Goal: Task Accomplishment & Management: Manage account settings

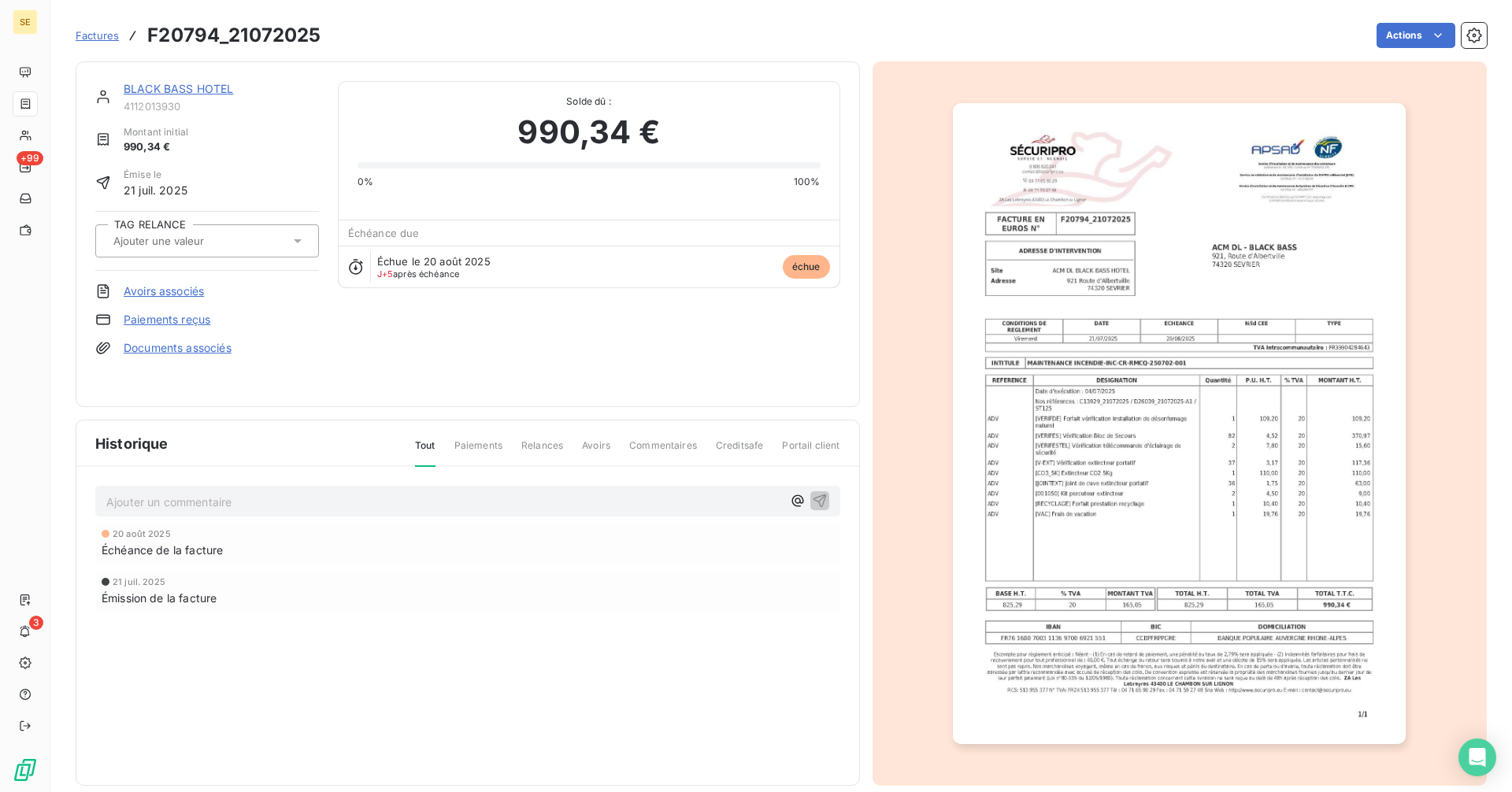
click at [77, 33] on span "Factures" at bounding box center [97, 35] width 43 height 13
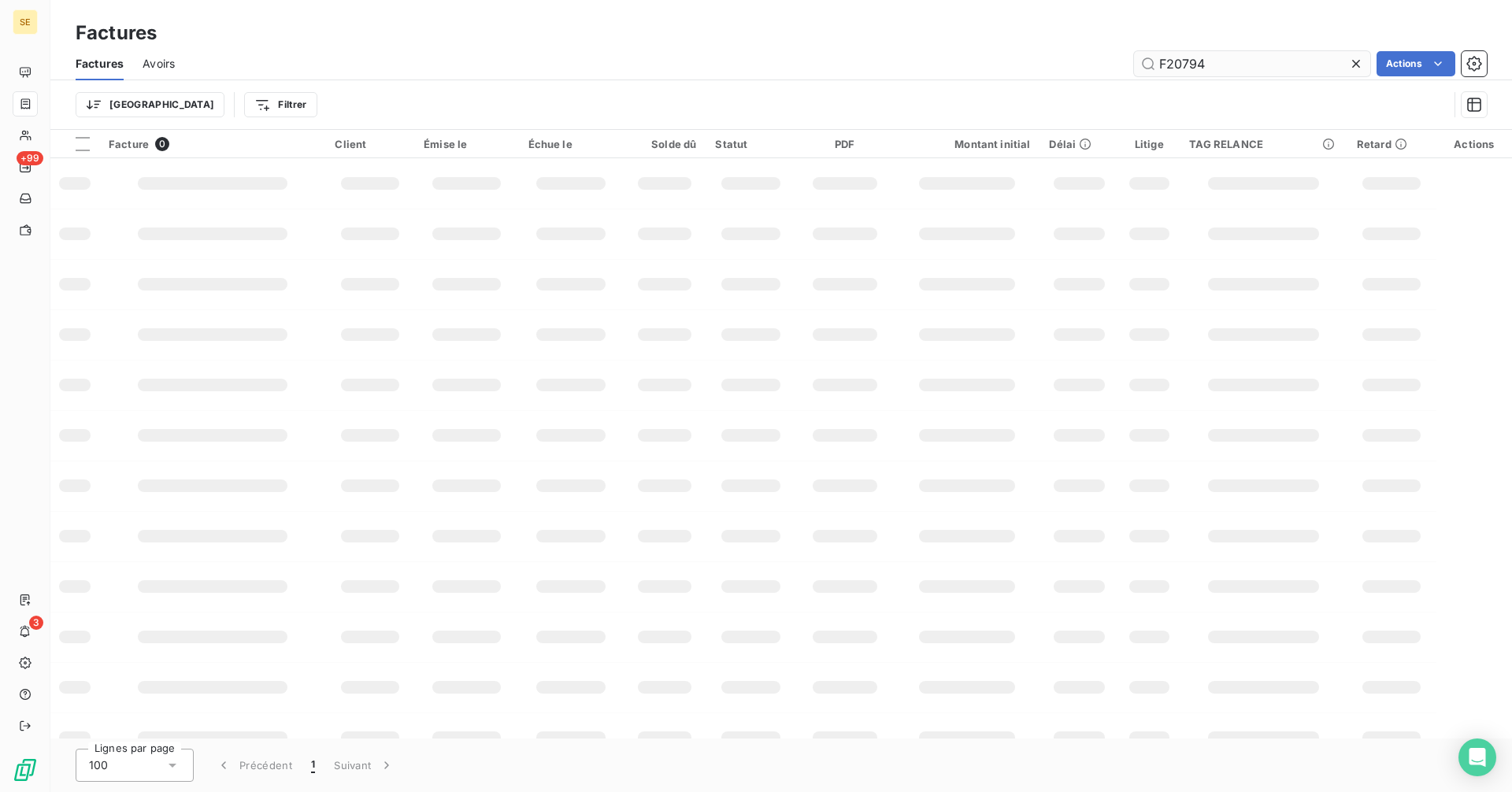
click at [1232, 71] on input "F20794" at bounding box center [1251, 64] width 236 height 25
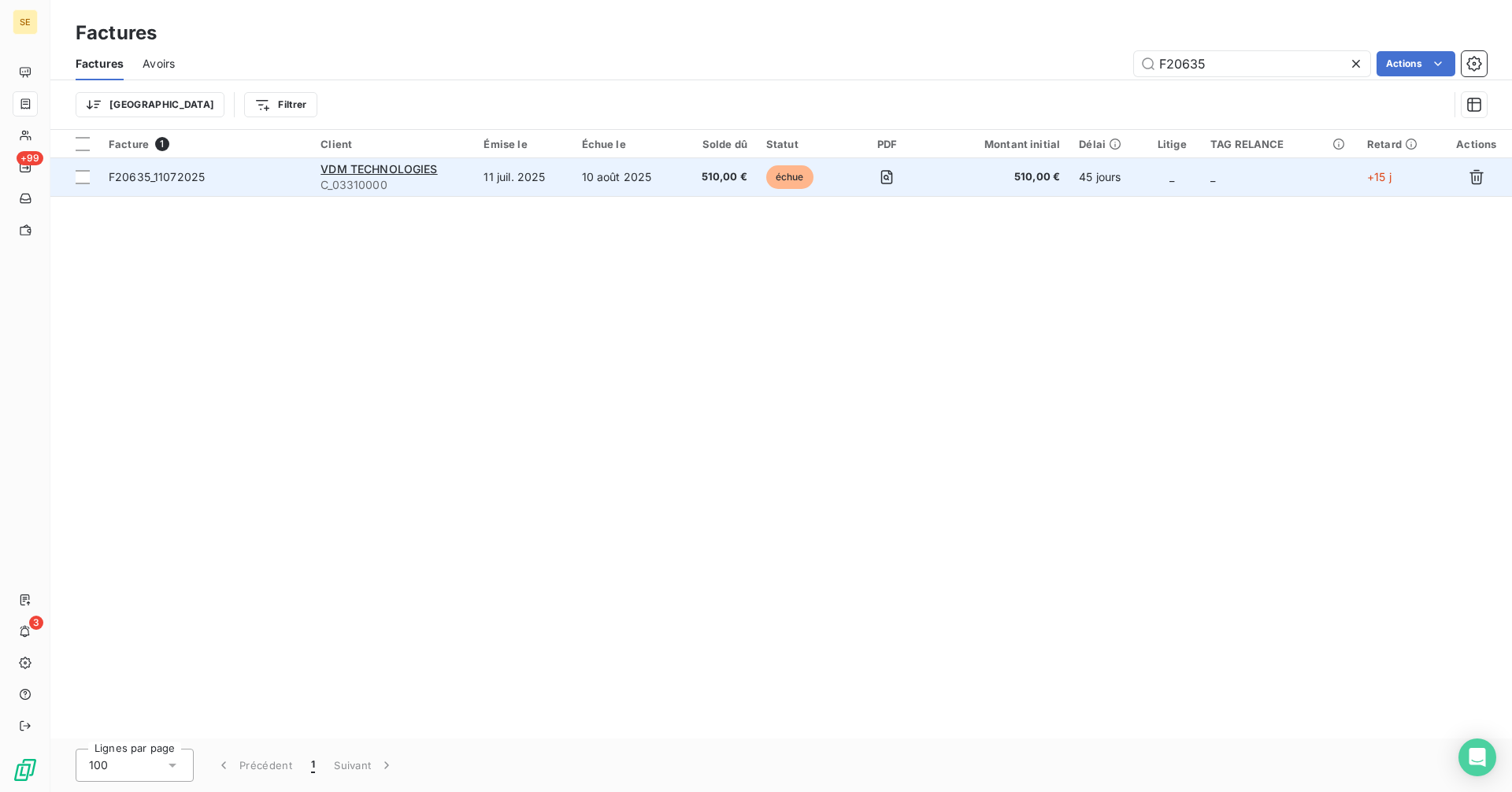
type input "F20635"
click at [487, 172] on td "11 juil. 2025" at bounding box center [523, 177] width 98 height 38
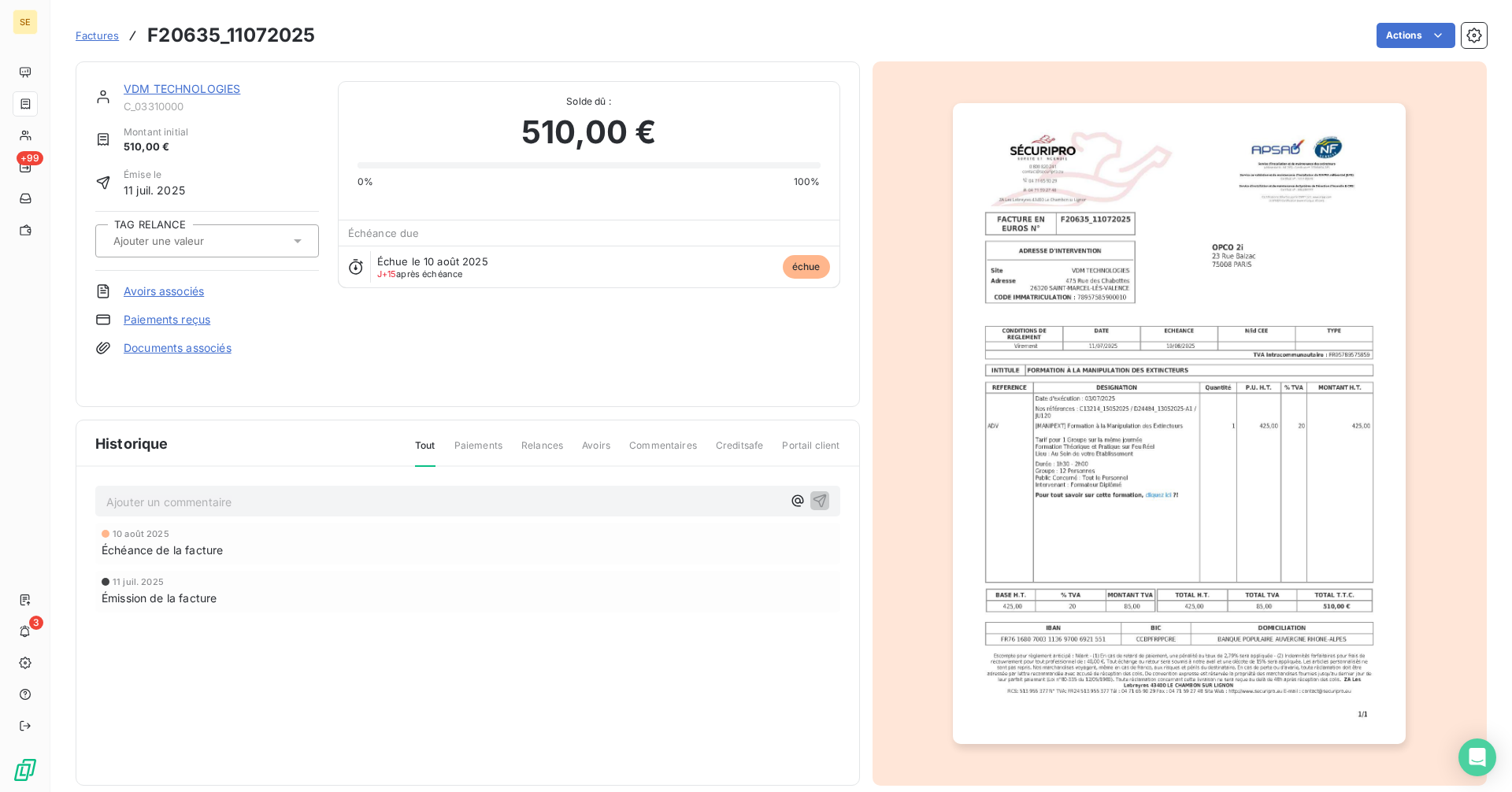
click at [110, 37] on span "Factures" at bounding box center [97, 35] width 43 height 13
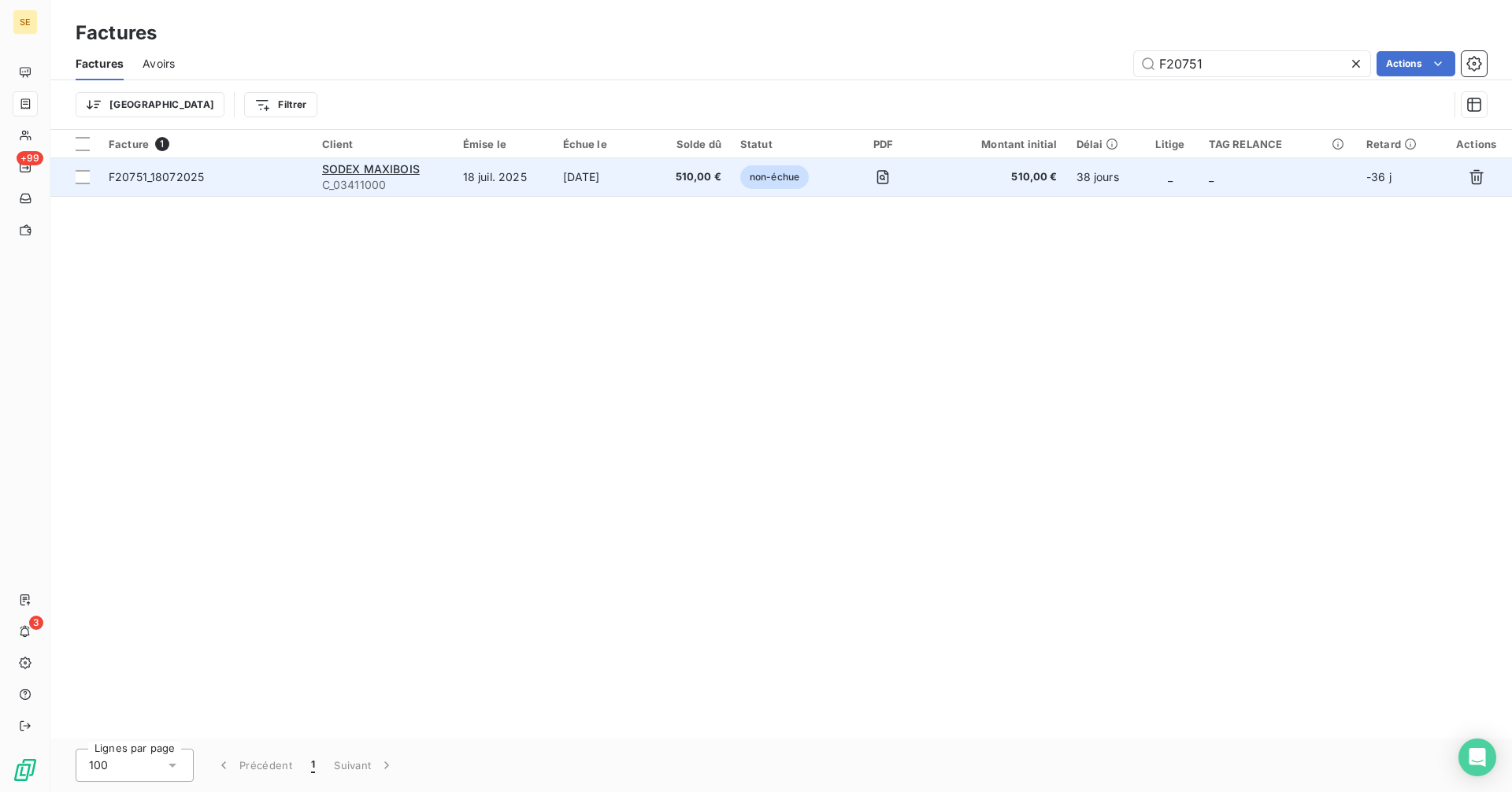
type input "F20751"
click at [664, 190] on td "510,00 €" at bounding box center [692, 177] width 78 height 38
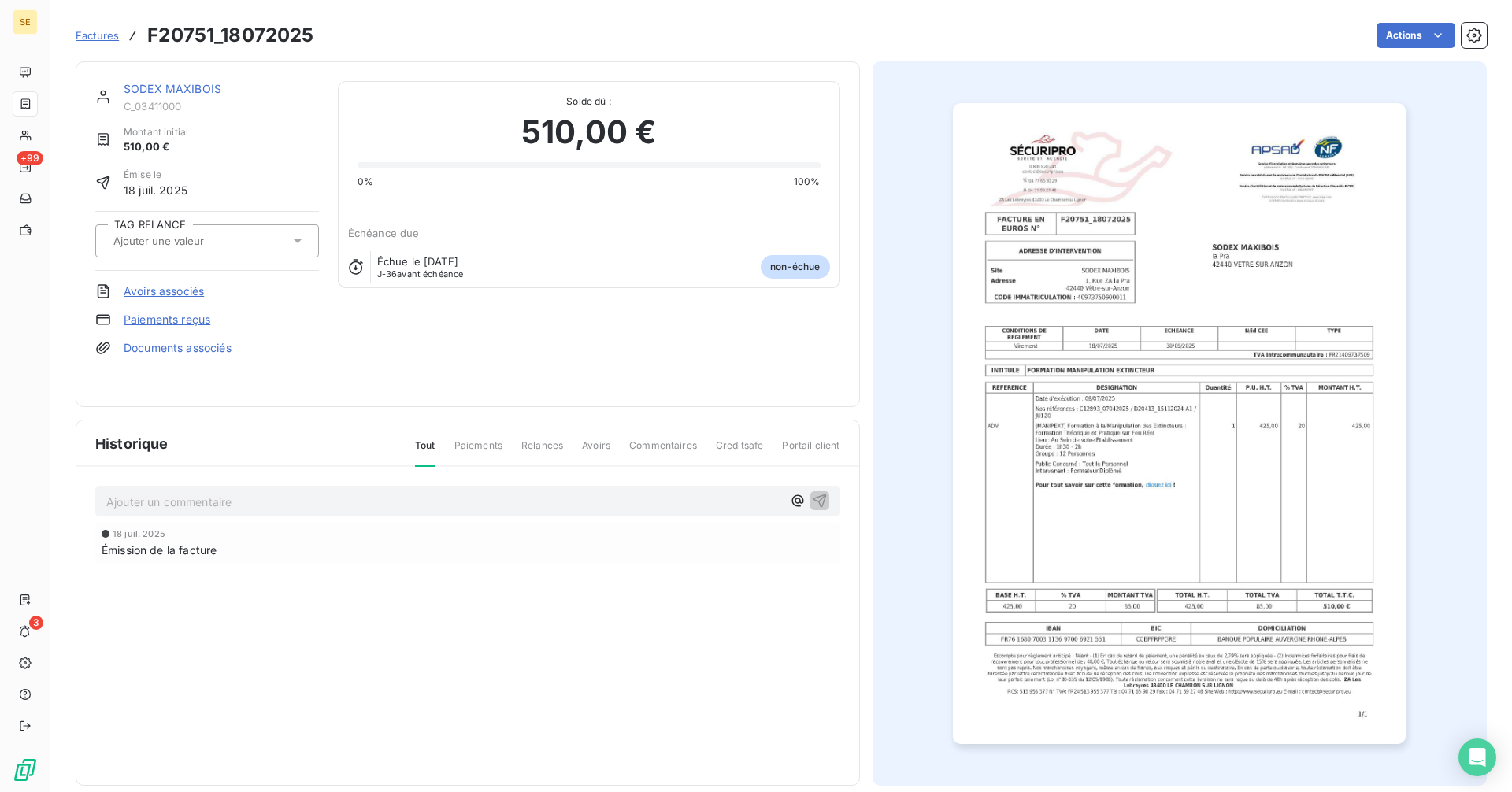
click at [94, 39] on span "Factures" at bounding box center [97, 35] width 43 height 13
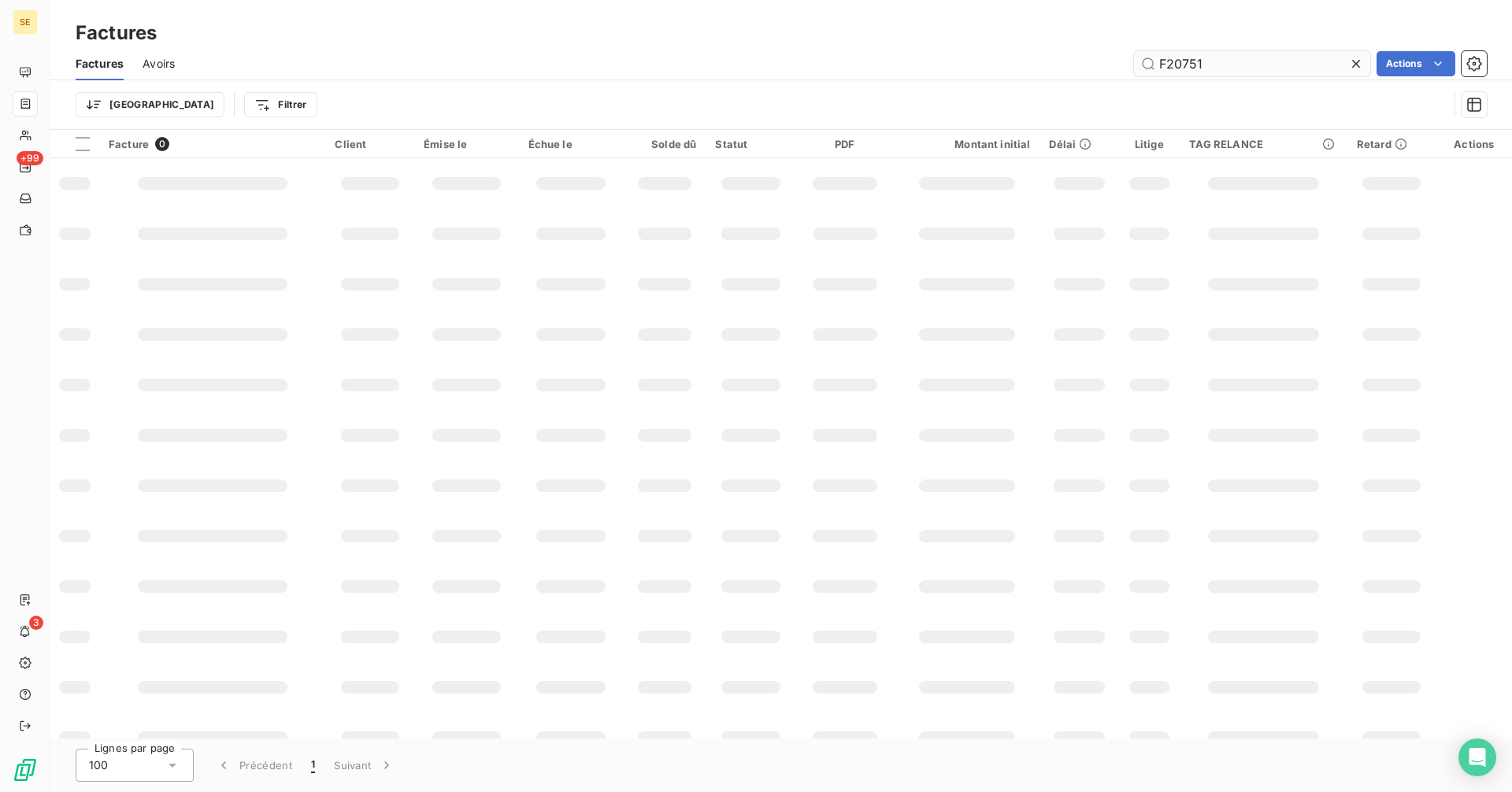
click at [1263, 69] on input "F20751" at bounding box center [1251, 64] width 236 height 25
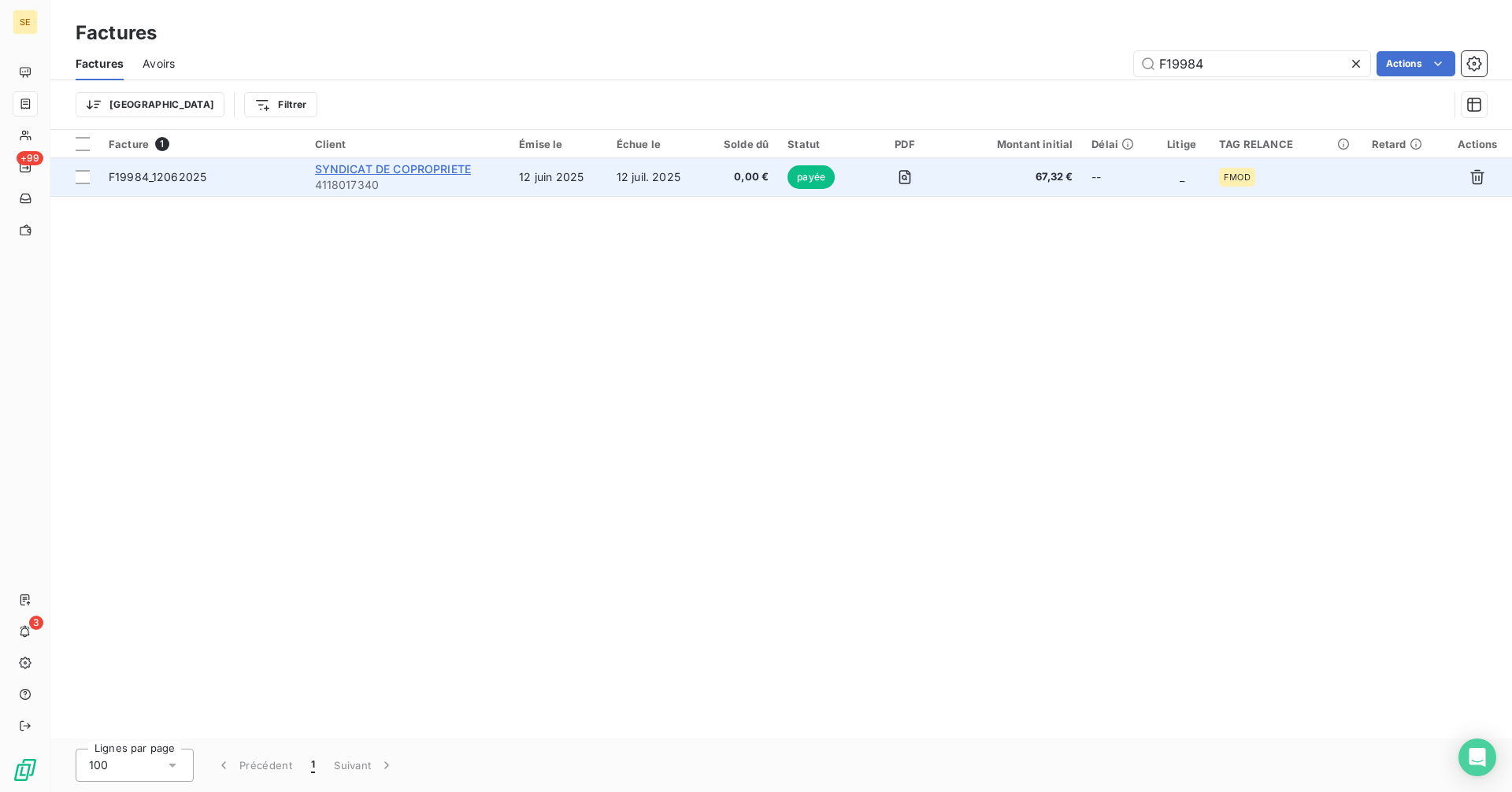
type input "F19984"
click at [408, 163] on span "SYNDICAT DE COPROPRIETE" at bounding box center [392, 169] width 156 height 14
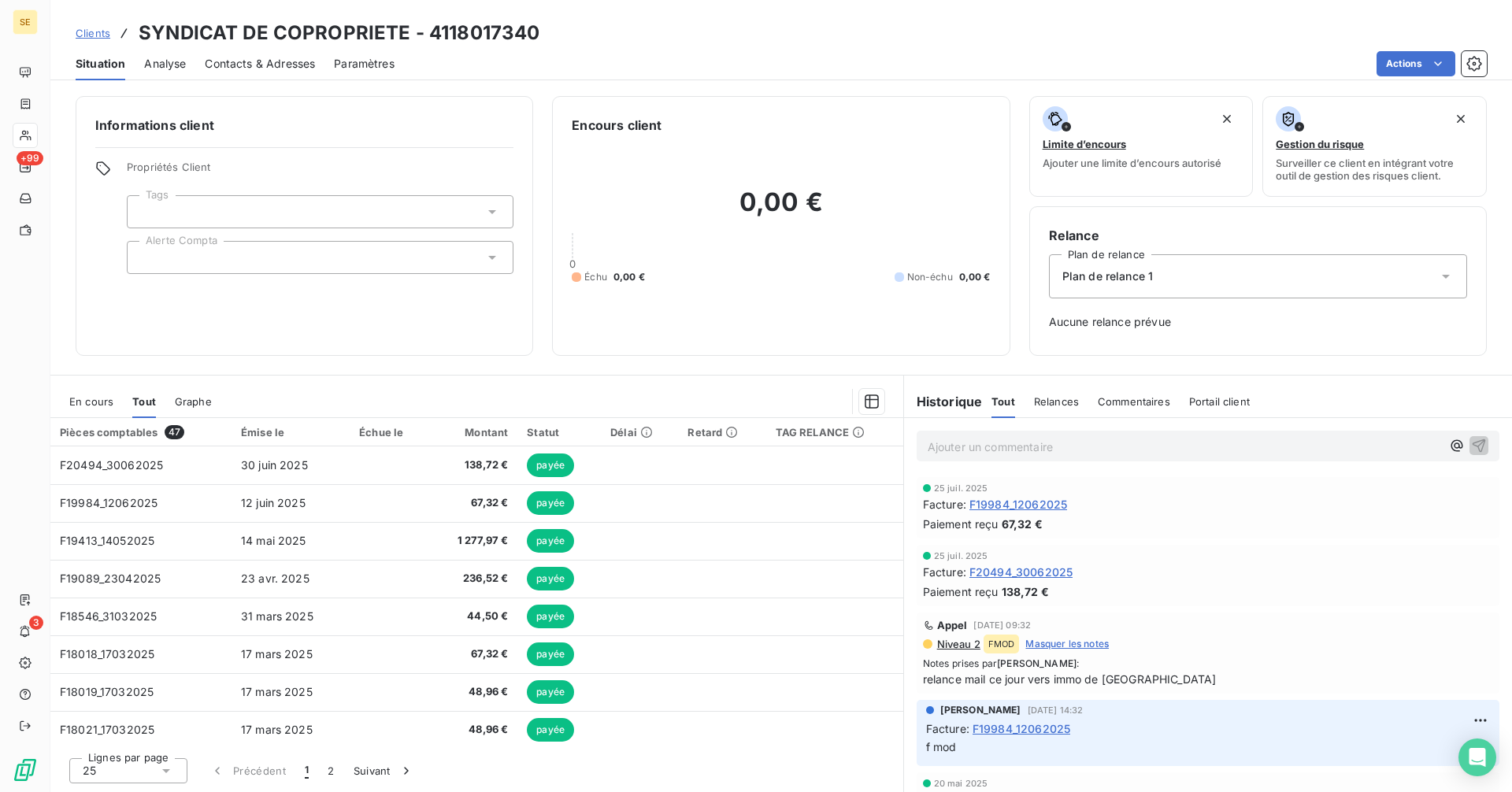
click at [96, 402] on span "En cours" at bounding box center [92, 401] width 44 height 13
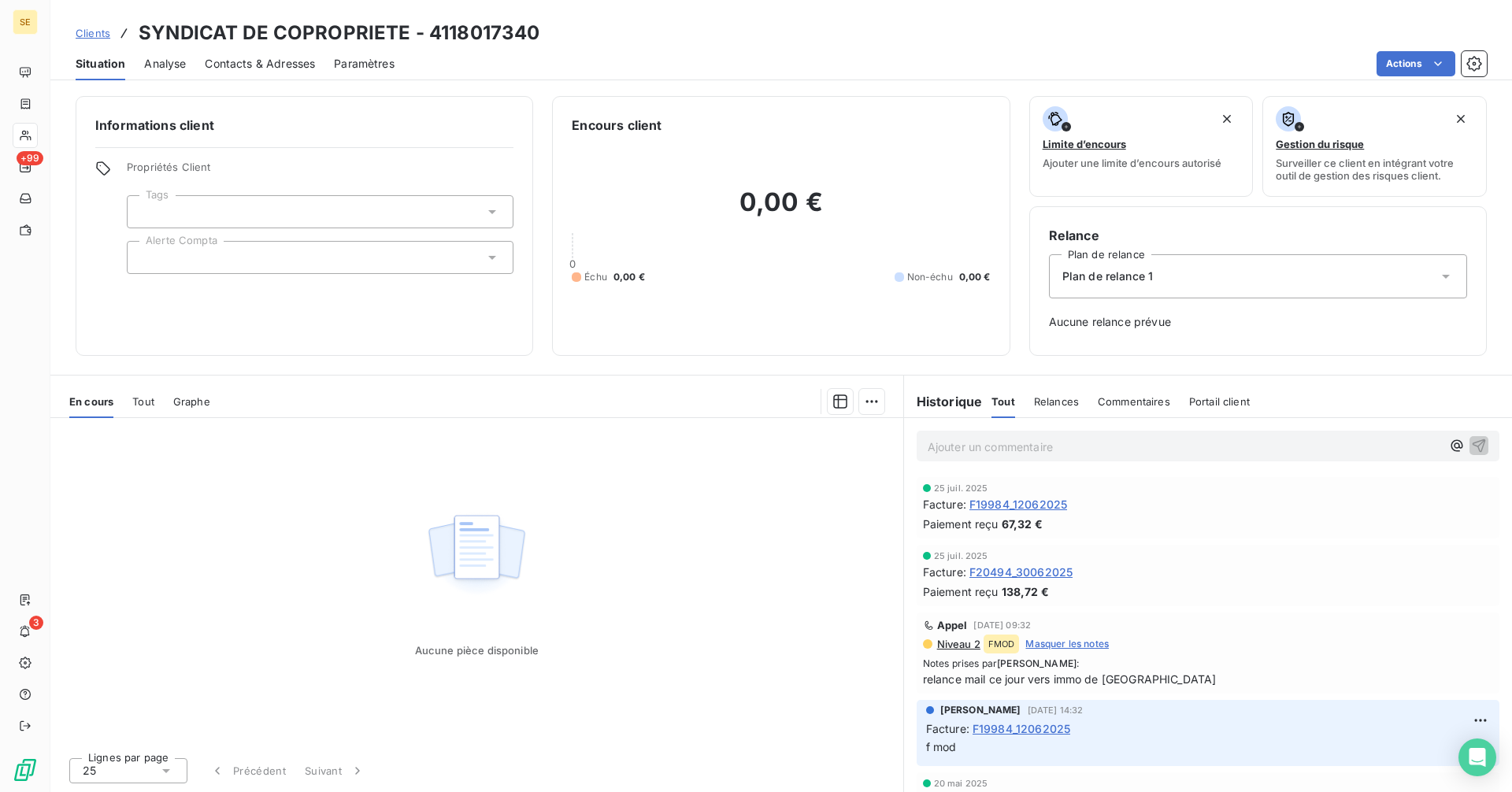
click at [144, 403] on span "Tout" at bounding box center [143, 401] width 22 height 13
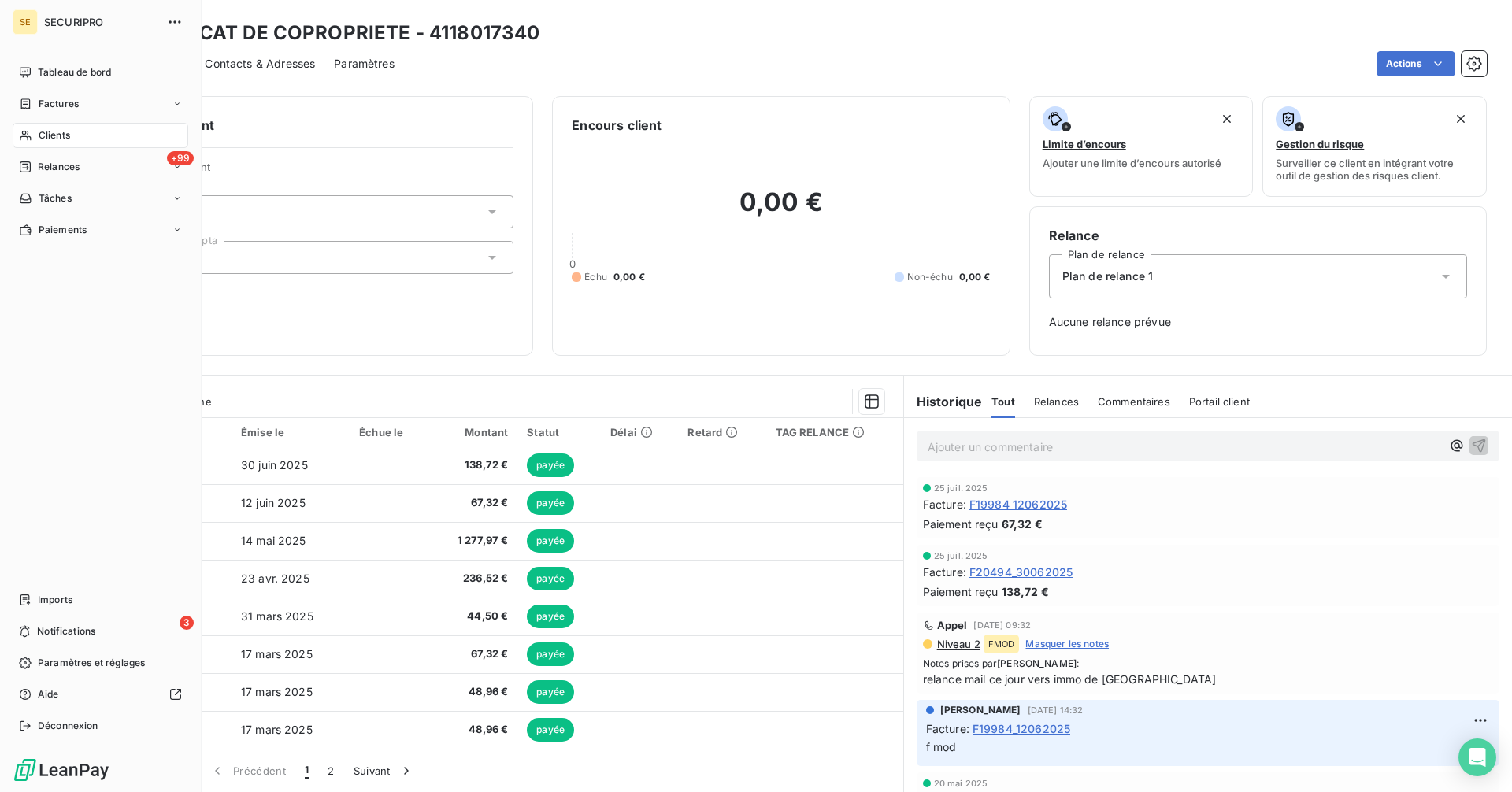
click at [47, 148] on nav "Tableau de bord Factures Clients +99 Relances Tâches Paiements" at bounding box center [100, 151] width 176 height 183
click at [42, 168] on span "Relances" at bounding box center [58, 166] width 42 height 14
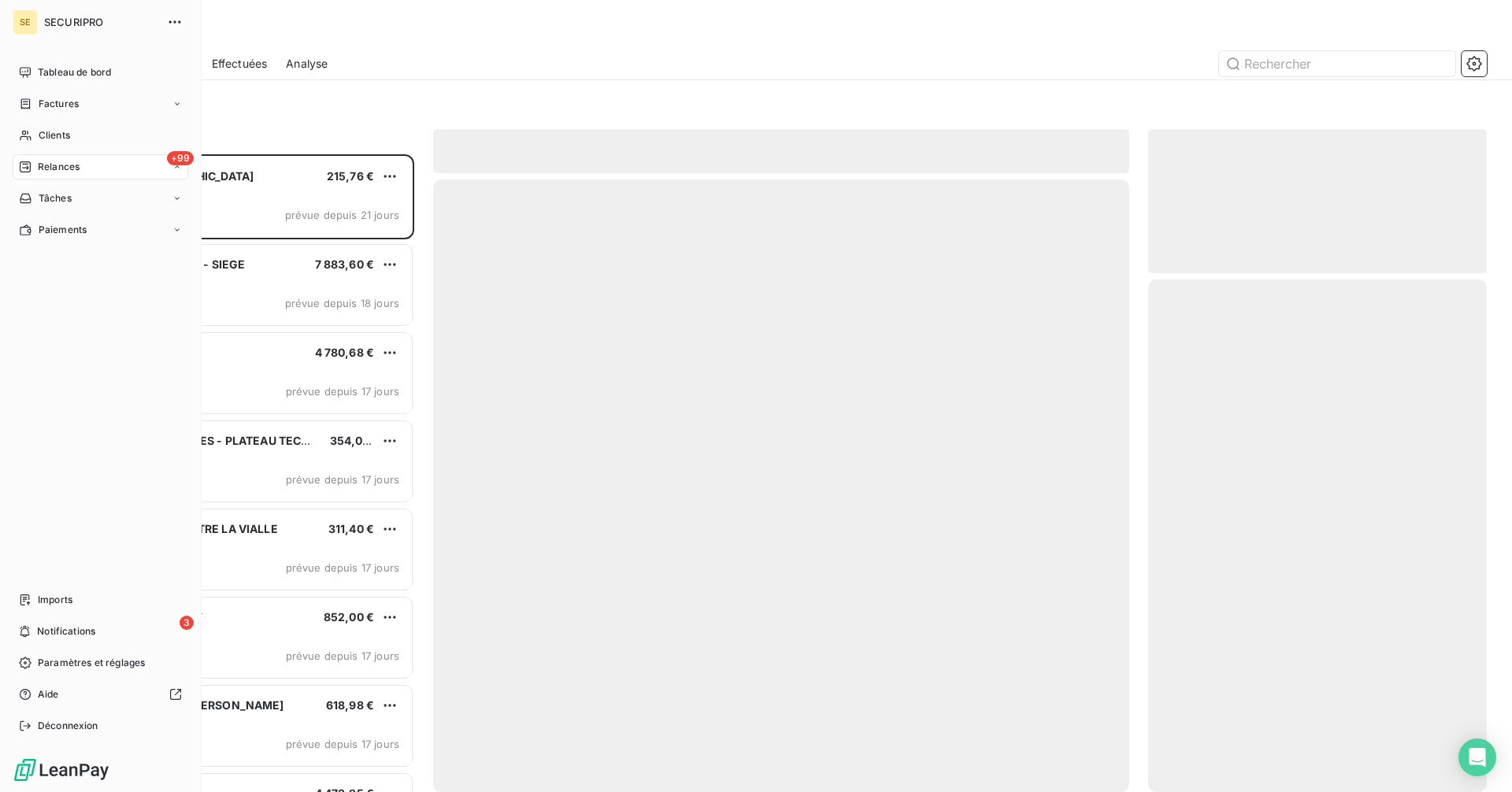
scroll to position [626, 327]
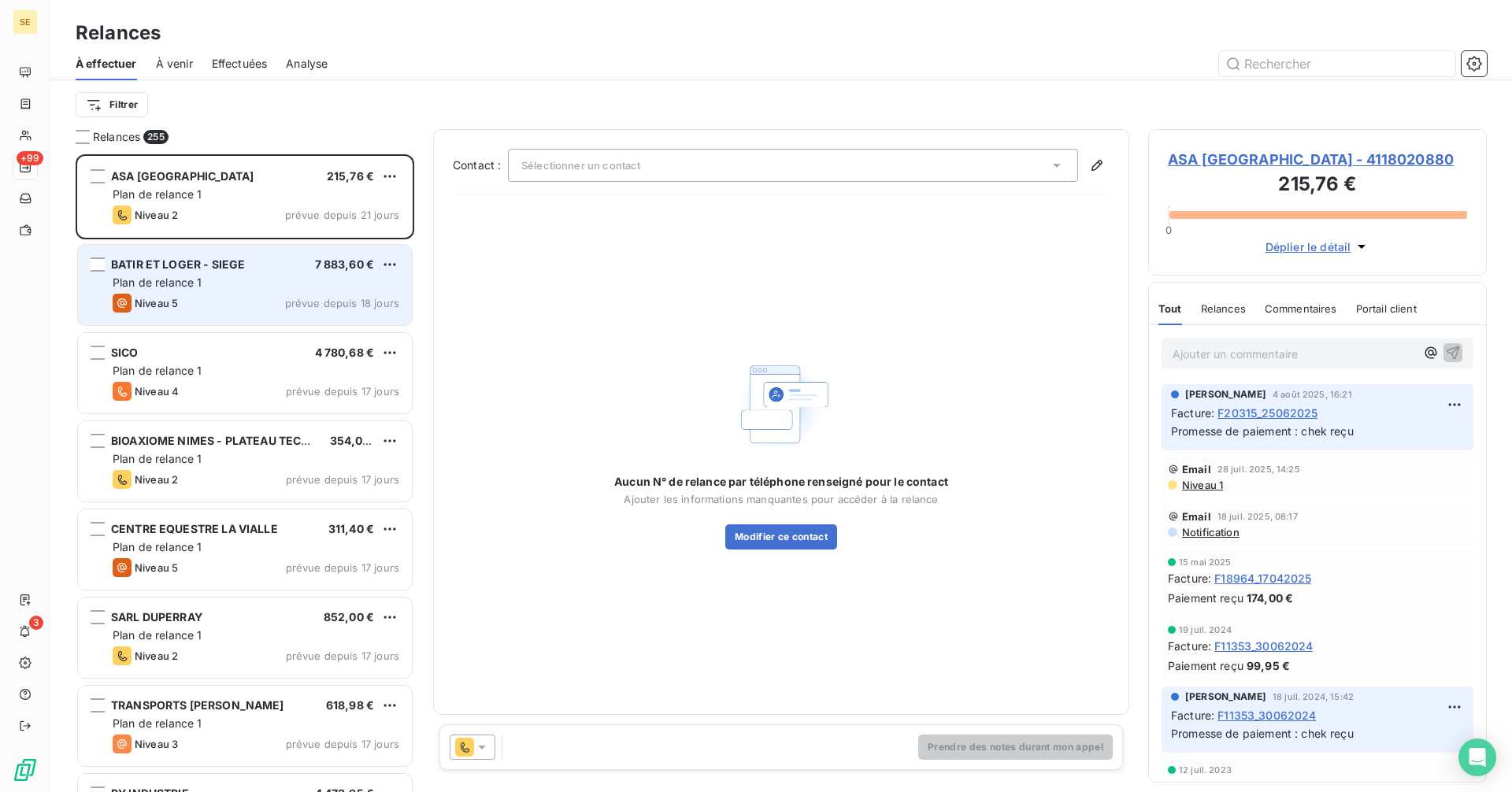
click at [282, 292] on div "BATIR ET LOGER - SIEGE 7 883,60 € Plan de relance 1 Niveau 5 prévue depuis 18 j…" at bounding box center [245, 284] width 334 height 80
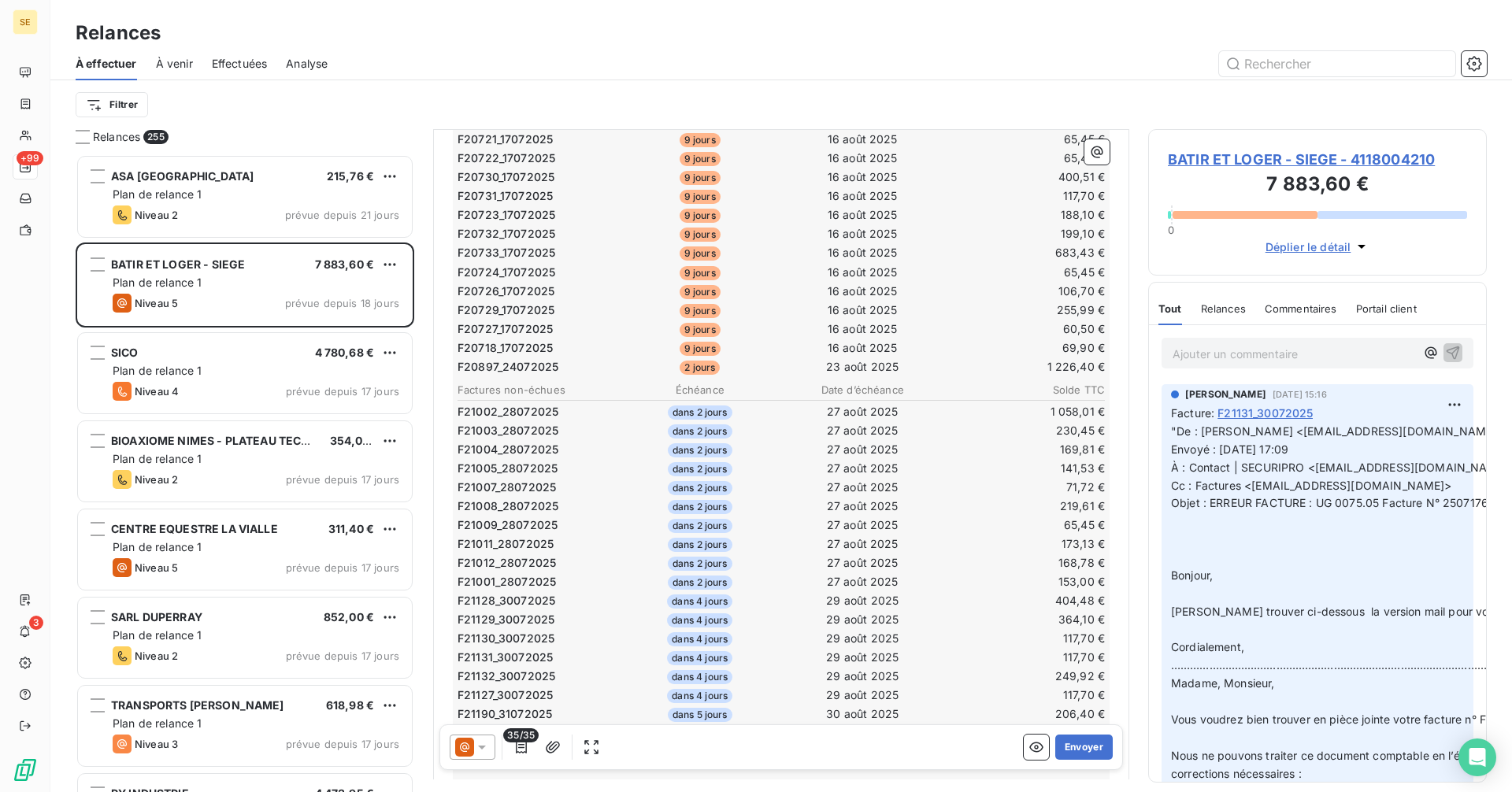
scroll to position [552, 0]
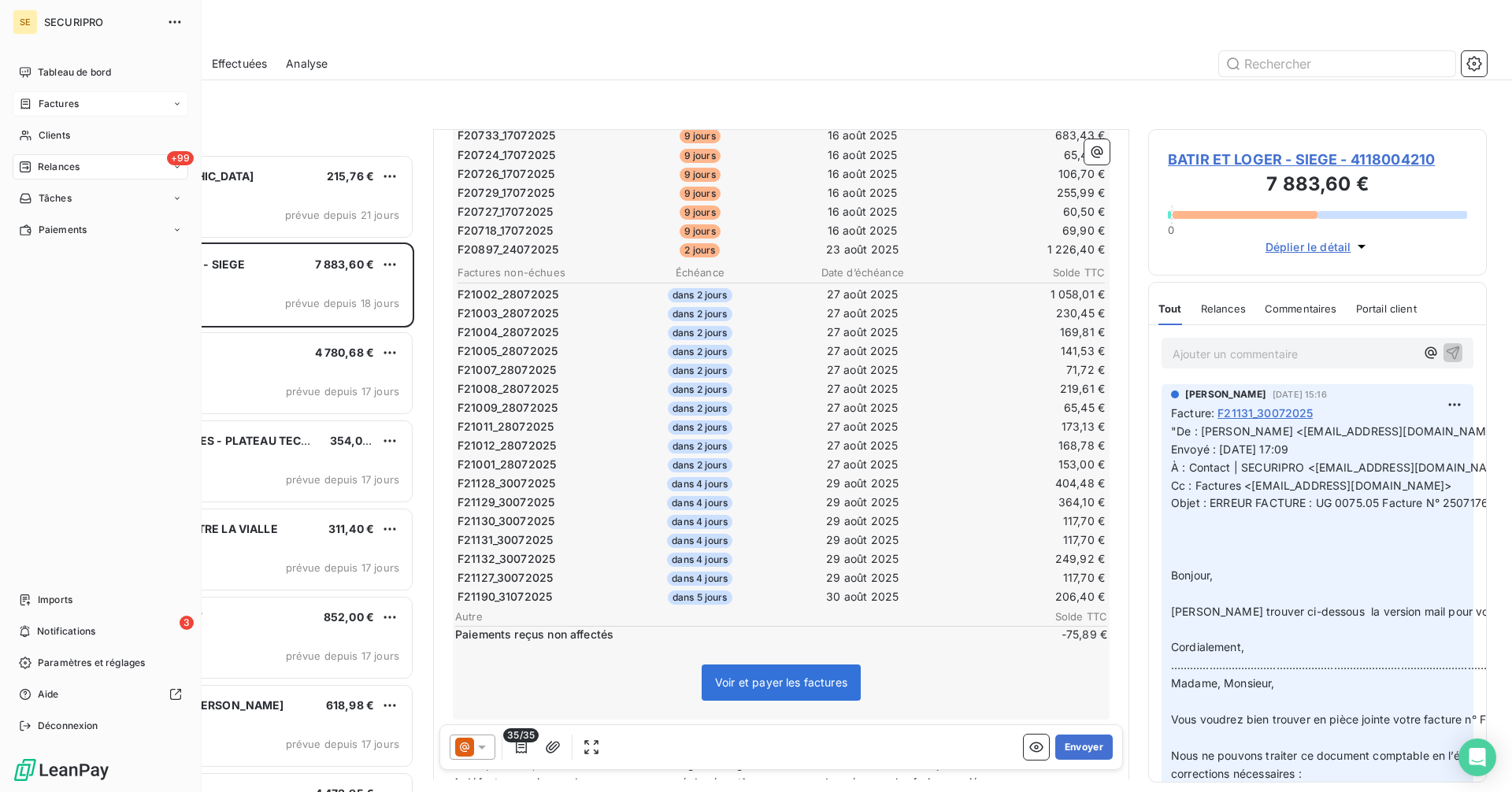
click at [50, 96] on div "Factures" at bounding box center [100, 104] width 176 height 25
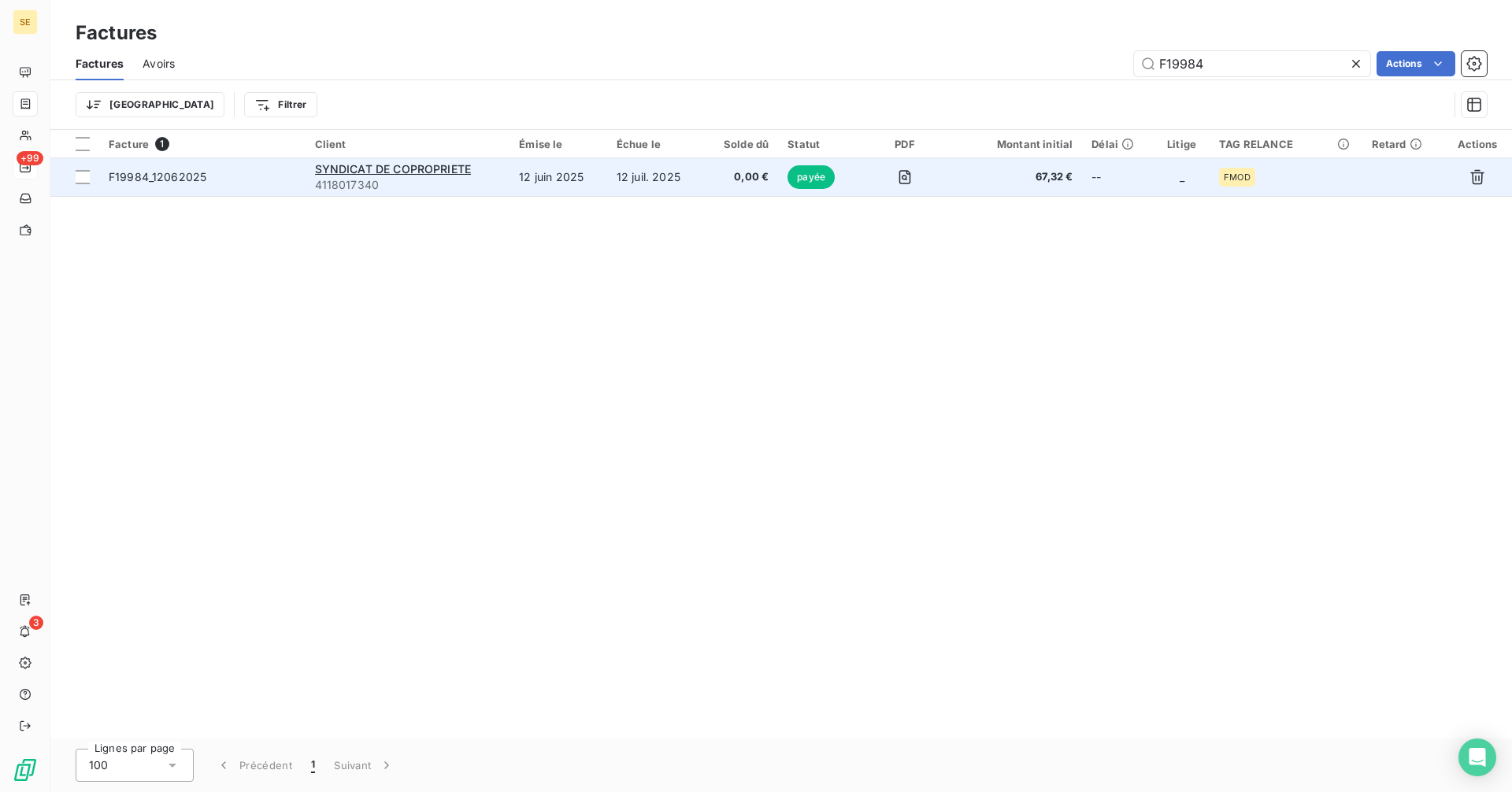
click at [498, 171] on div "SYNDICAT DE COPROPRIETE" at bounding box center [408, 169] width 185 height 15
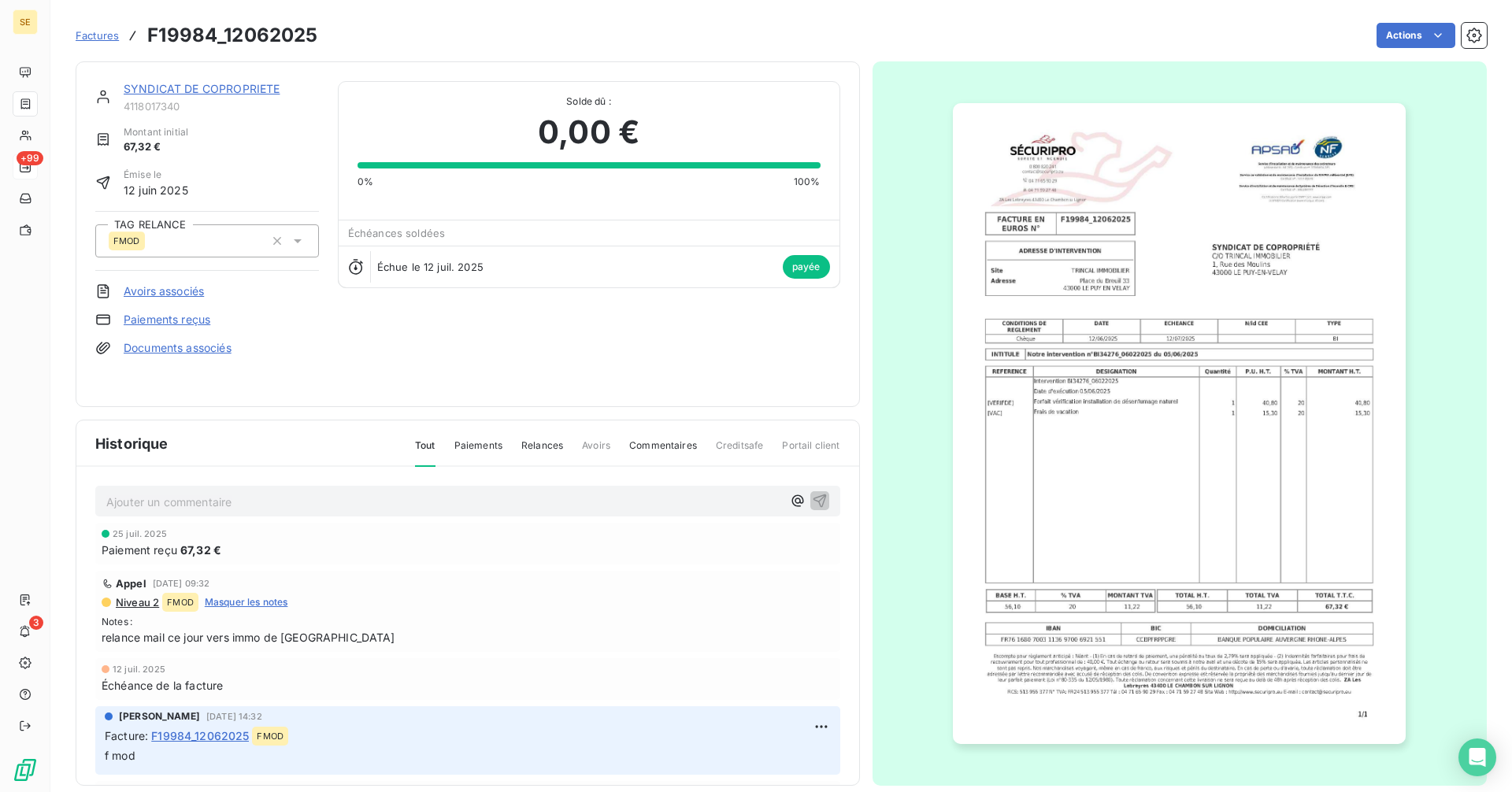
click at [106, 34] on span "Factures" at bounding box center [97, 35] width 43 height 13
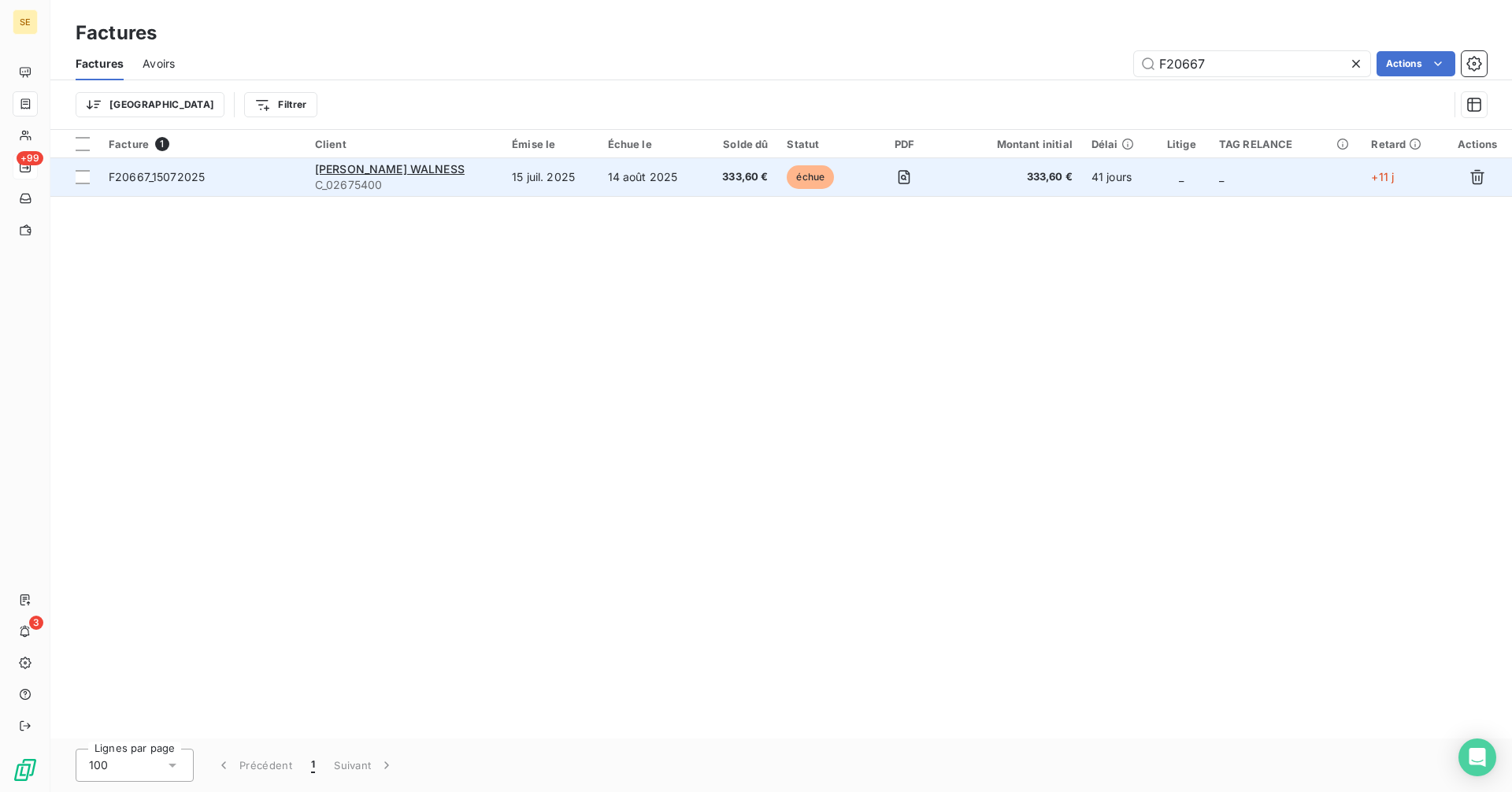
type input "F20667"
click at [526, 177] on td "15 juil. 2025" at bounding box center [550, 177] width 96 height 38
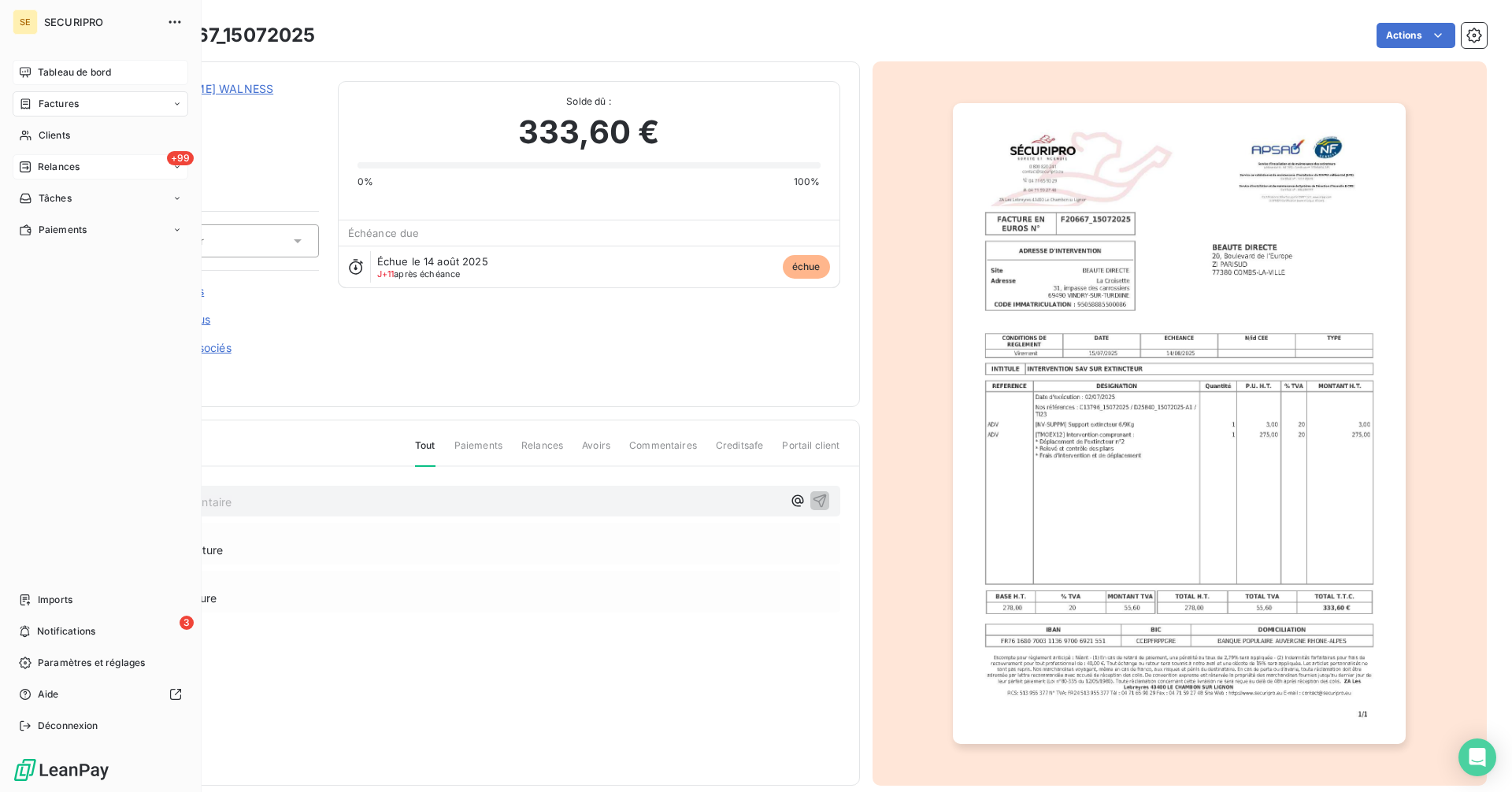
click at [48, 71] on span "Tableau de bord" at bounding box center [74, 72] width 73 height 14
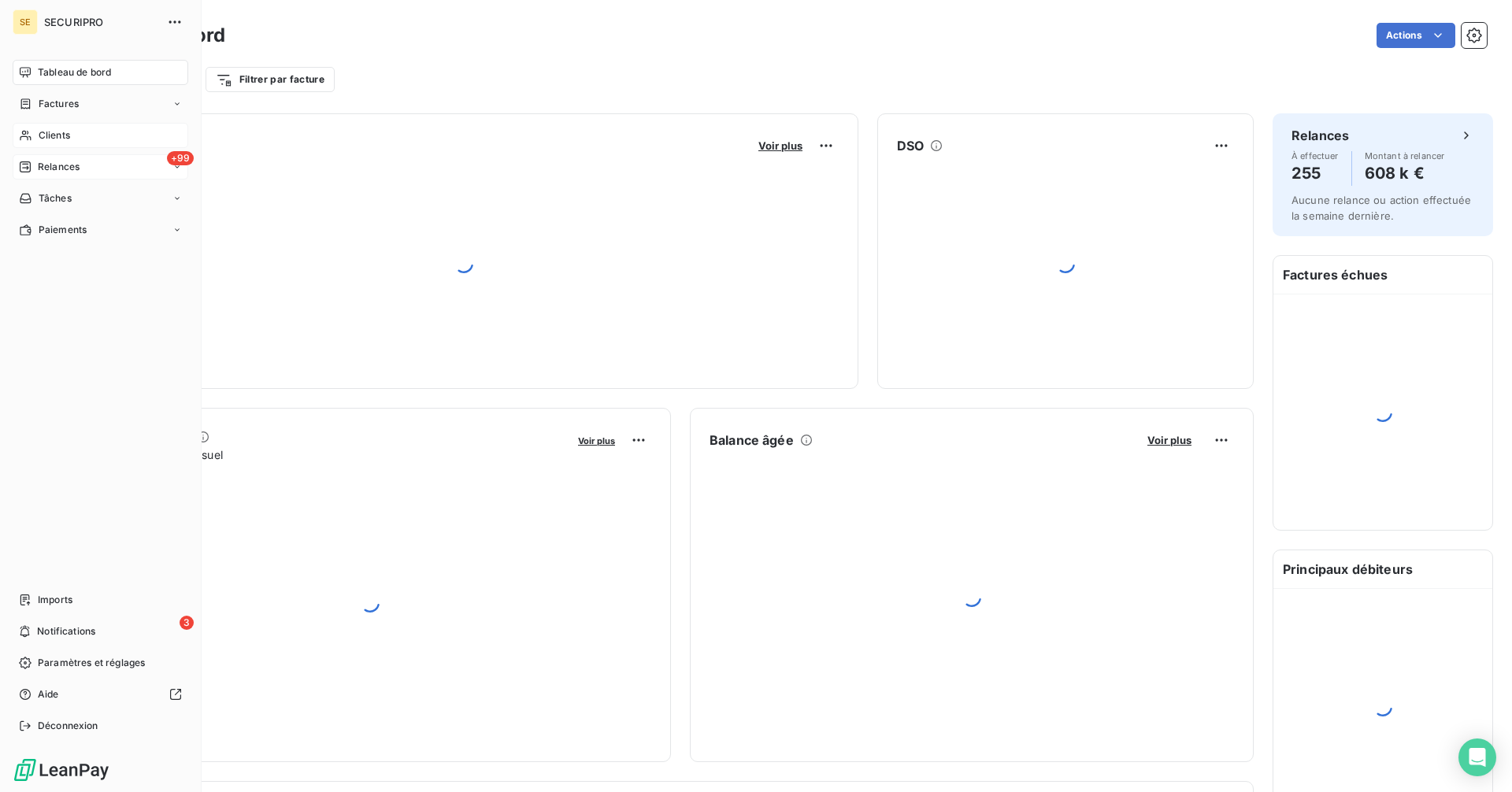
click at [60, 141] on span "Clients" at bounding box center [54, 135] width 32 height 14
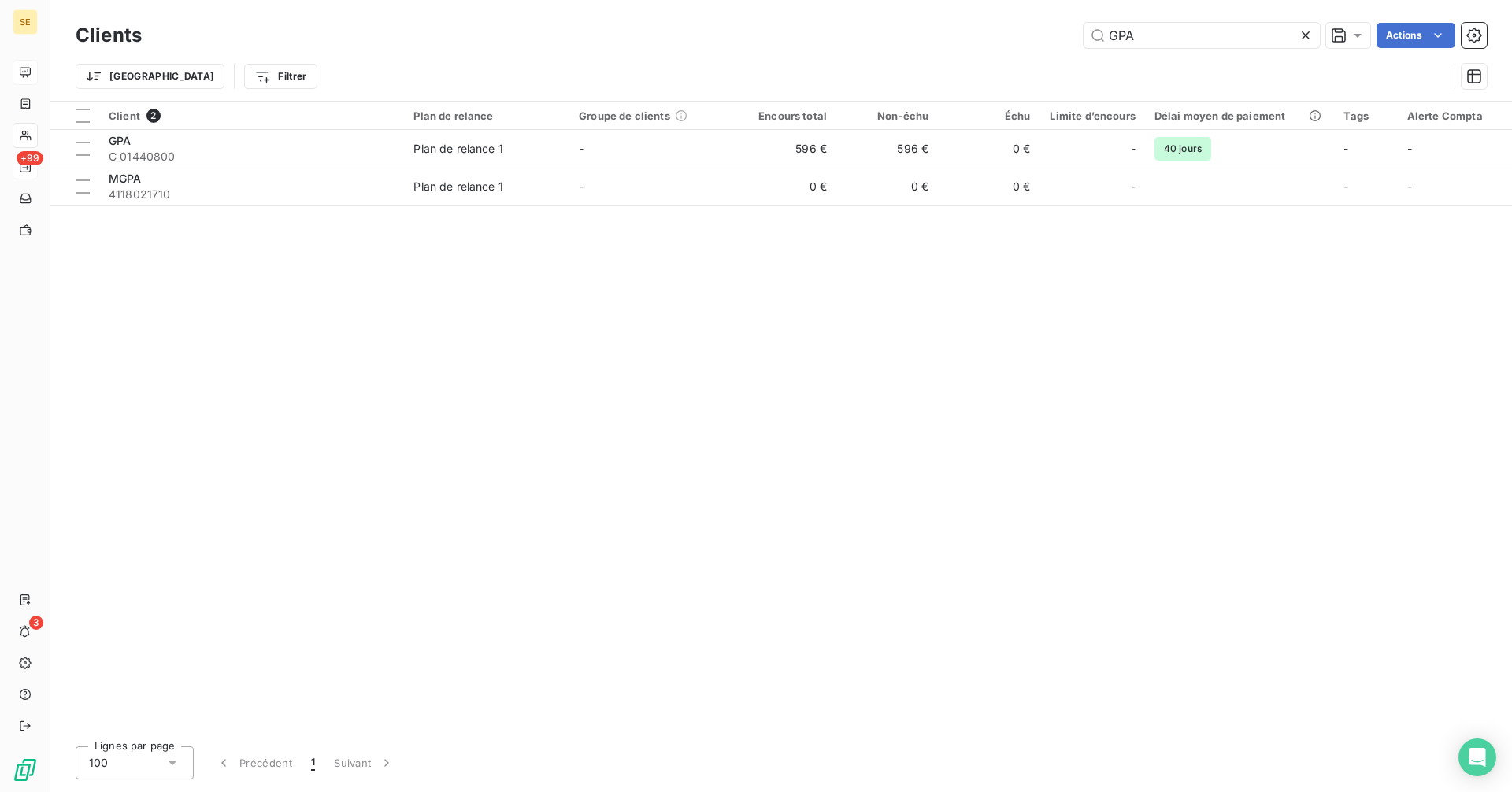
drag, startPoint x: 1137, startPoint y: 41, endPoint x: 1041, endPoint y: 49, distance: 96.3
click at [1041, 49] on div "Clients GPA Actions" at bounding box center [781, 36] width 1411 height 33
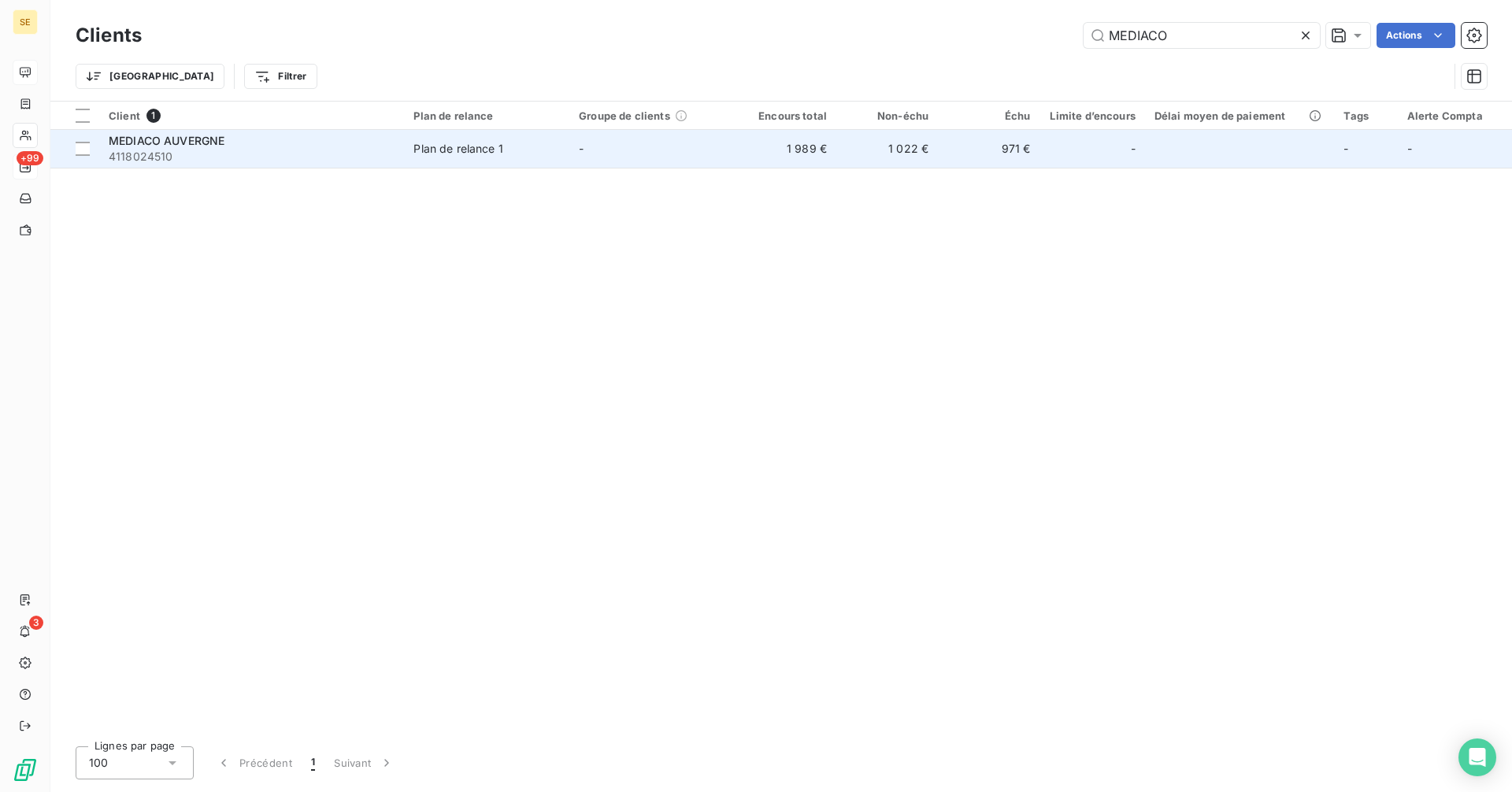
type input "MEDIACO"
click at [201, 146] on span "MEDIACO AUVERGNE" at bounding box center [166, 141] width 116 height 14
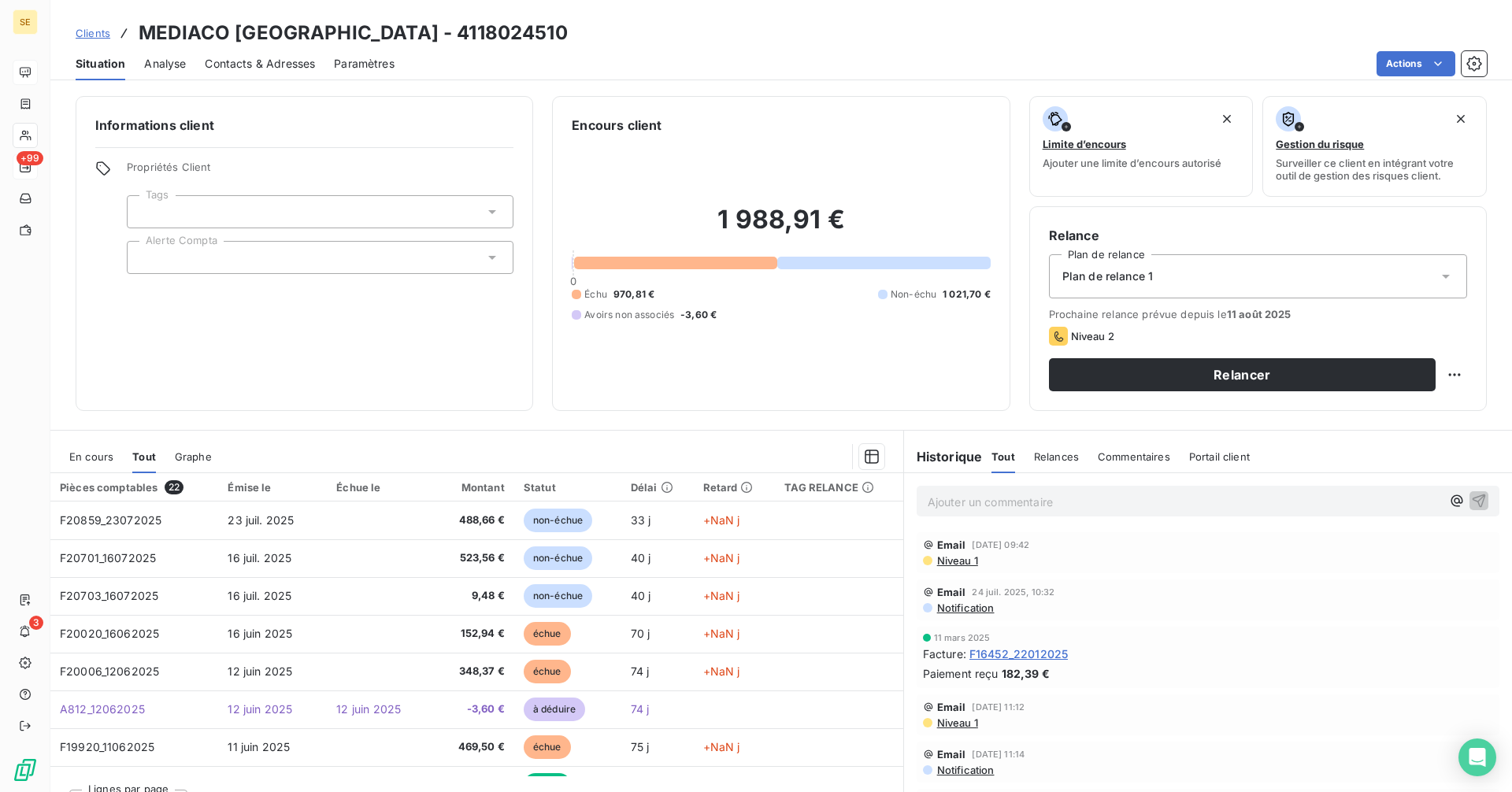
click at [90, 459] on span "En cours" at bounding box center [92, 456] width 44 height 13
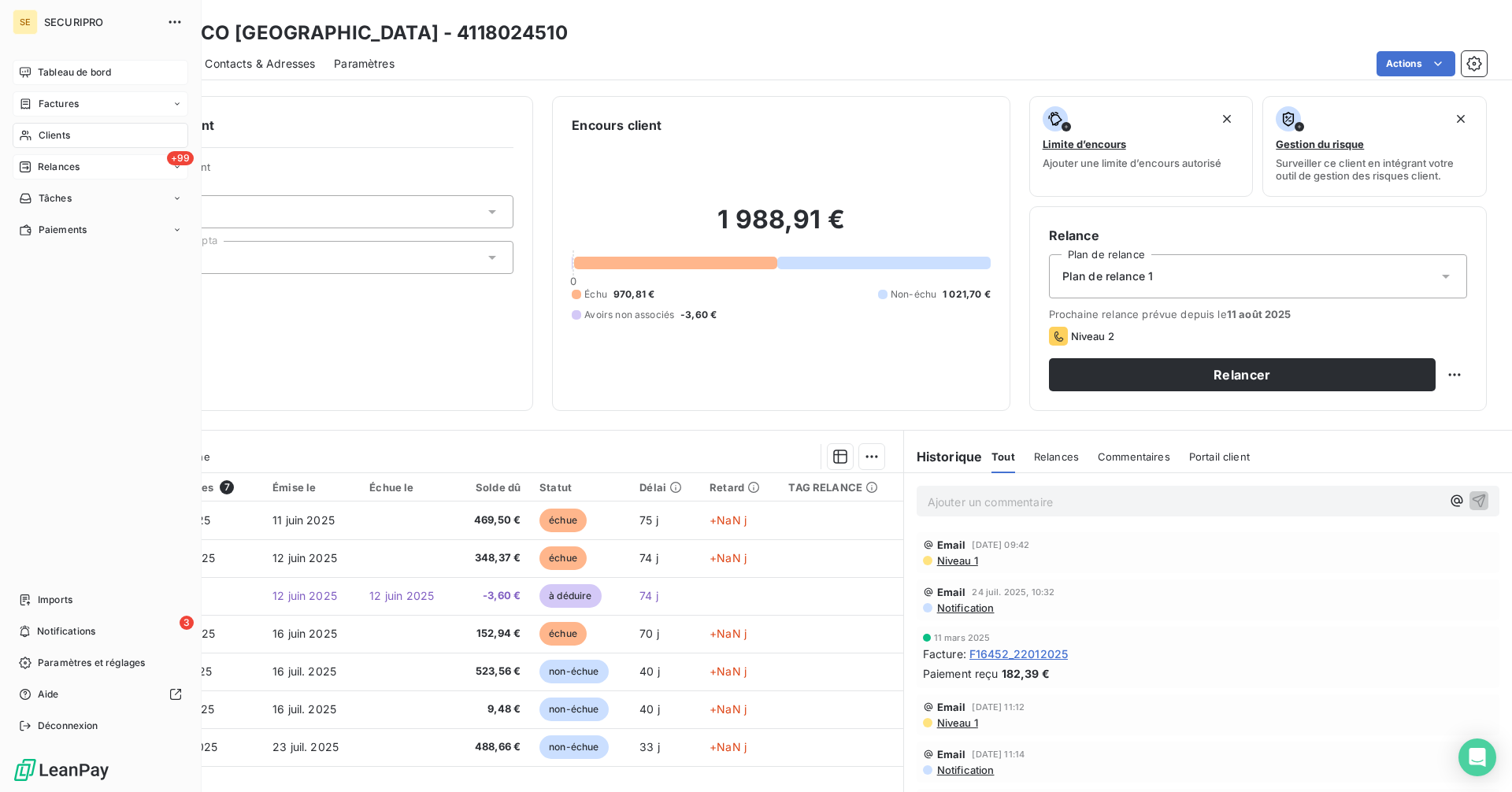
click at [45, 102] on span "Factures" at bounding box center [59, 103] width 41 height 14
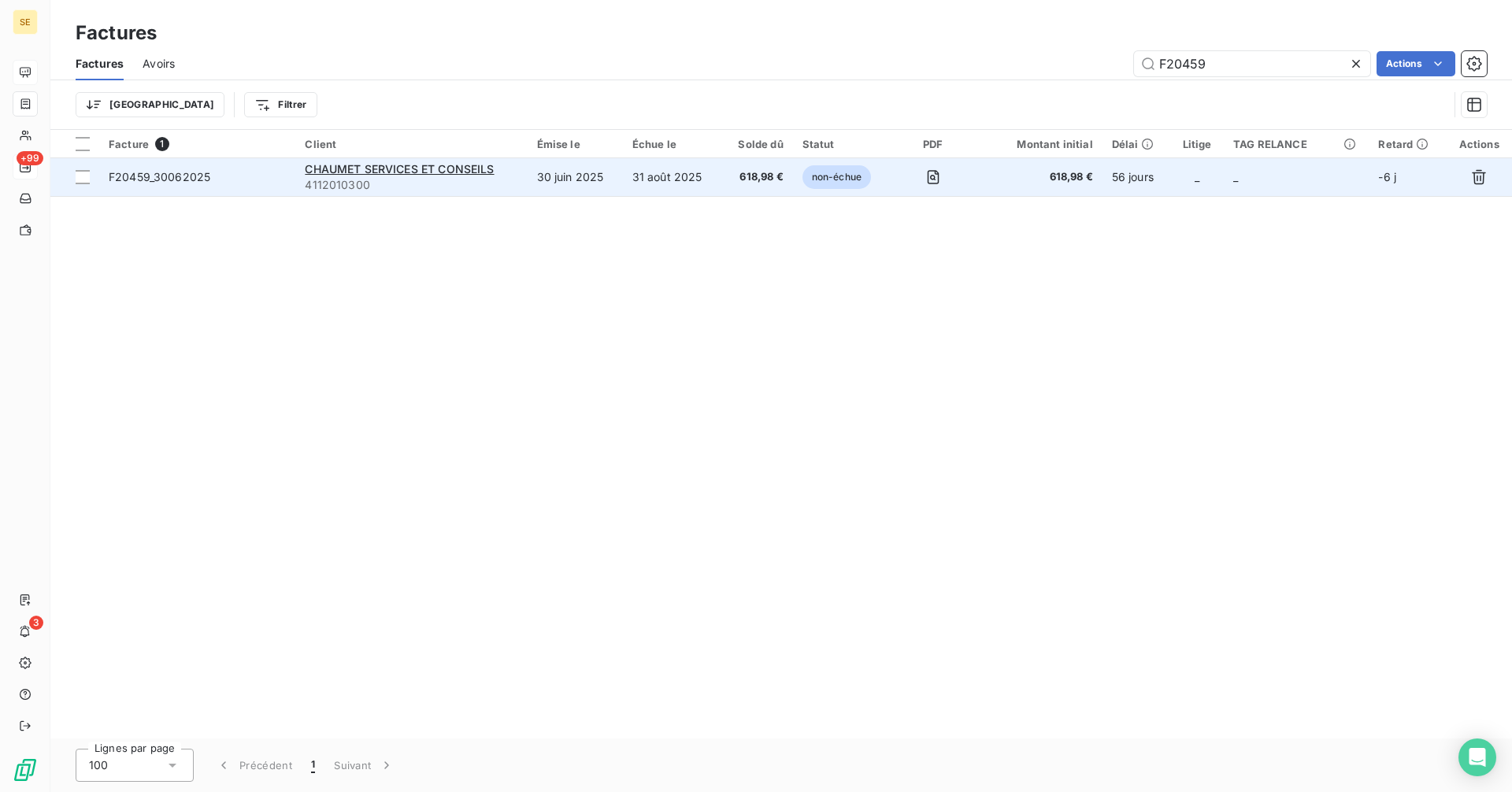
type input "F20459"
click at [470, 181] on span "4112010300" at bounding box center [411, 184] width 213 height 15
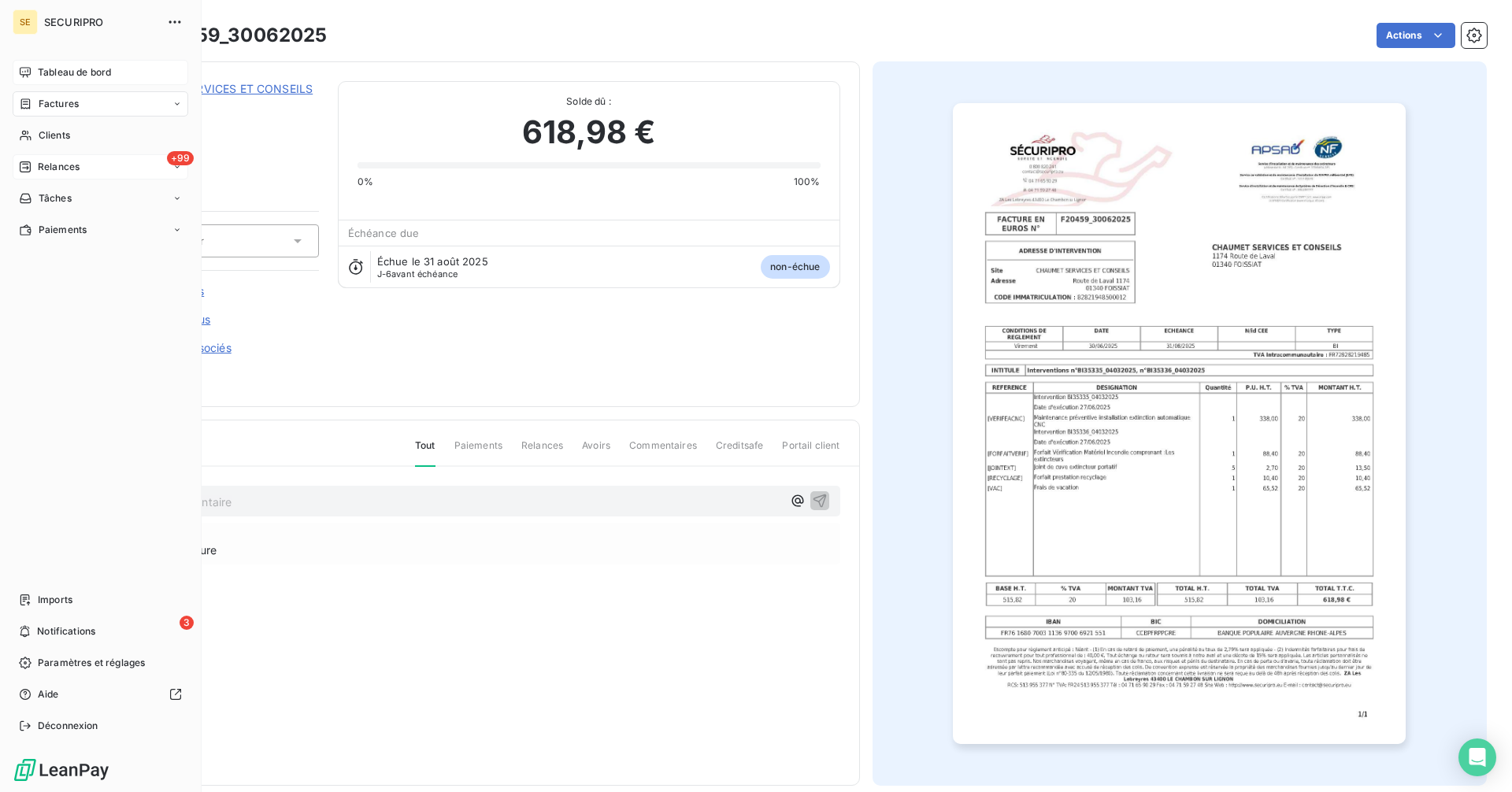
click at [22, 172] on icon at bounding box center [24, 166] width 11 height 11
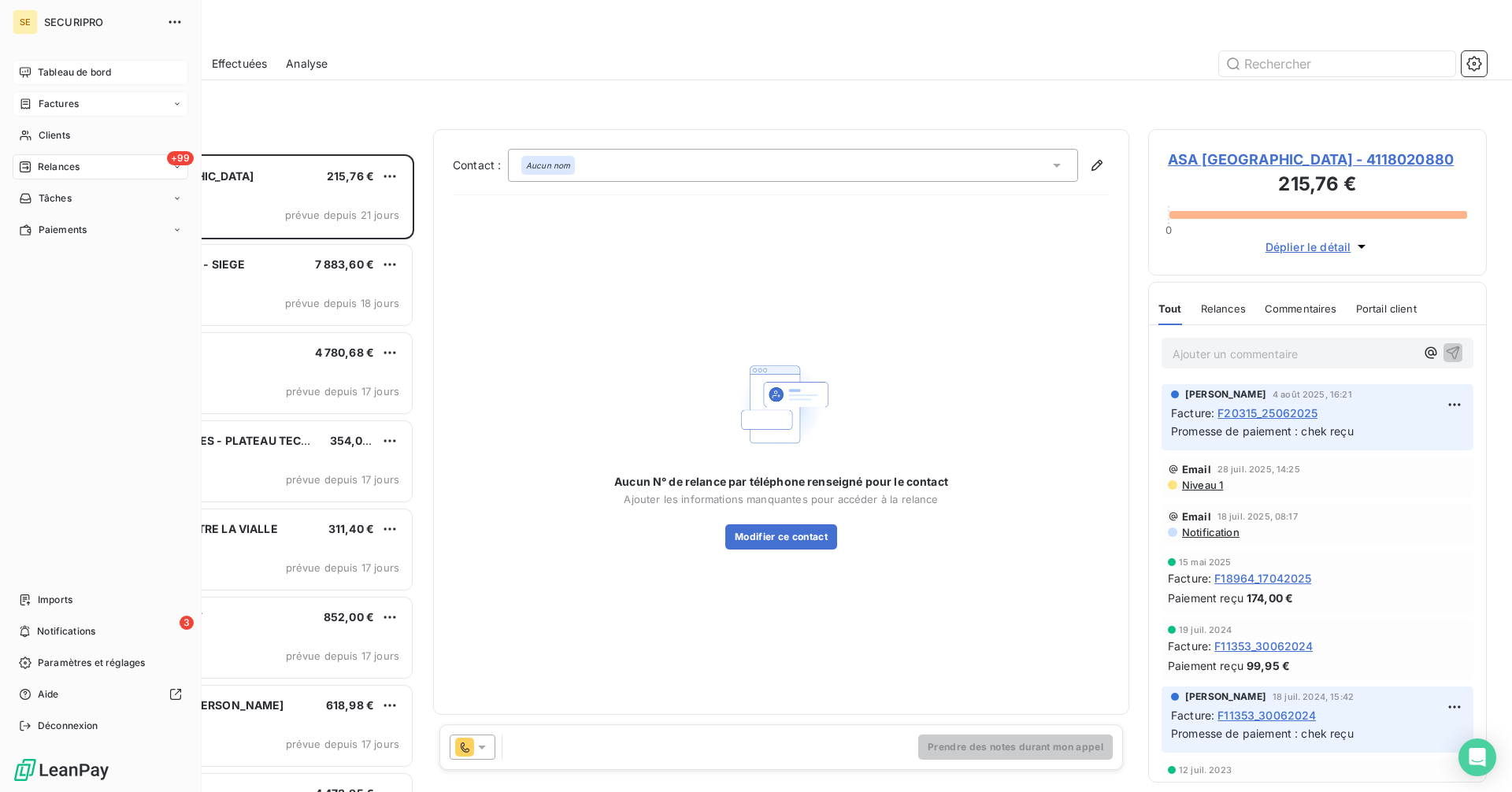
click at [38, 66] on span "Tableau de bord" at bounding box center [74, 72] width 73 height 14
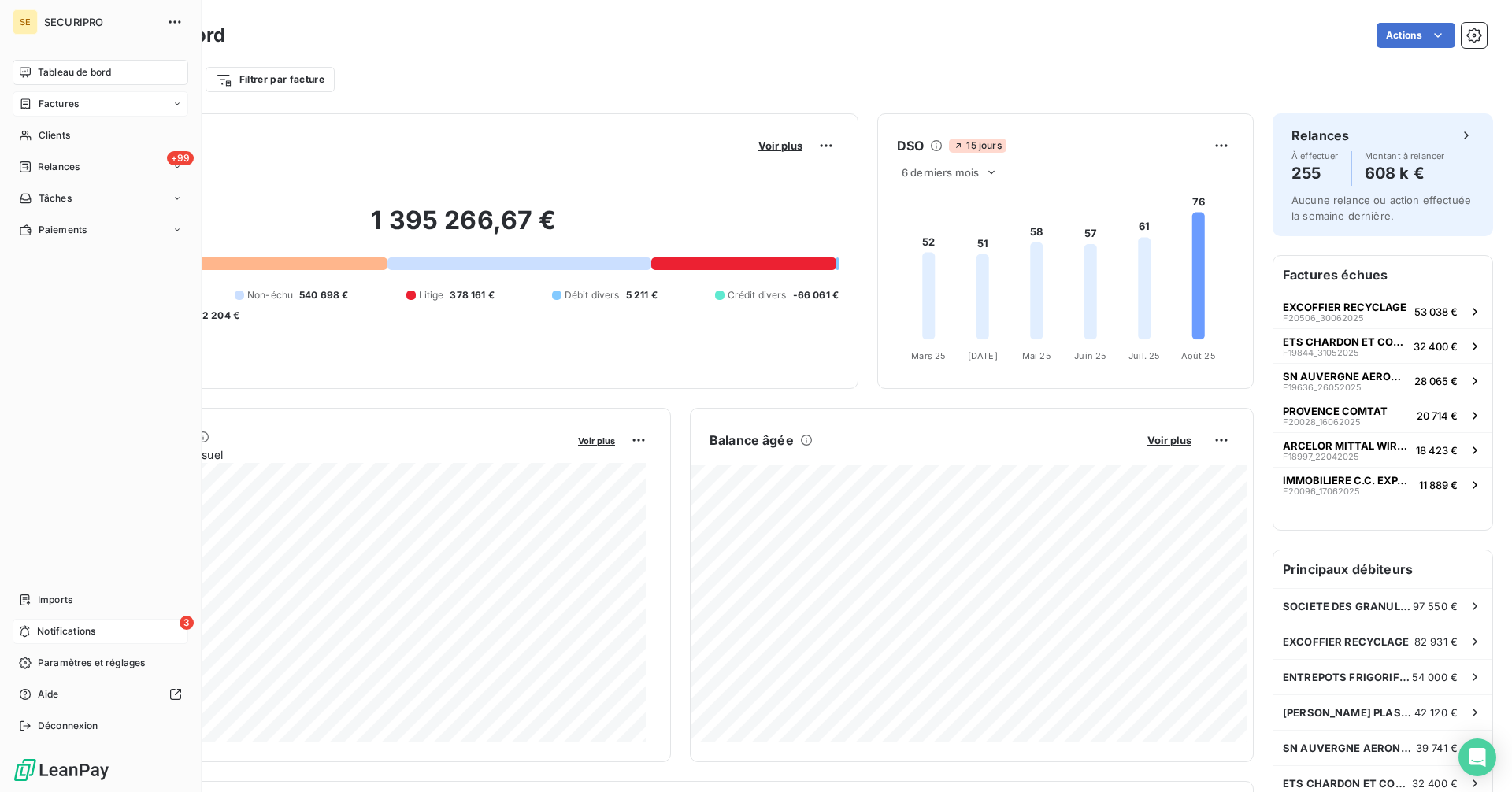
click at [36, 624] on div "3 Notifications" at bounding box center [100, 631] width 176 height 25
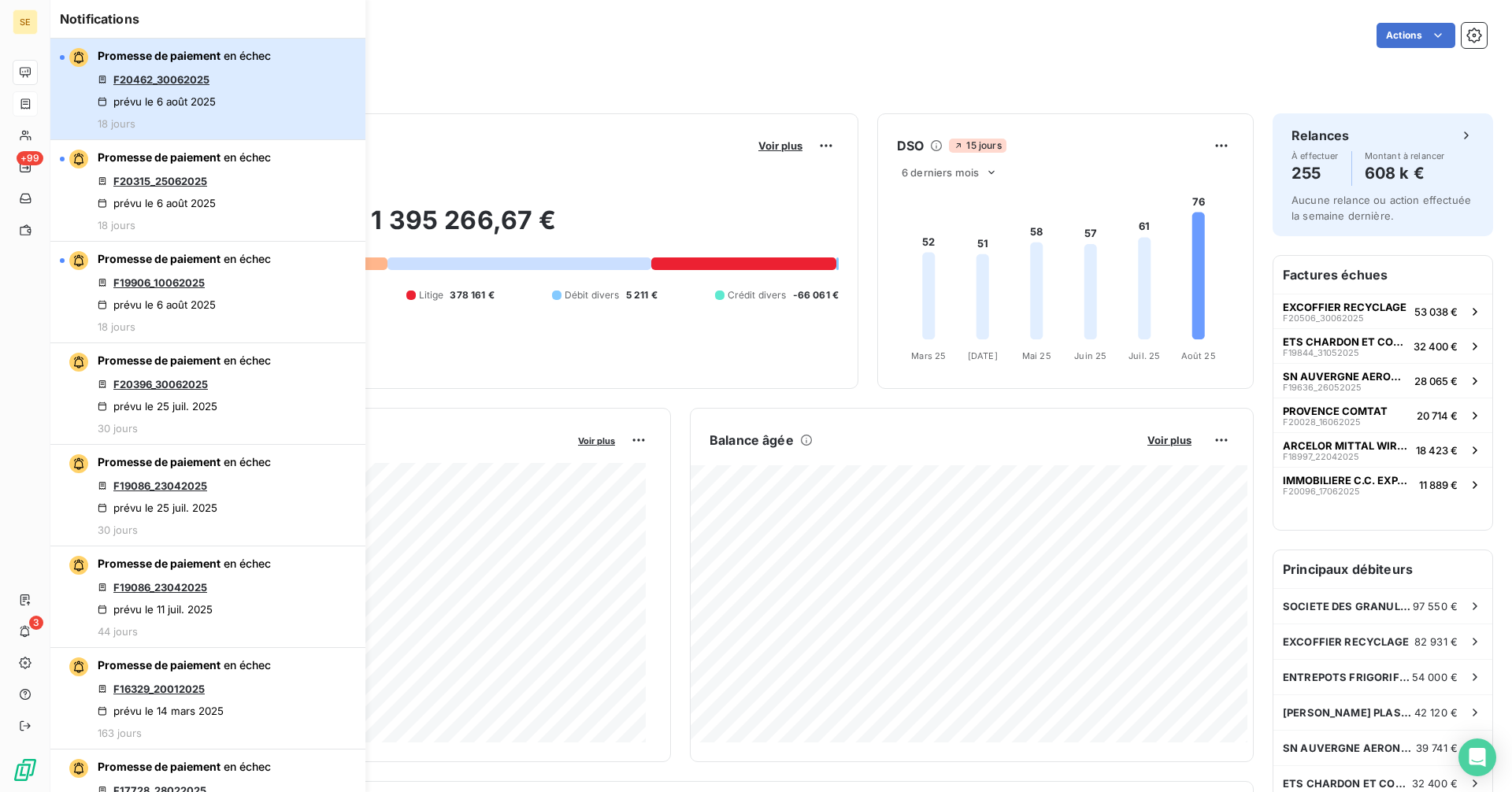
click at [203, 67] on div "Promesse de paiement en échec F20462_30062025 prévu le [DATE] 18 jours" at bounding box center [184, 89] width 173 height 82
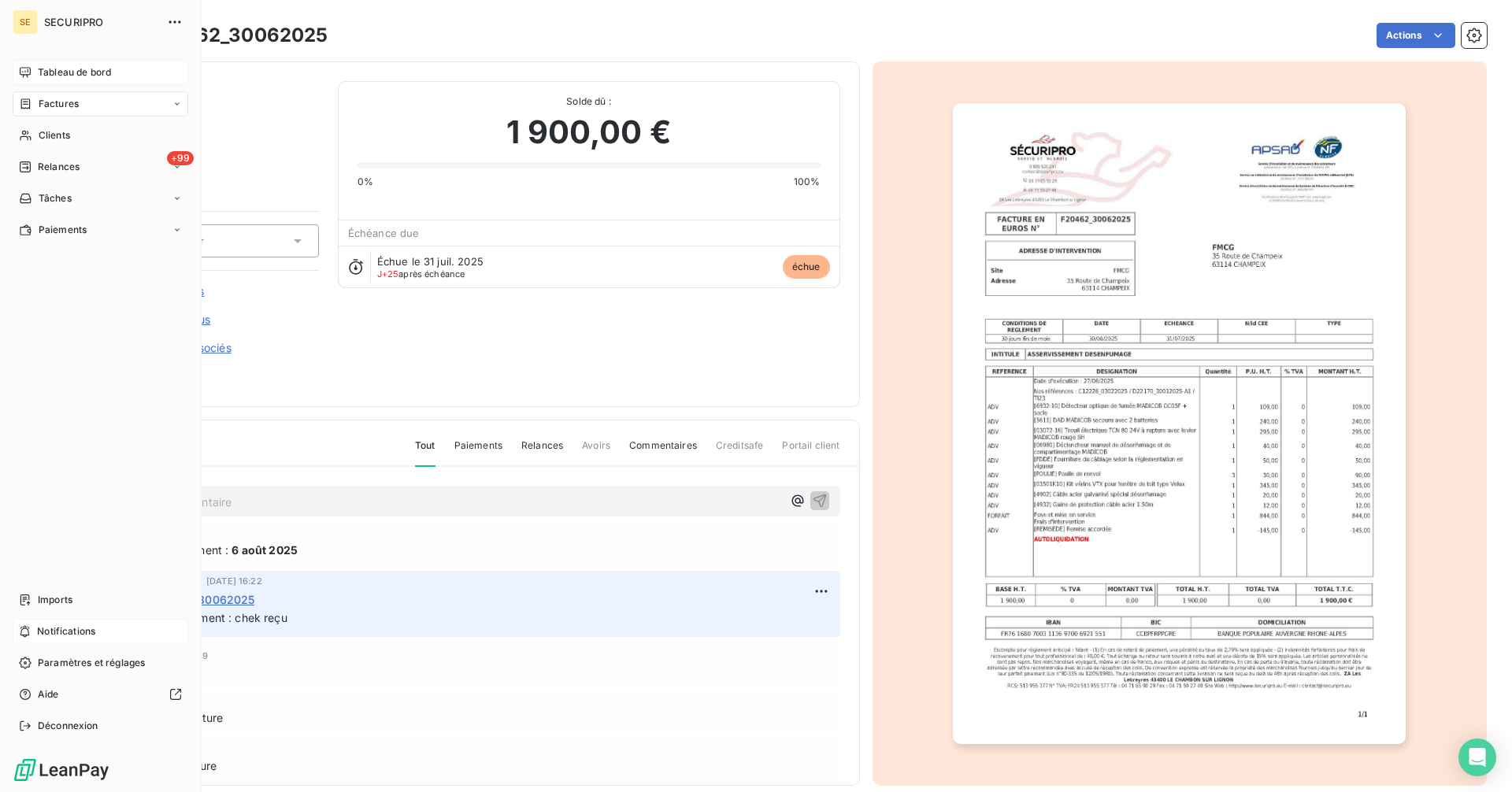
click at [78, 629] on span "Notifications" at bounding box center [66, 631] width 58 height 14
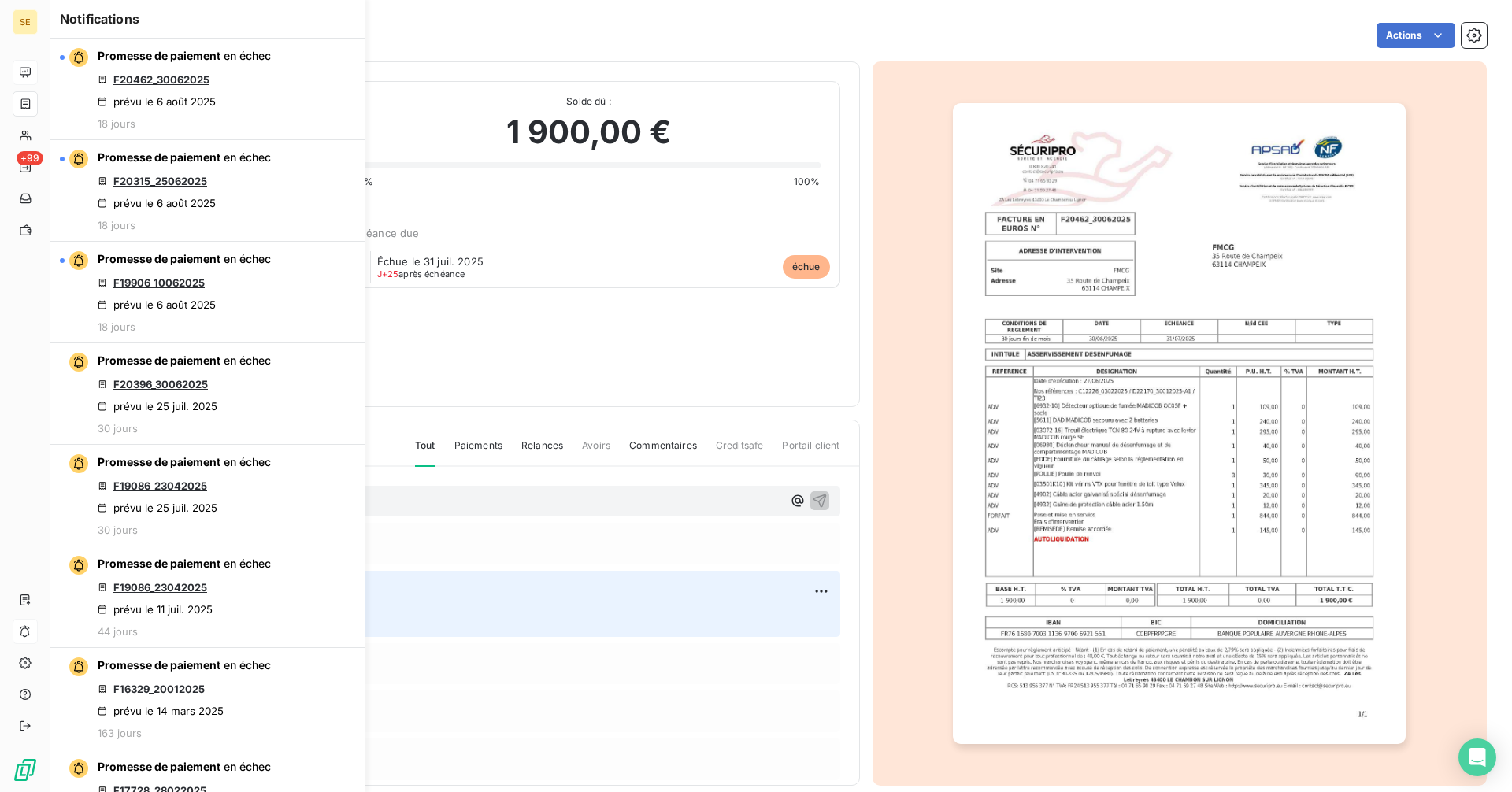
click at [42, 63] on div "Notifications Promesse de paiement en échec F20462_30062025 prévu le [DATE] 18 …" at bounding box center [192, 396] width 315 height 792
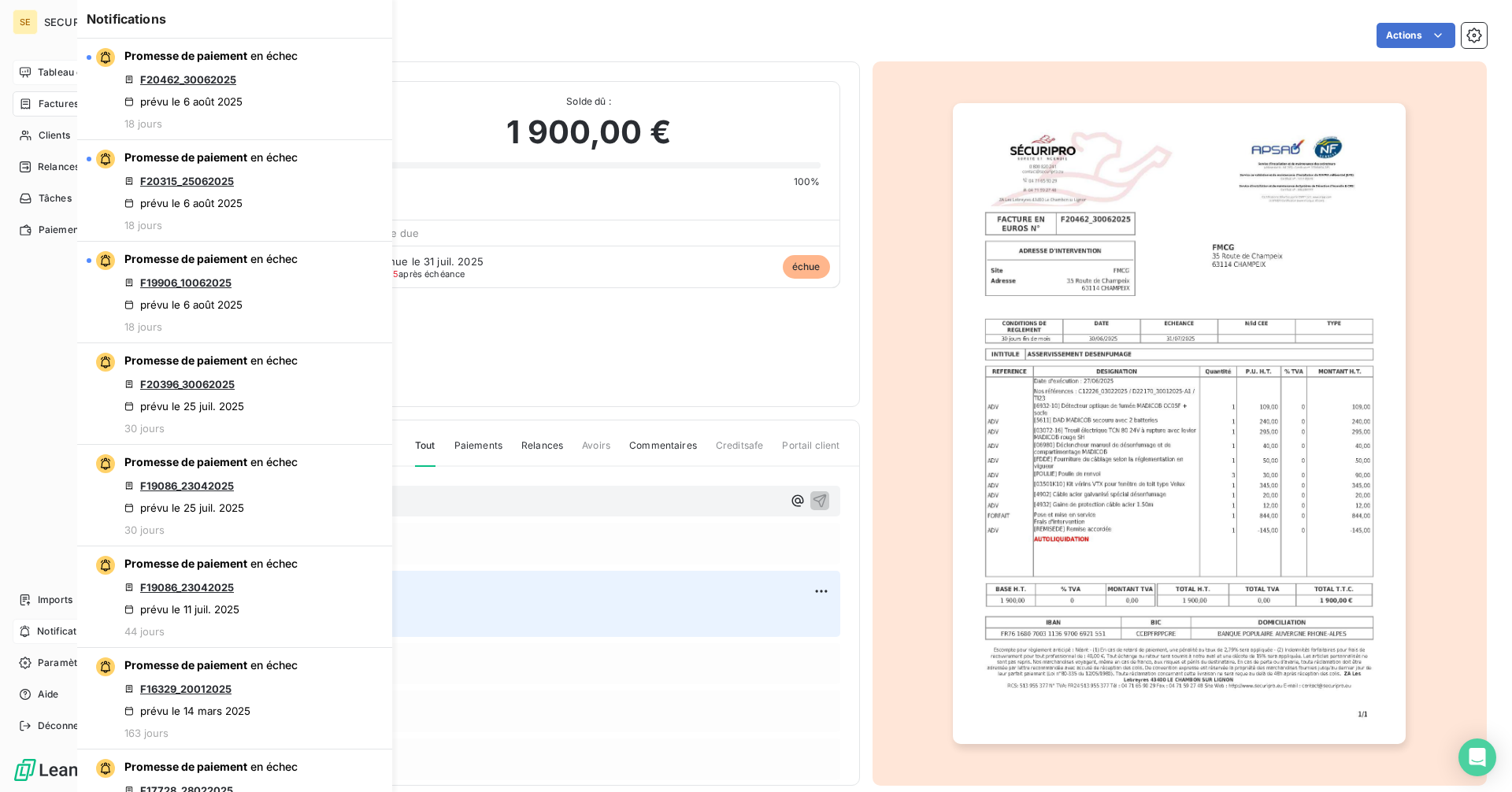
click at [25, 77] on icon at bounding box center [25, 71] width 13 height 13
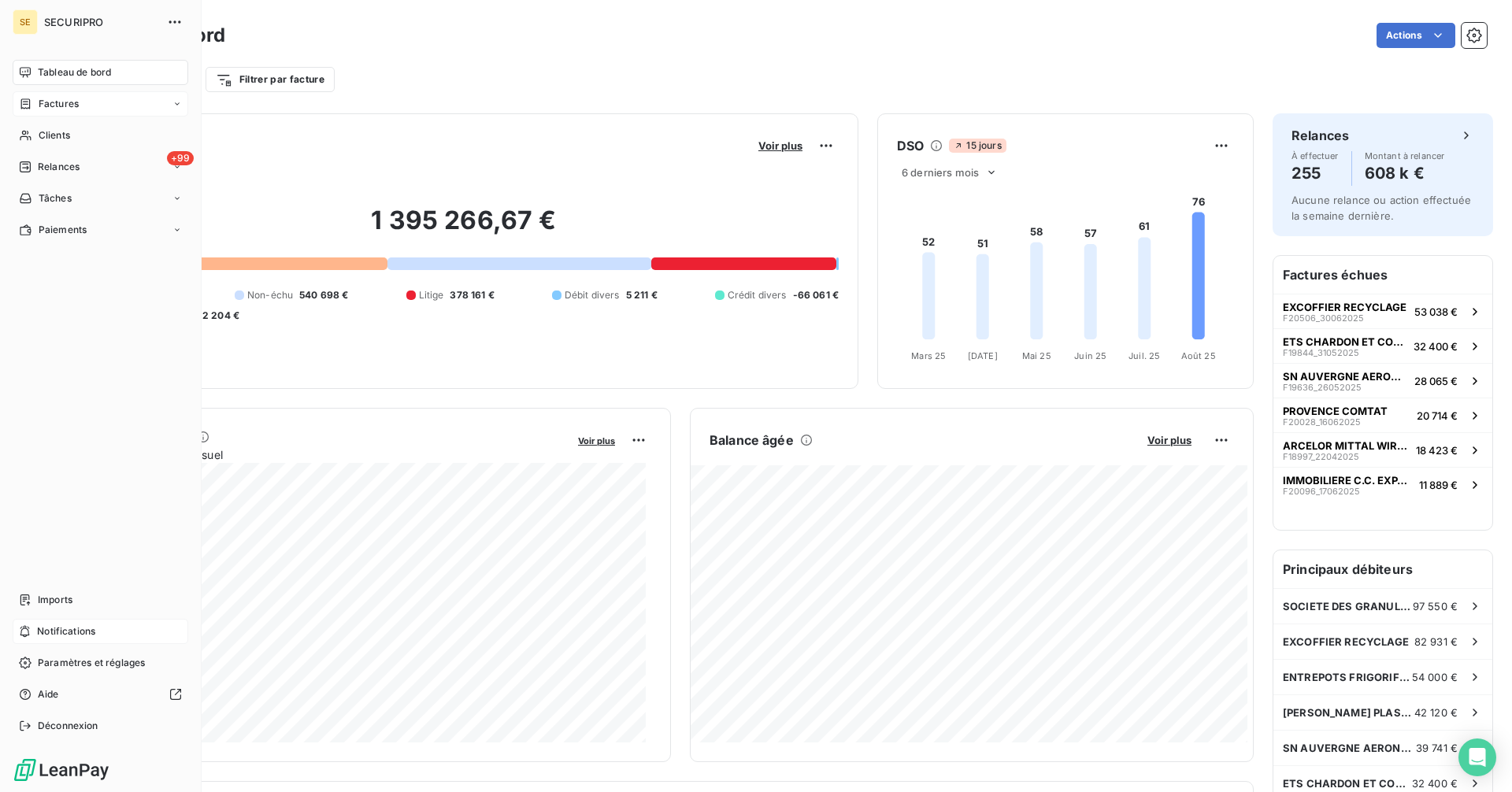
click at [52, 101] on span "Factures" at bounding box center [59, 103] width 41 height 14
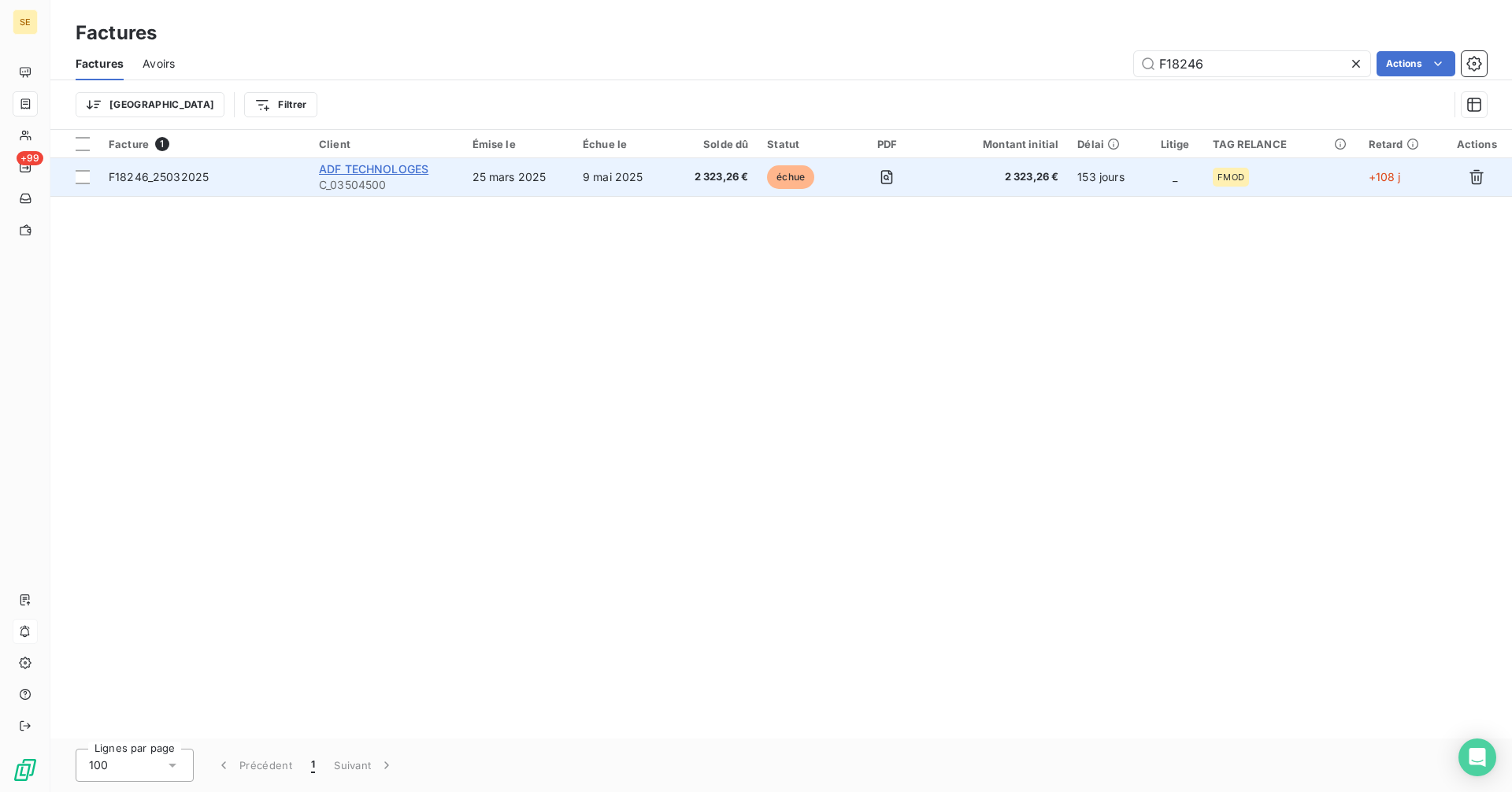
type input "F18246"
click at [359, 173] on span "ADF TECHNOLOGES" at bounding box center [373, 169] width 109 height 14
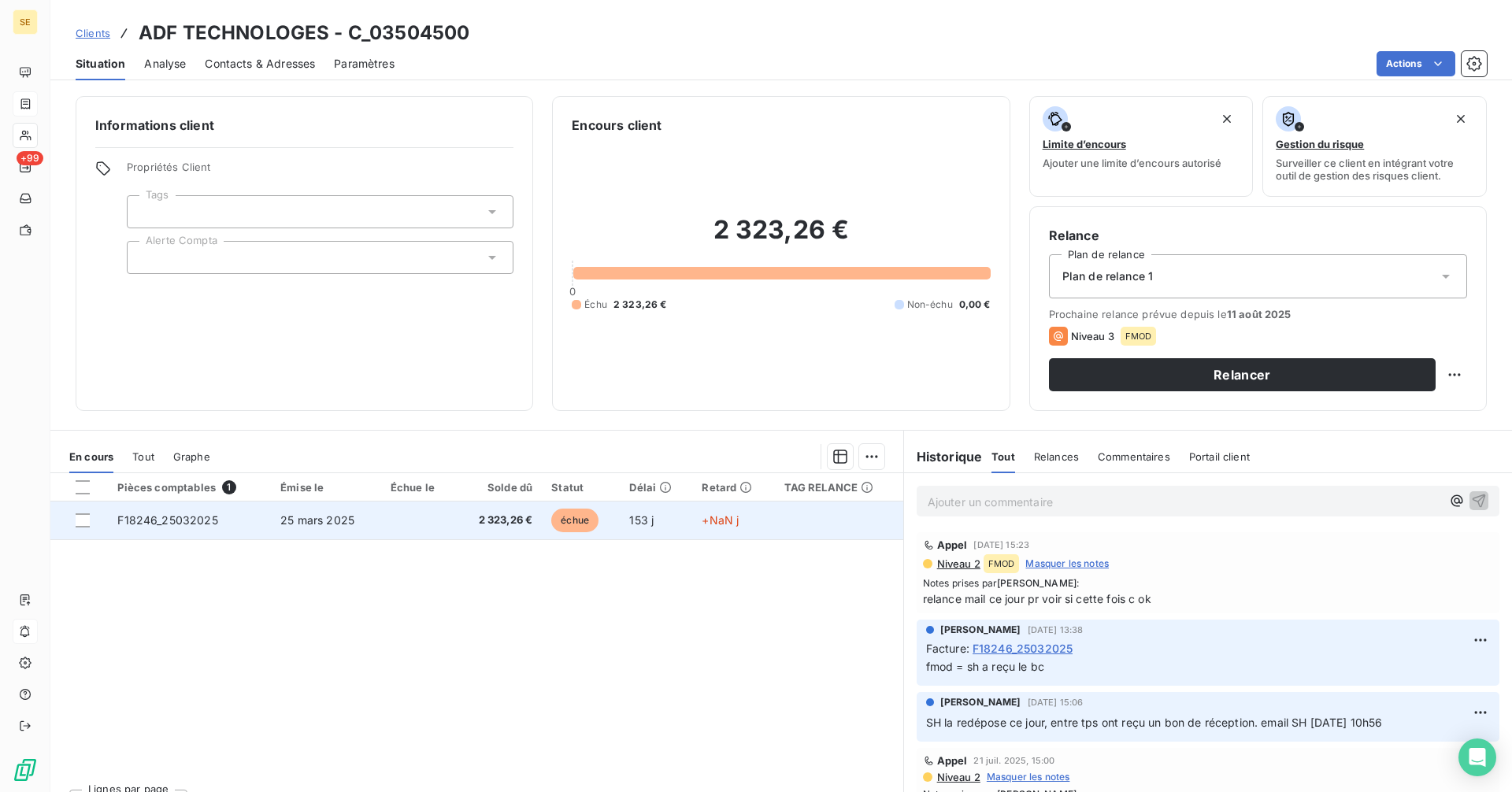
click at [472, 518] on span "2 323,26 €" at bounding box center [499, 520] width 68 height 15
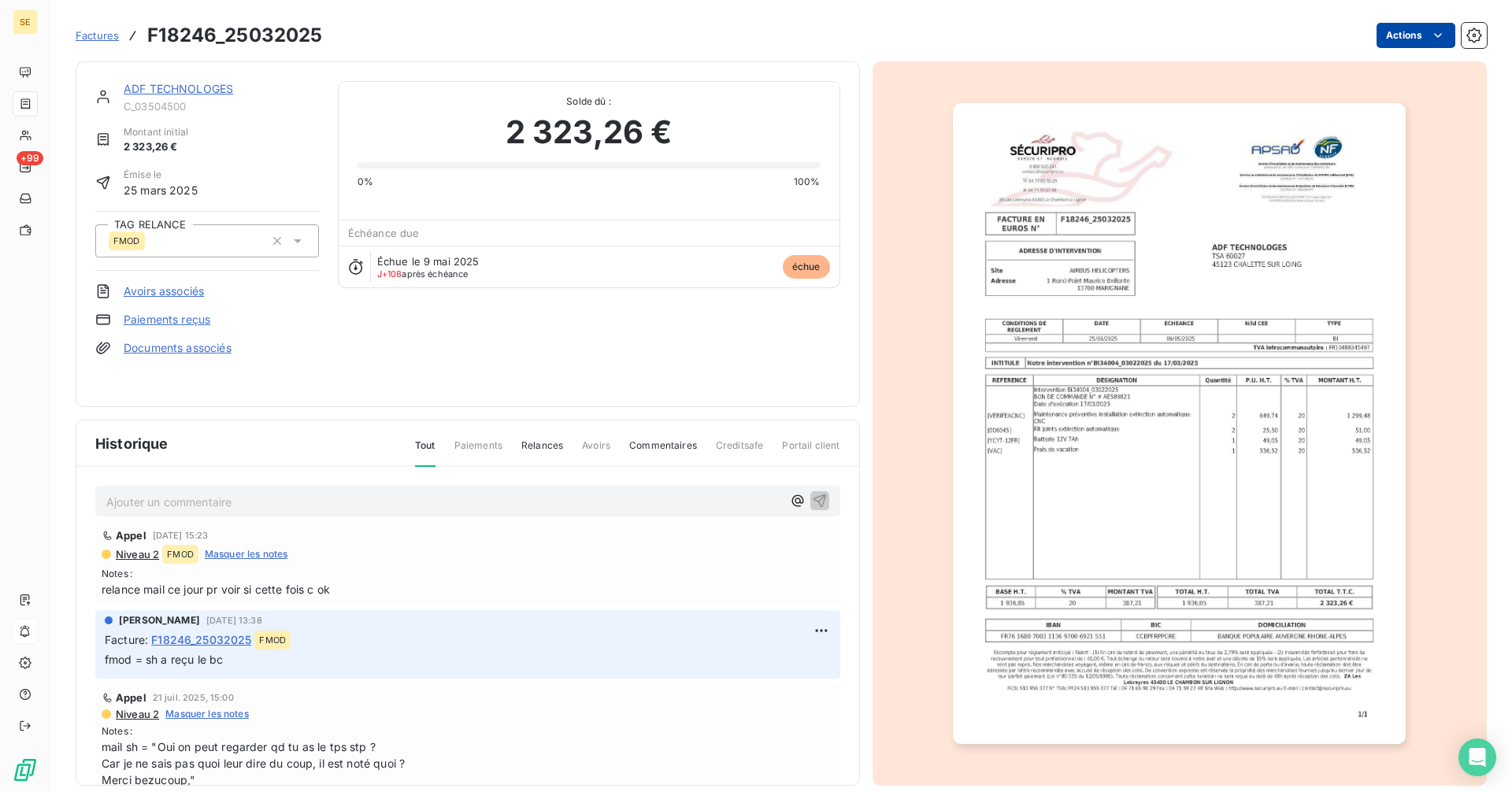
click at [1406, 28] on html "SE +99 Factures F18246_25032025 Actions ADF TECHNOLOGES C_03504500 Montant init…" at bounding box center [756, 396] width 1512 height 792
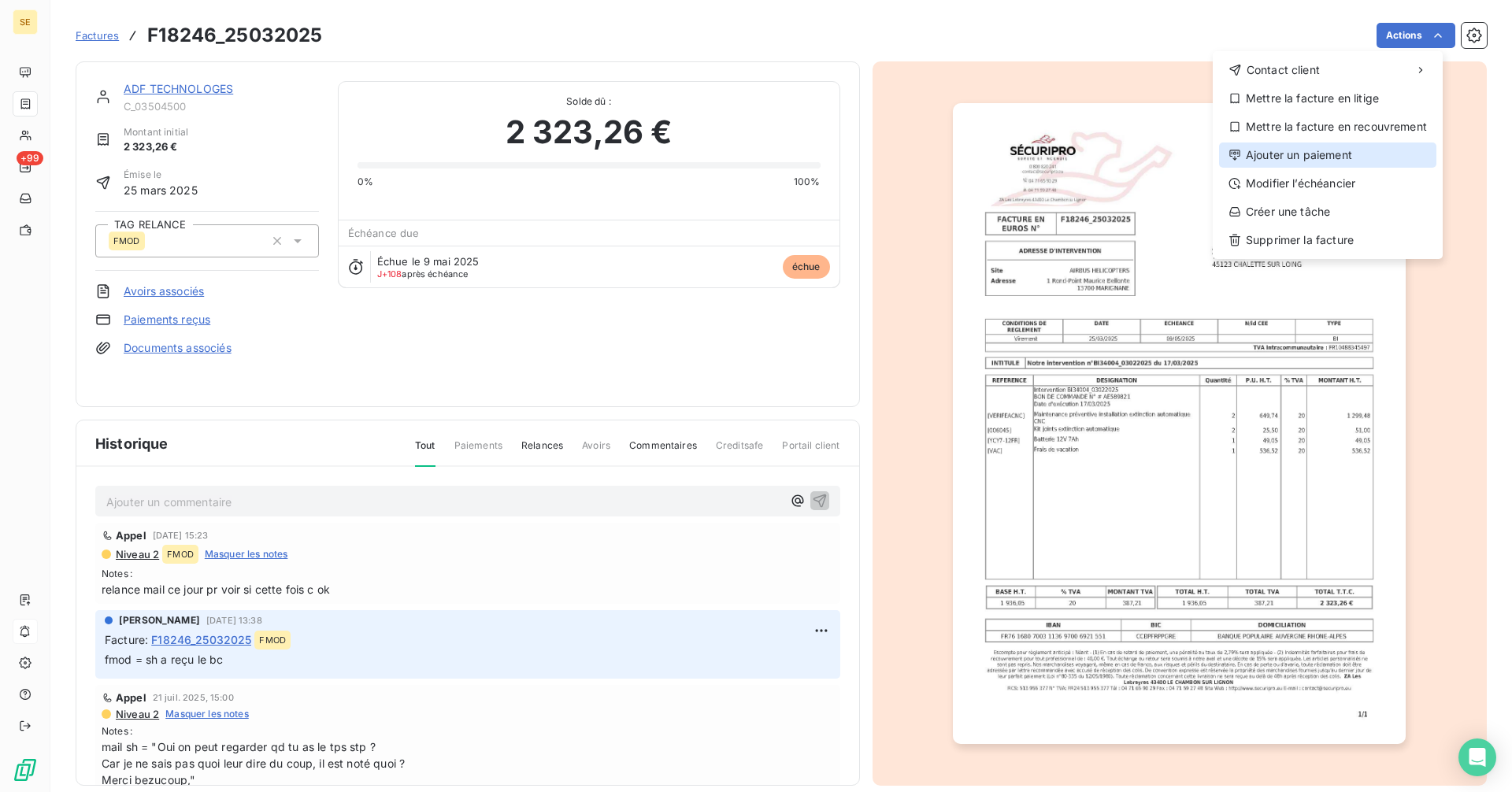
click at [1310, 151] on div "Ajouter un paiement" at bounding box center [1327, 155] width 217 height 25
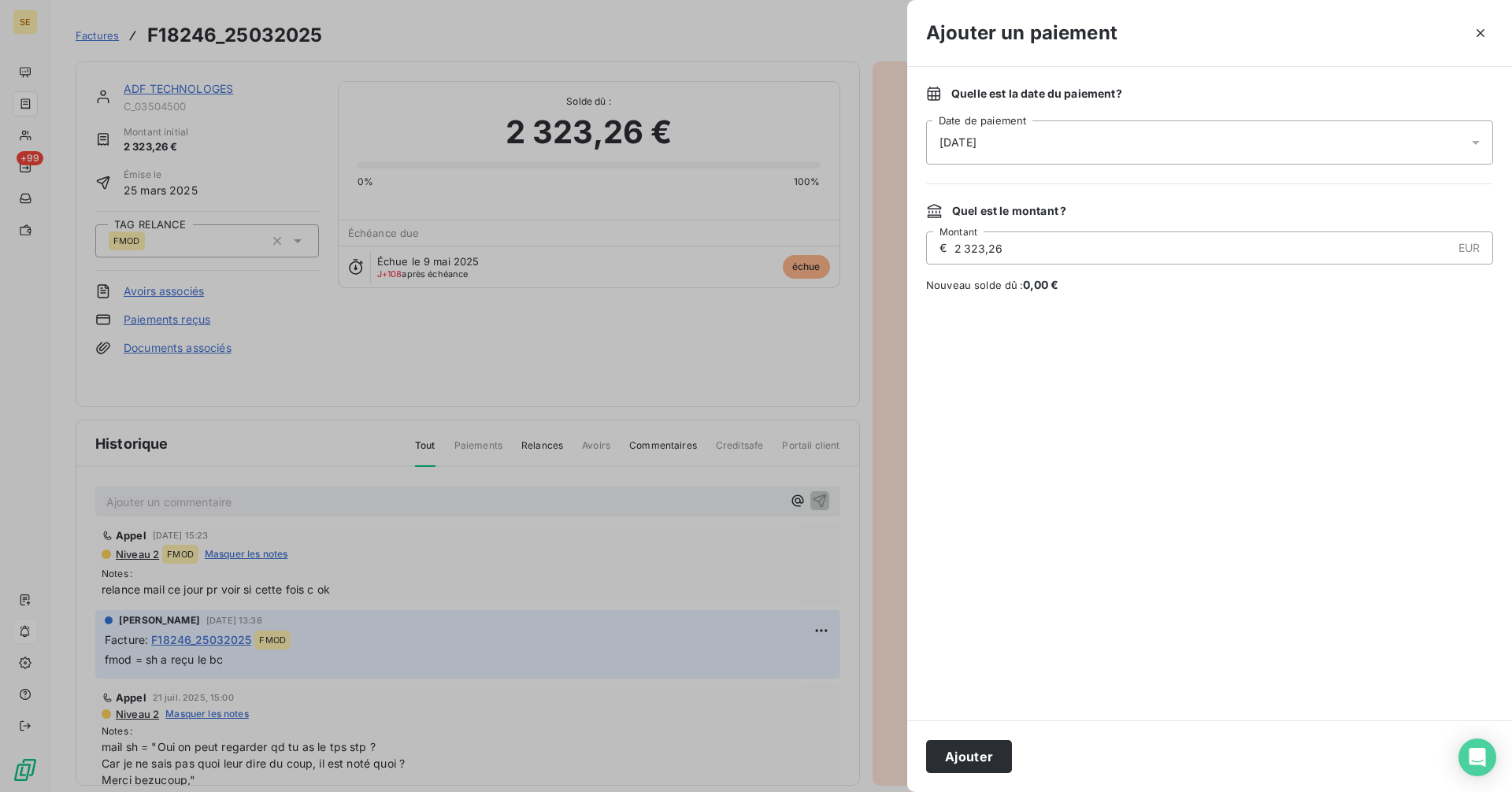
click at [1036, 148] on div "[DATE]" at bounding box center [1209, 143] width 567 height 44
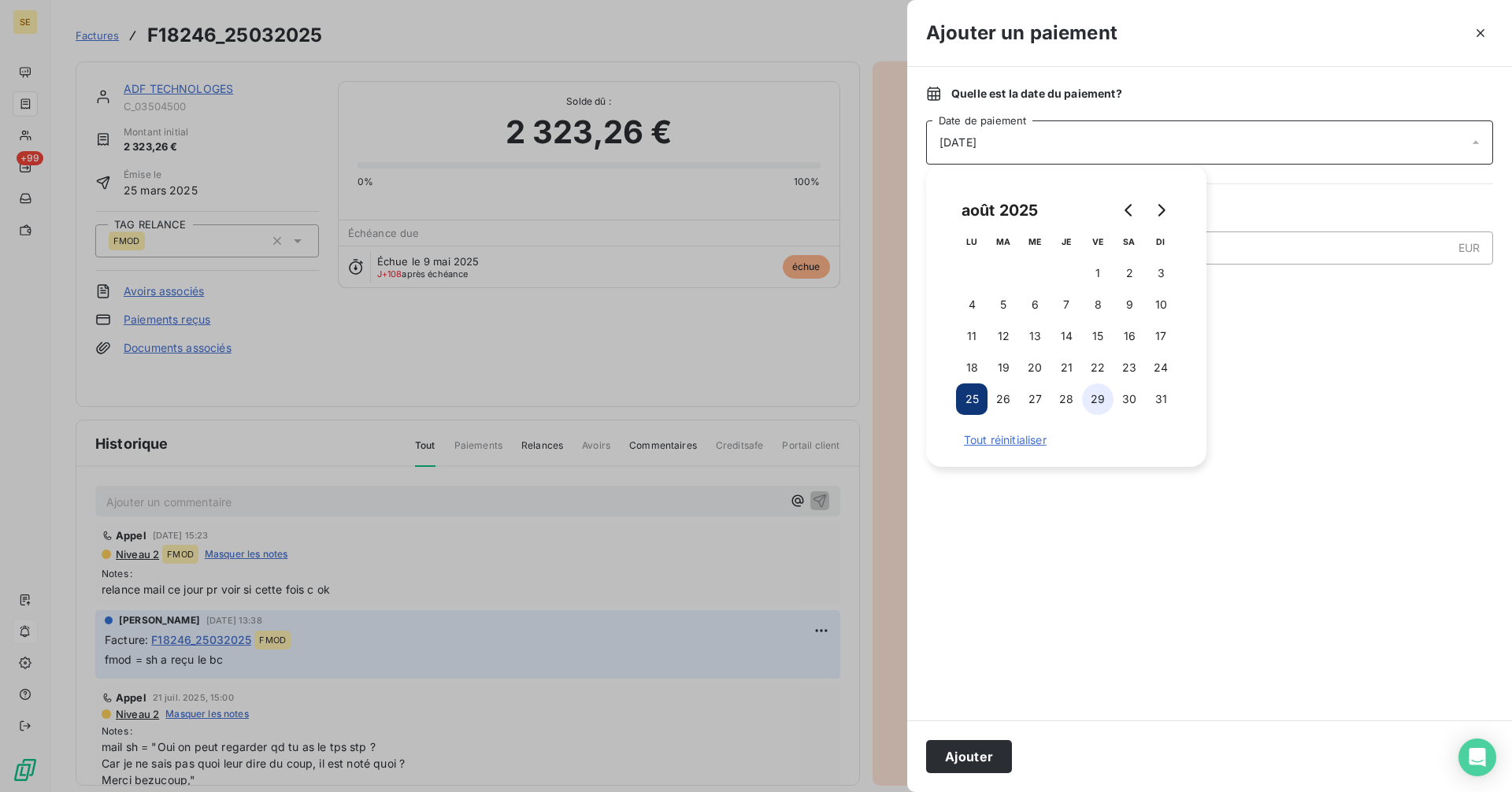
click at [1099, 402] on button "29" at bounding box center [1098, 399] width 32 height 32
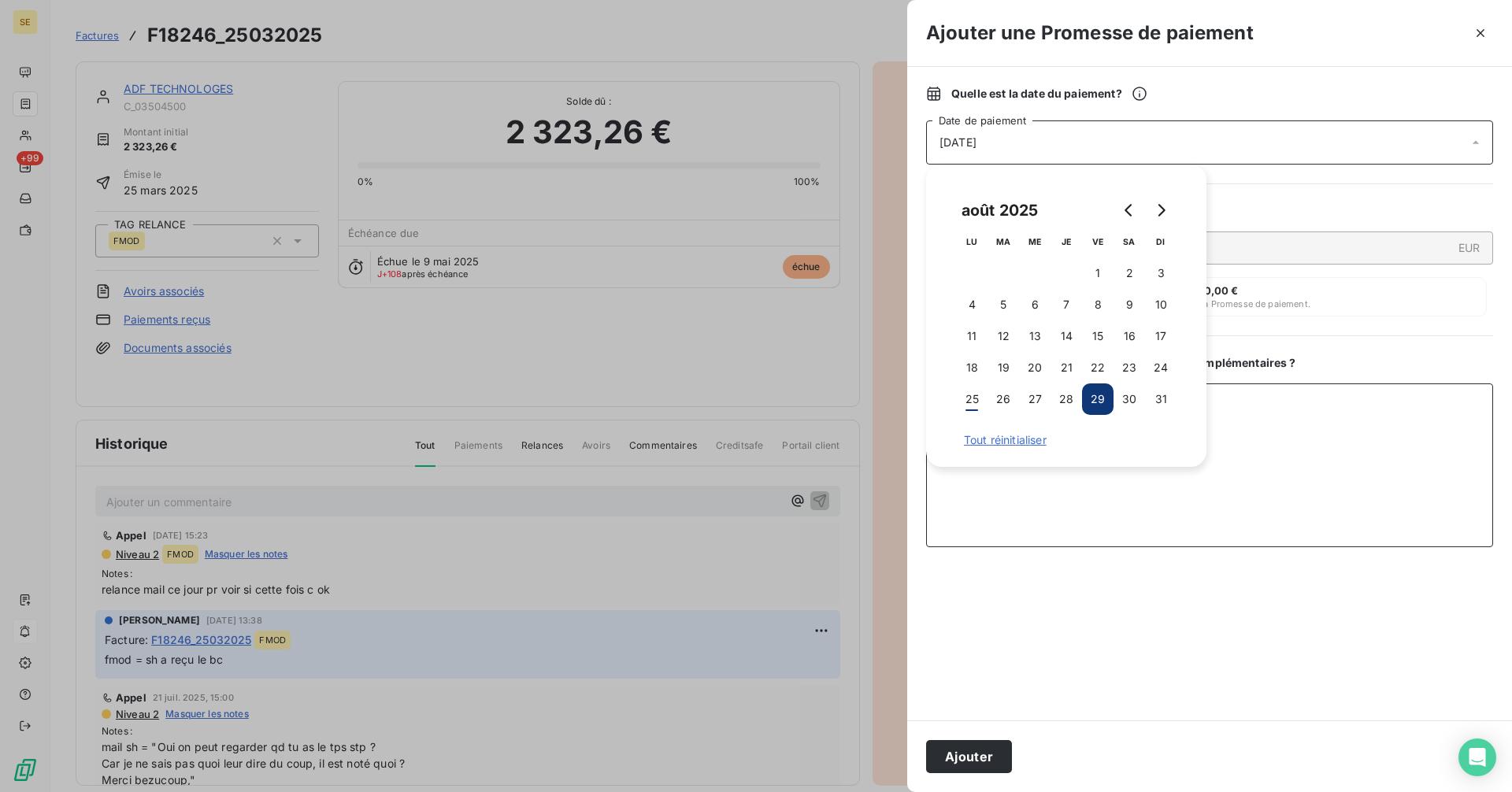
click at [1266, 482] on textarea "Ajouter un commentaire ( facultatif )" at bounding box center [1209, 465] width 567 height 163
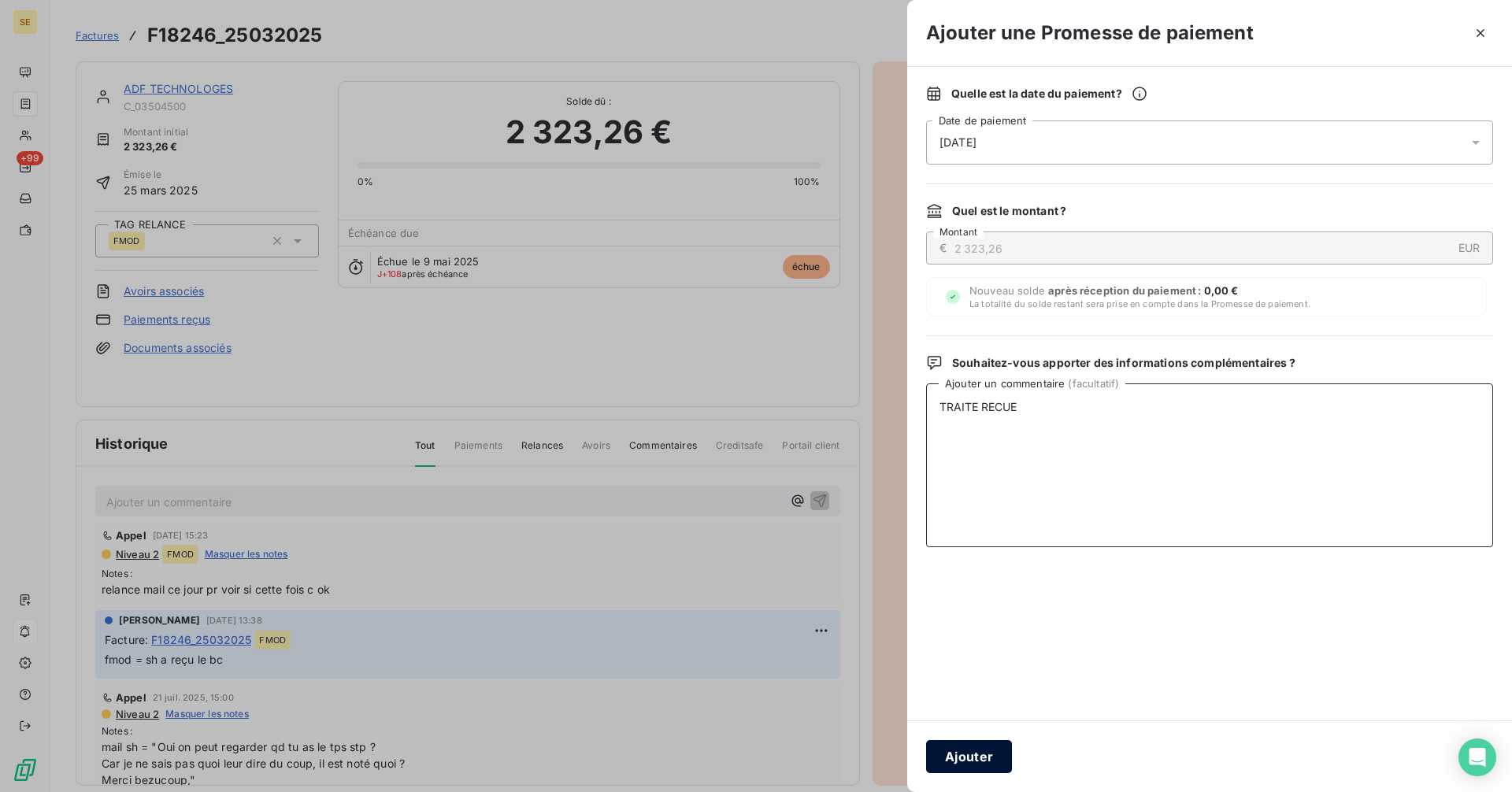
type textarea "TRAITE RECUE"
click at [984, 760] on button "Ajouter" at bounding box center [968, 756] width 86 height 33
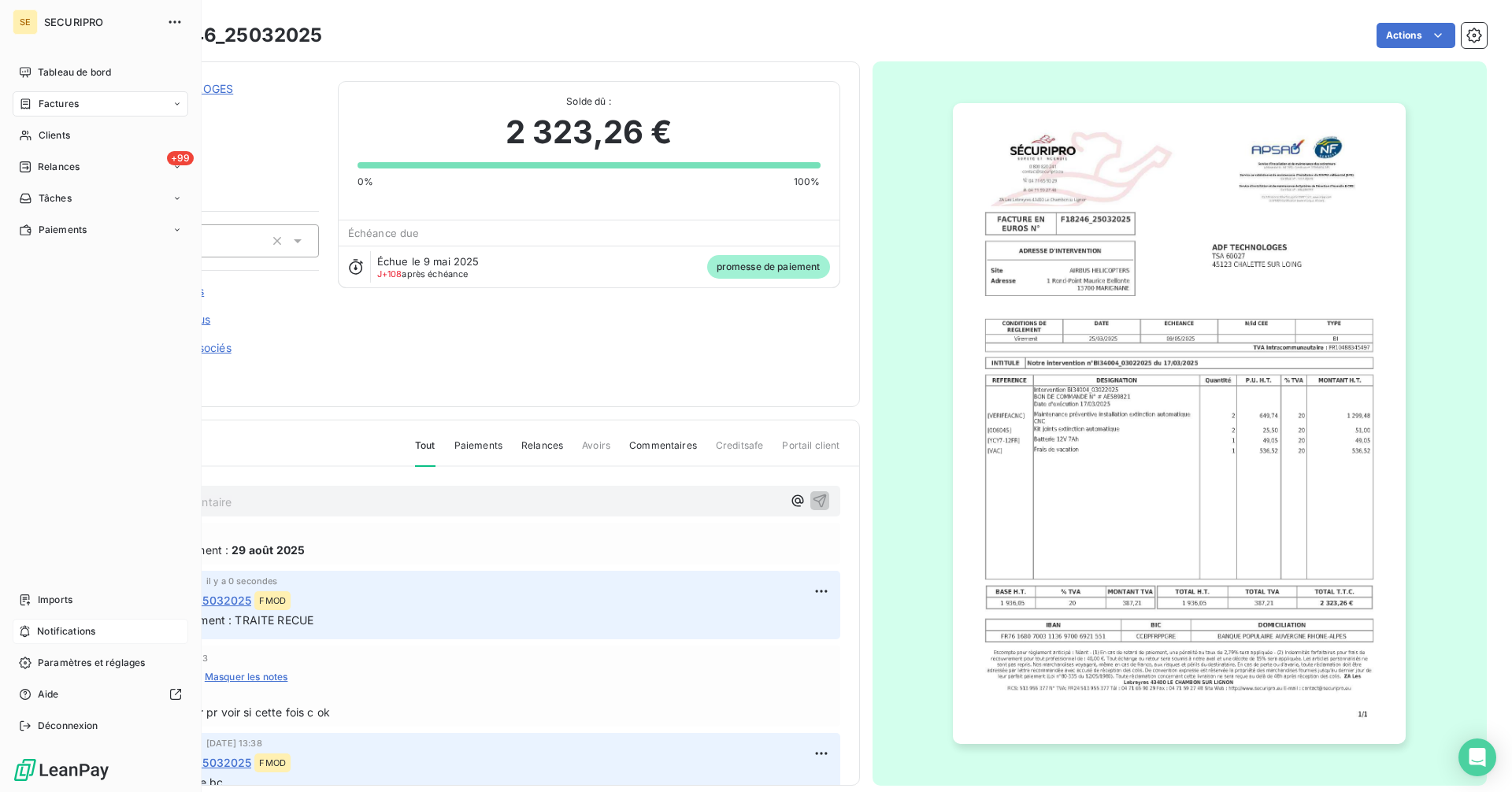
click at [49, 109] on span "Factures" at bounding box center [59, 103] width 41 height 14
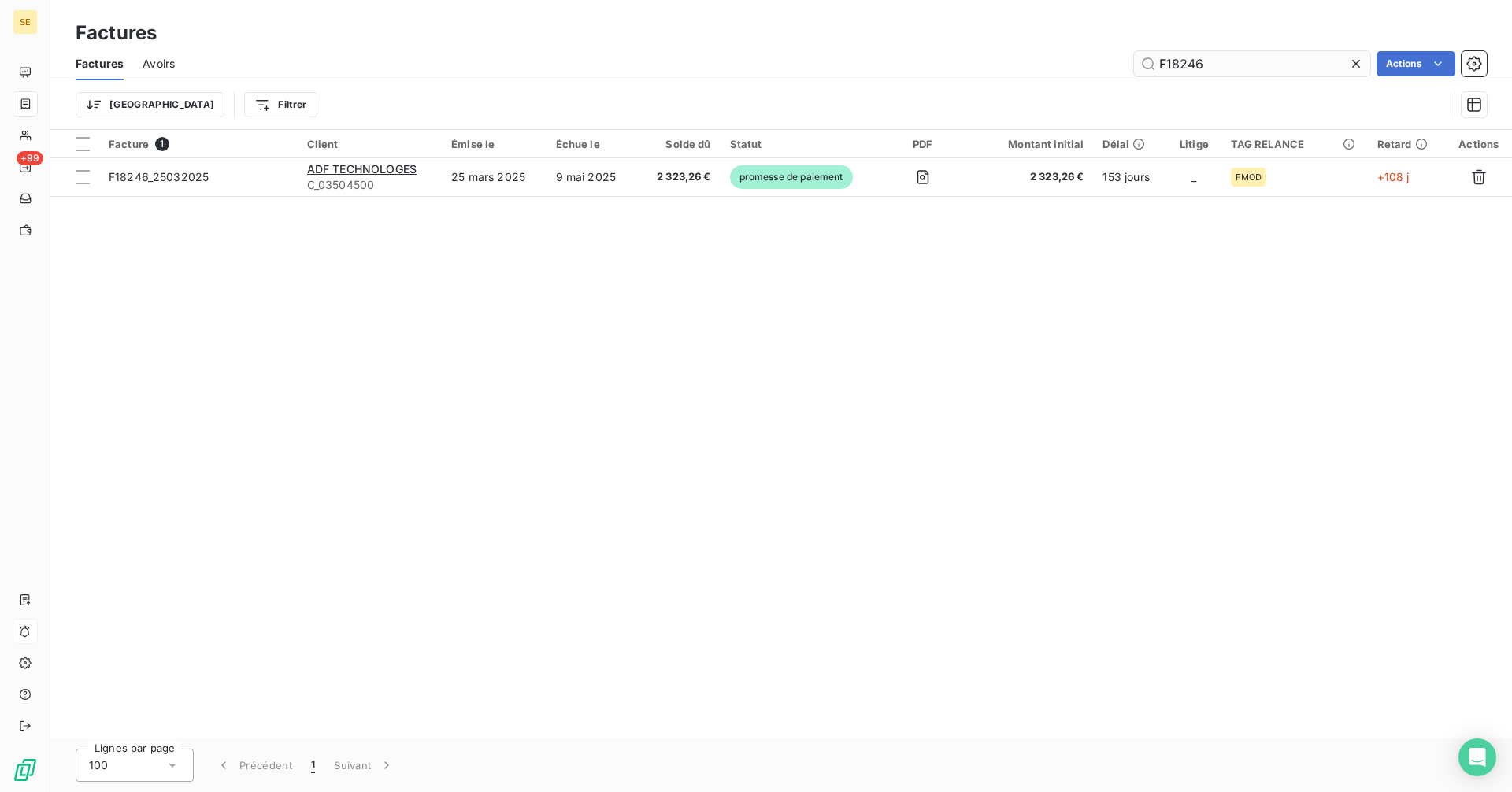
click at [1214, 64] on input "F18246" at bounding box center [1251, 64] width 236 height 25
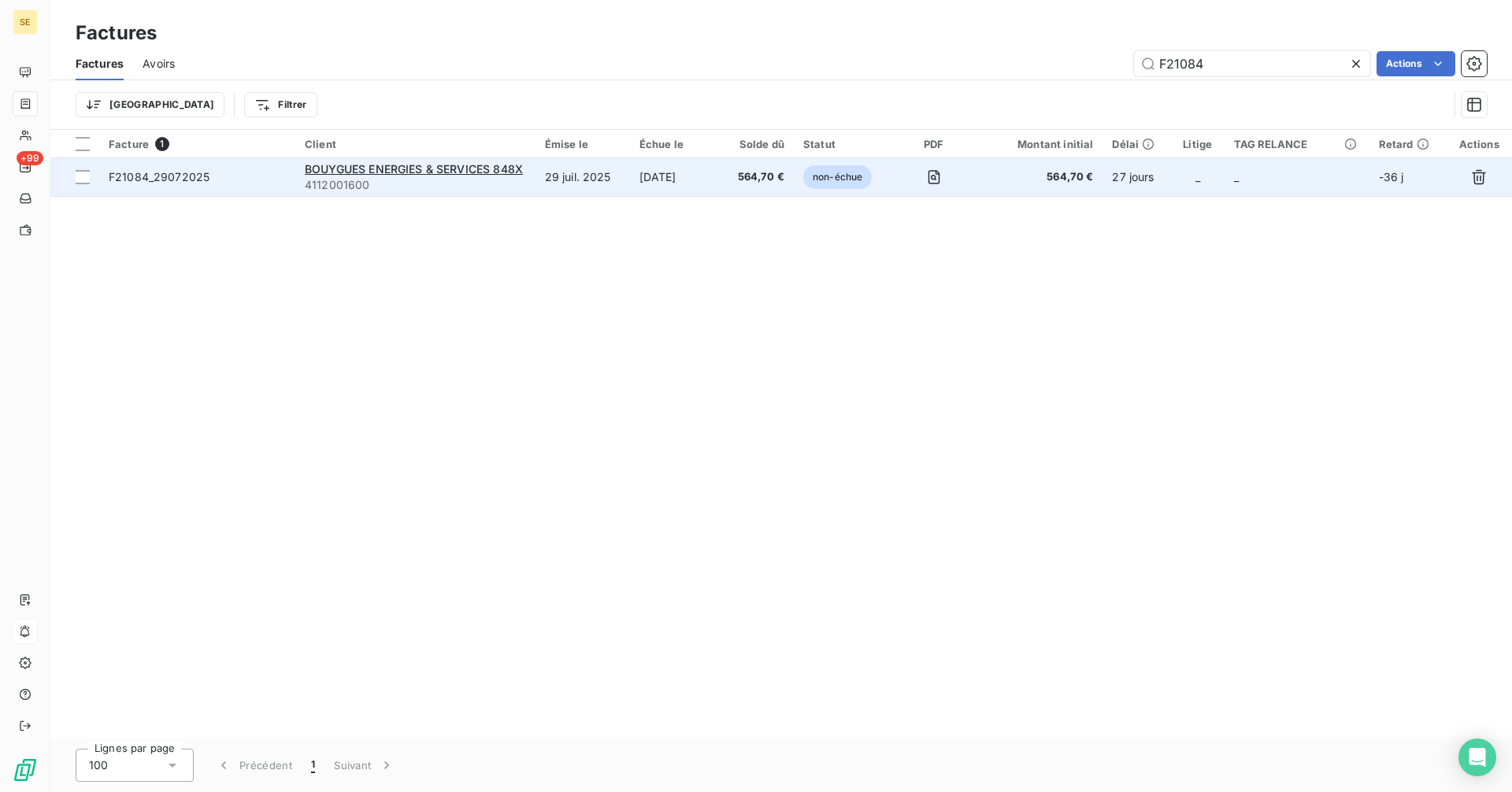
type input "F21084"
click at [596, 181] on td "29 juil. 2025" at bounding box center [583, 177] width 95 height 38
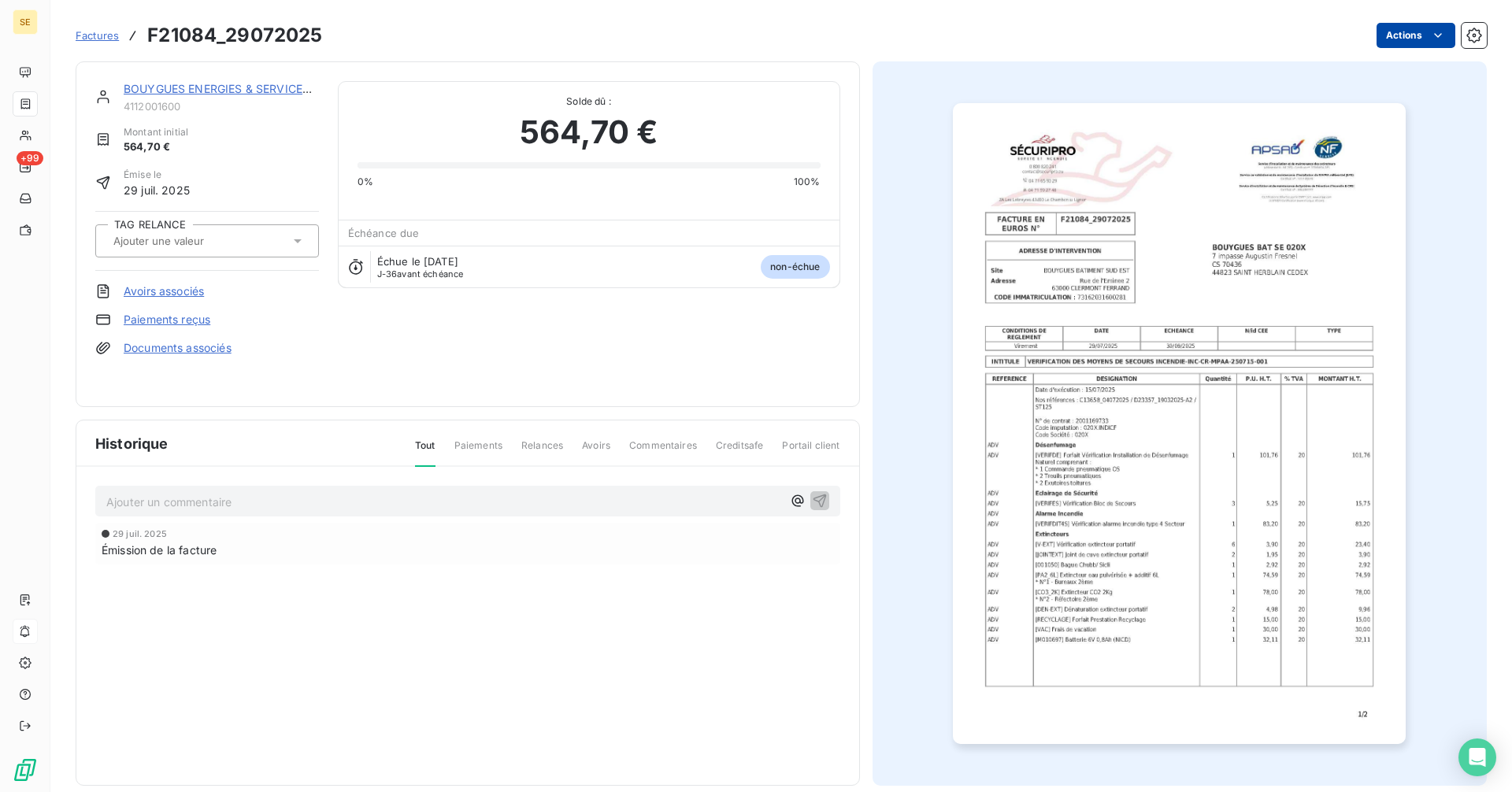
click at [1417, 29] on html "SE +99 Factures F21084_29072025 Actions BOUYGUES ENERGIES & SERVICES 848X 41120…" at bounding box center [756, 396] width 1512 height 792
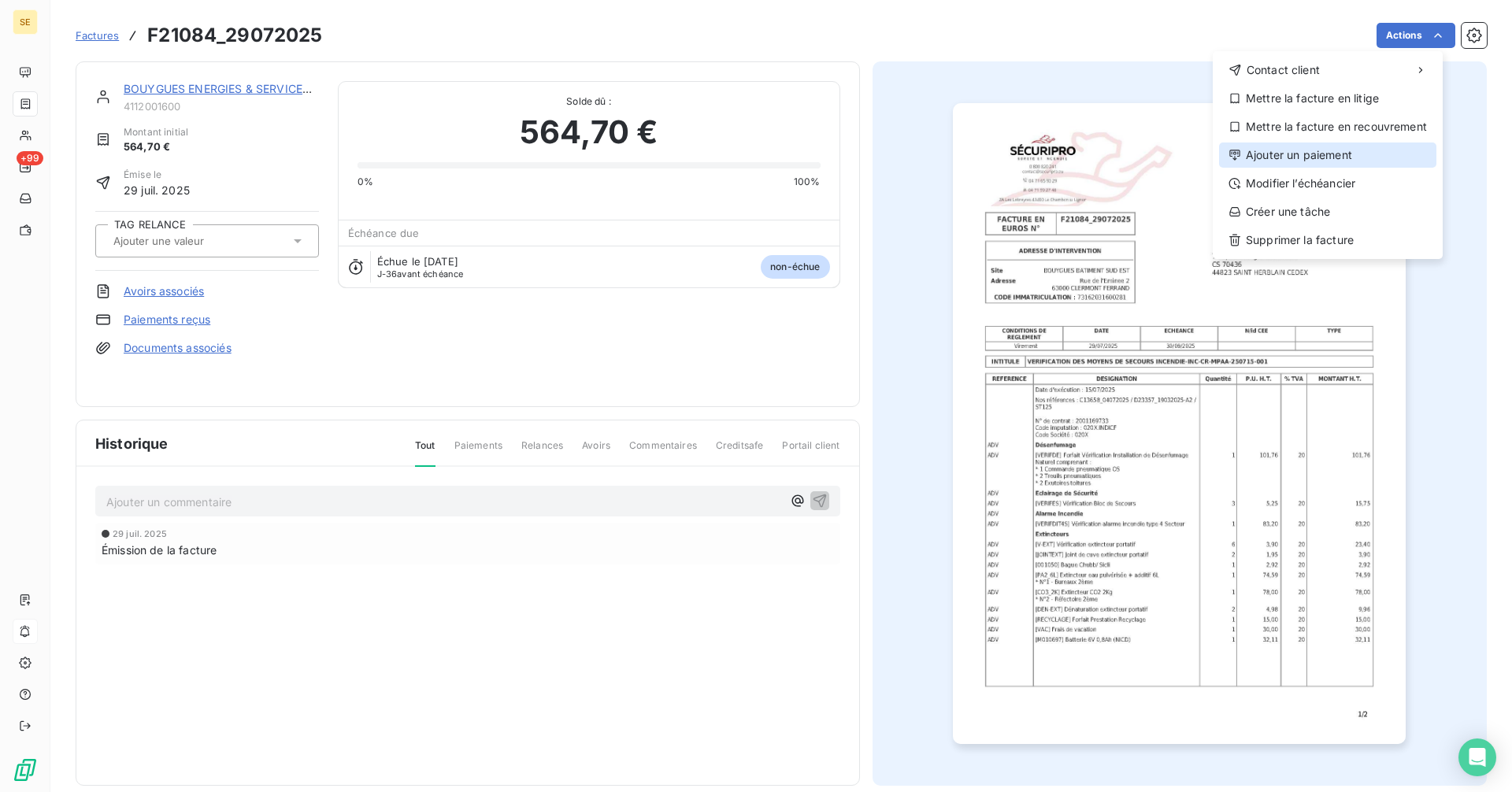
click at [1291, 151] on div "Ajouter un paiement" at bounding box center [1327, 155] width 217 height 25
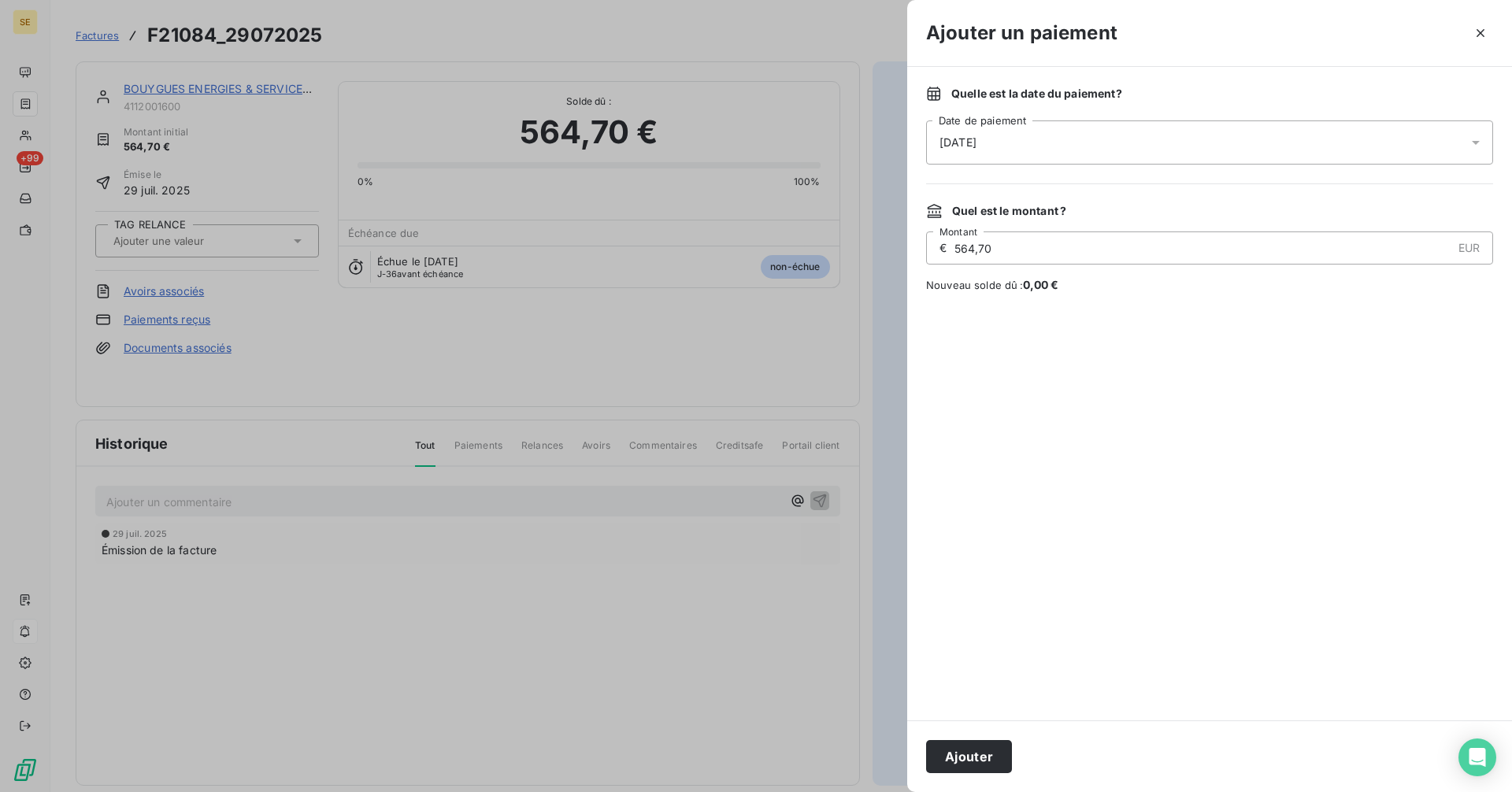
click at [962, 147] on span "[DATE]" at bounding box center [957, 142] width 37 height 15
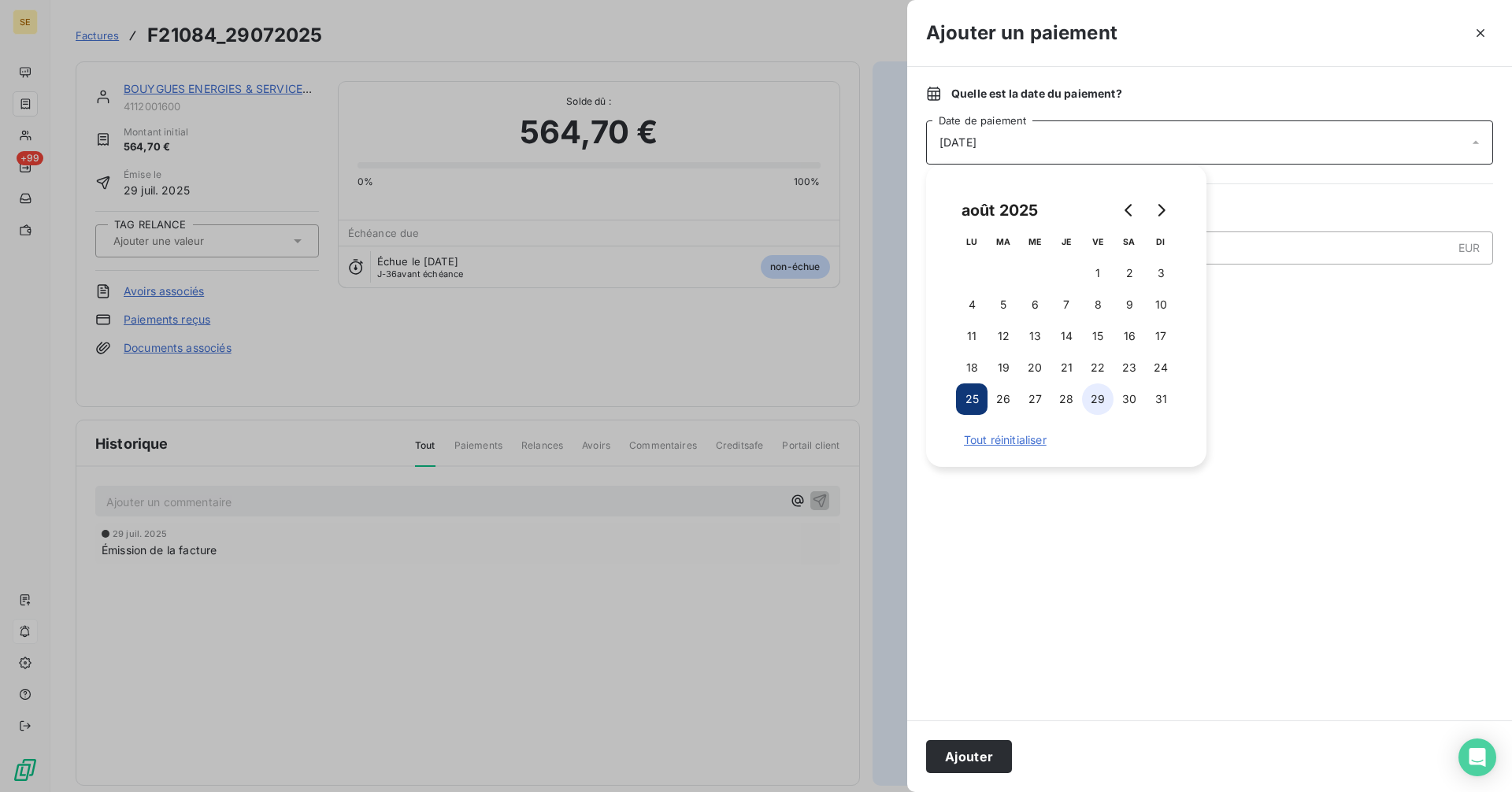
click at [1103, 406] on button "29" at bounding box center [1098, 399] width 32 height 32
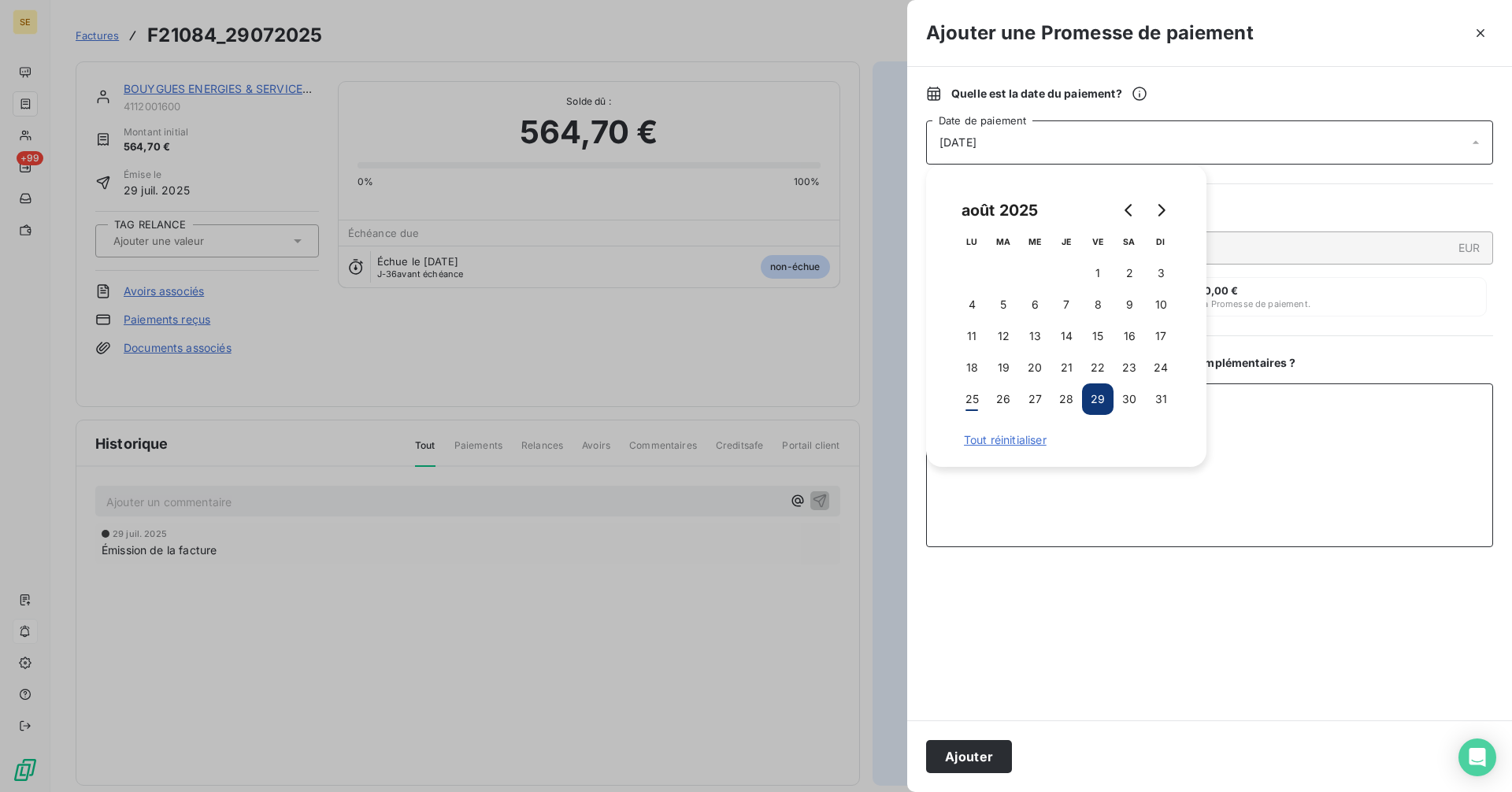
click at [1349, 444] on textarea "Ajouter un commentaire ( facultatif )" at bounding box center [1209, 465] width 567 height 163
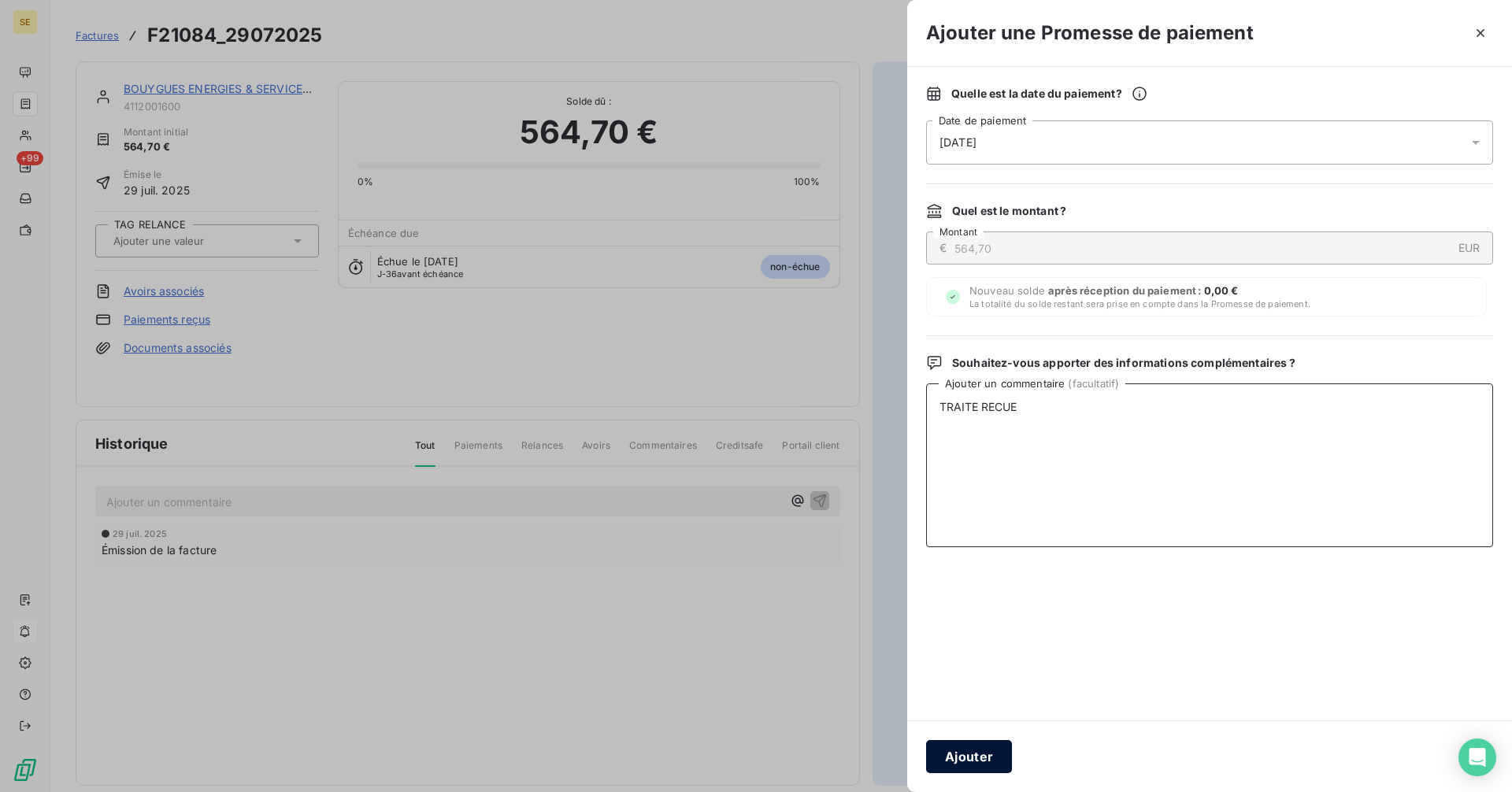
type textarea "TRAITE RECUE"
click at [984, 757] on button "Ajouter" at bounding box center [968, 756] width 86 height 33
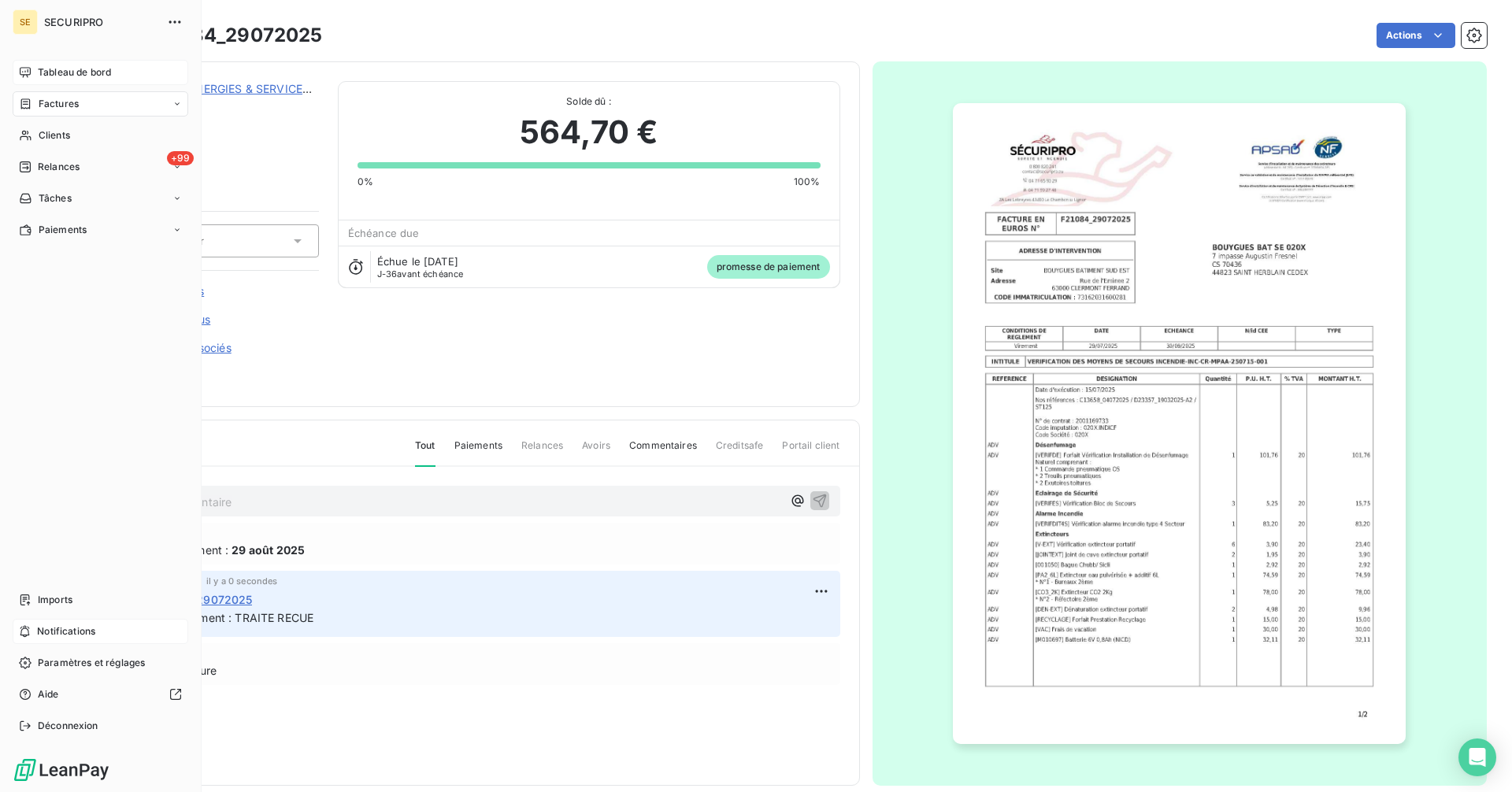
click at [24, 61] on div "Tableau de bord" at bounding box center [100, 72] width 176 height 25
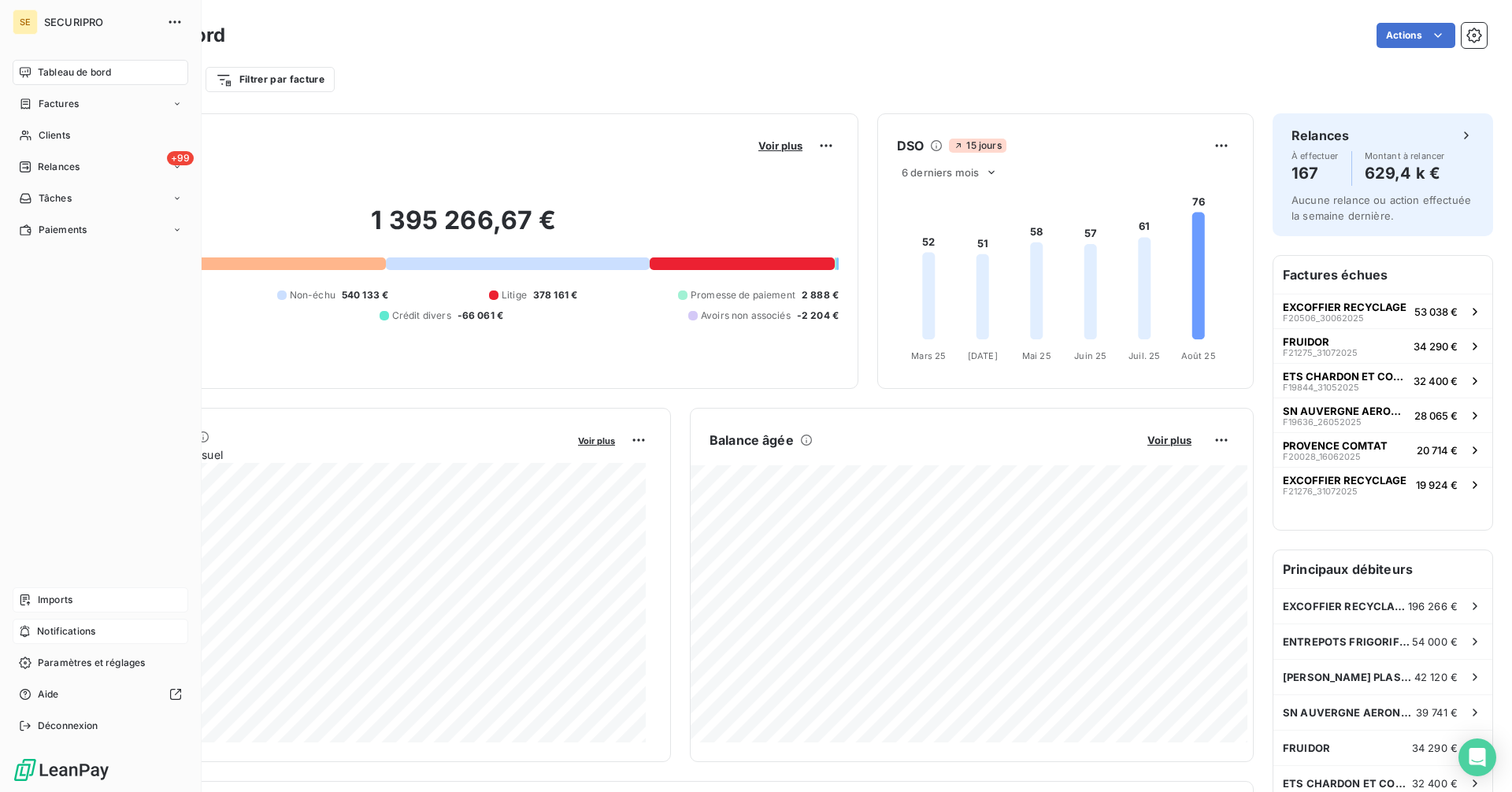
click at [41, 593] on span "Imports" at bounding box center [55, 600] width 35 height 14
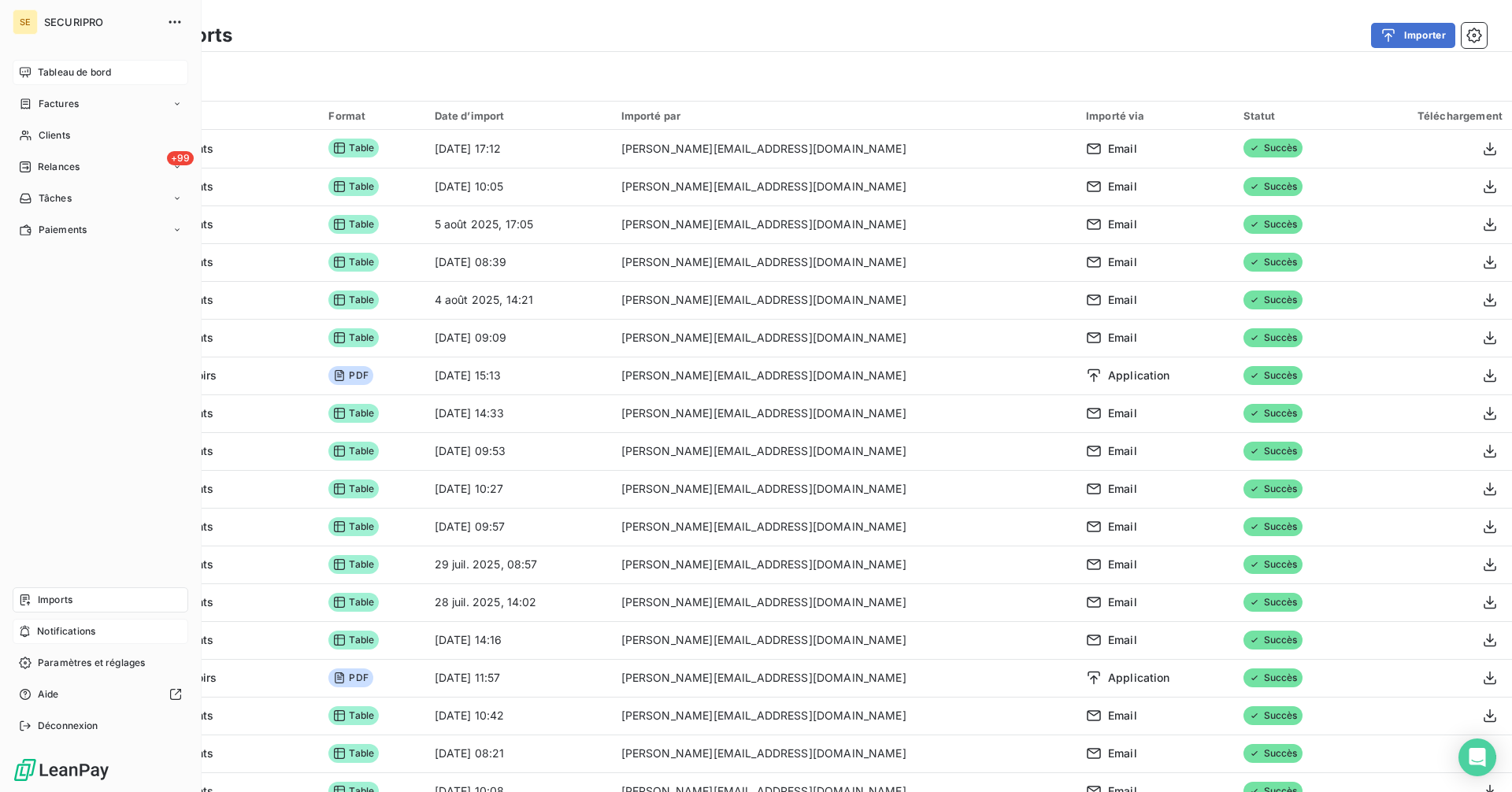
drag, startPoint x: 36, startPoint y: 71, endPoint x: 45, endPoint y: 71, distance: 9.0
click at [36, 71] on div "Tableau de bord" at bounding box center [100, 72] width 176 height 25
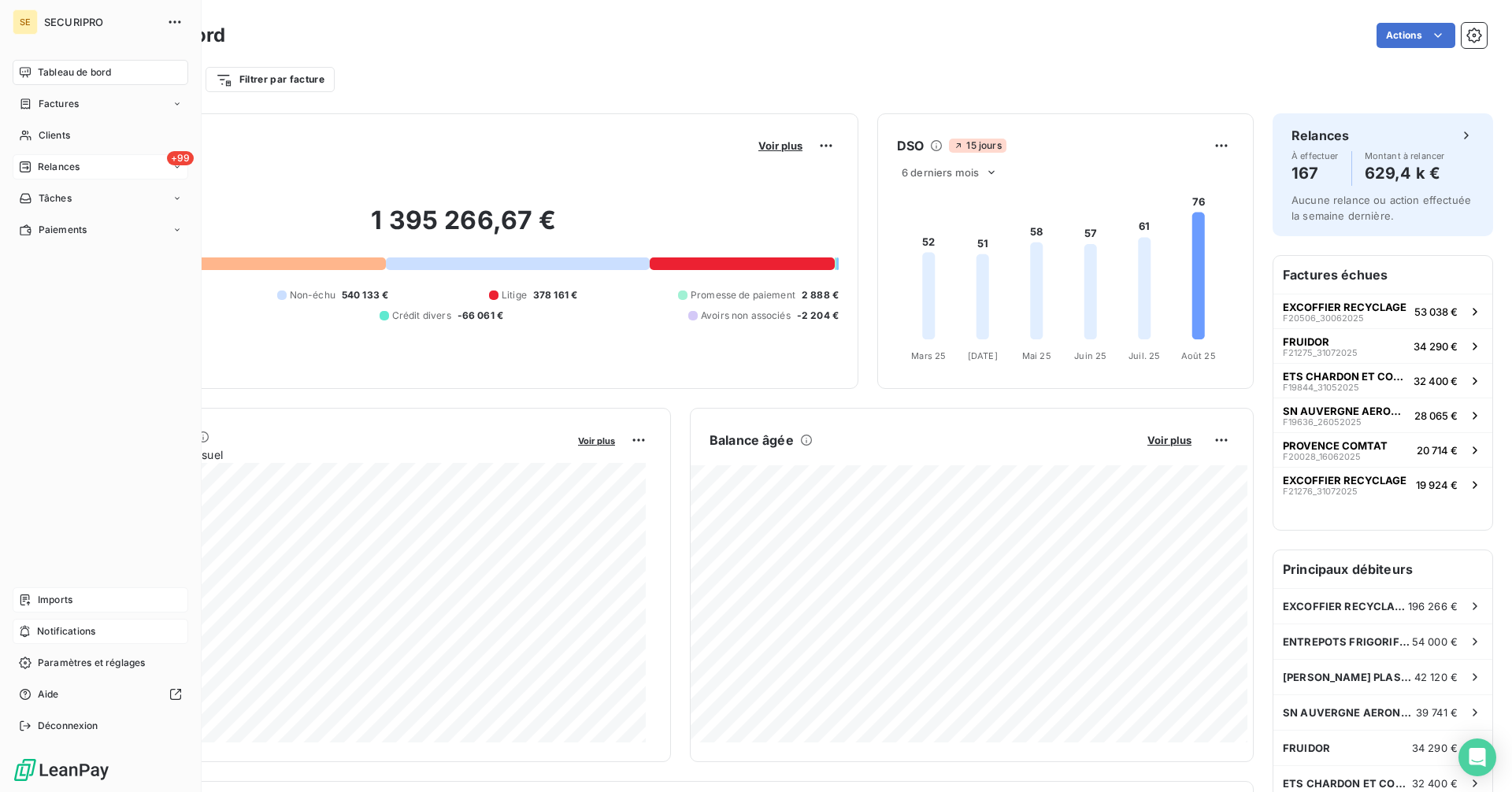
click at [31, 166] on icon at bounding box center [24, 166] width 11 height 11
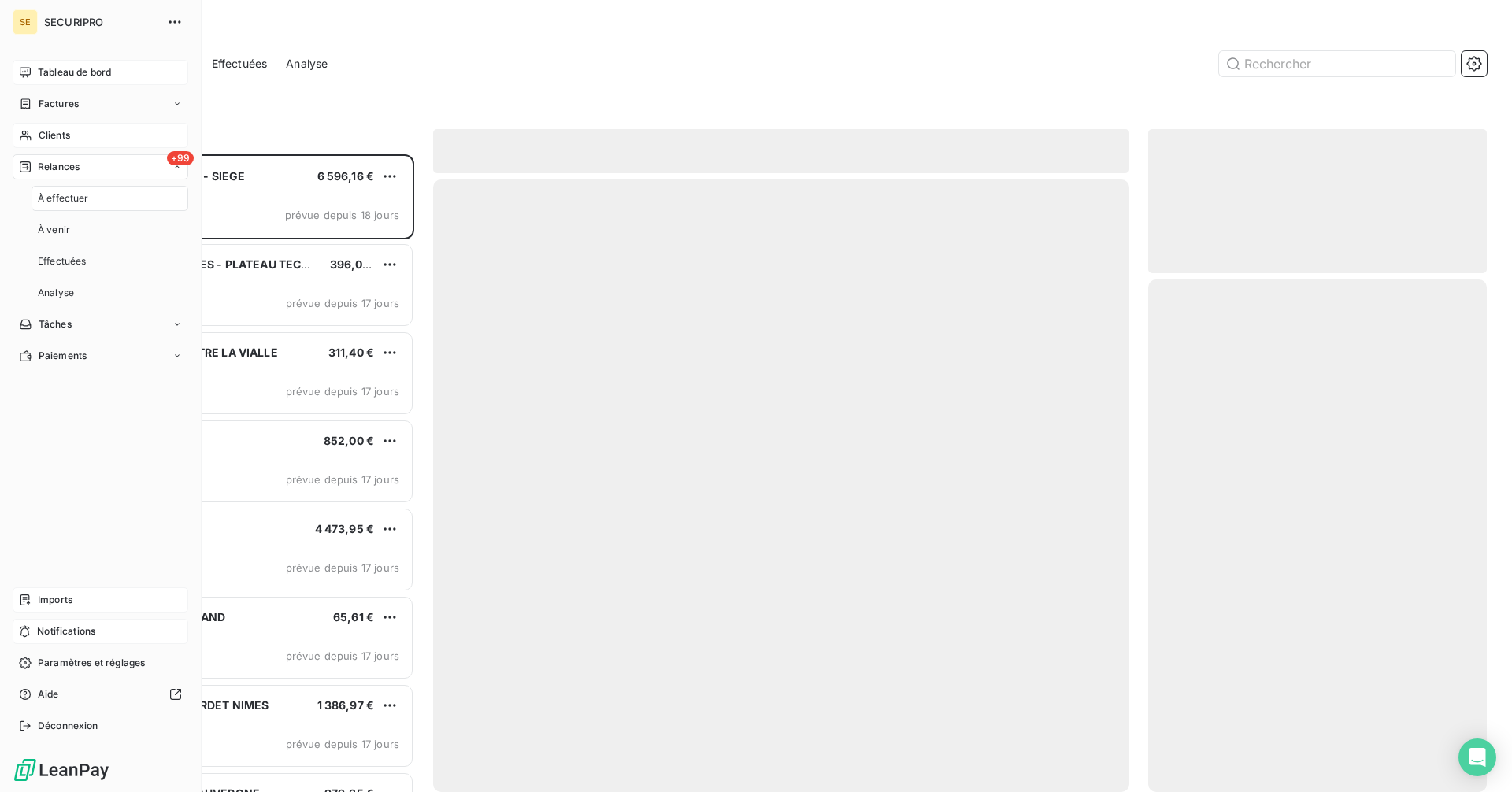
scroll to position [626, 327]
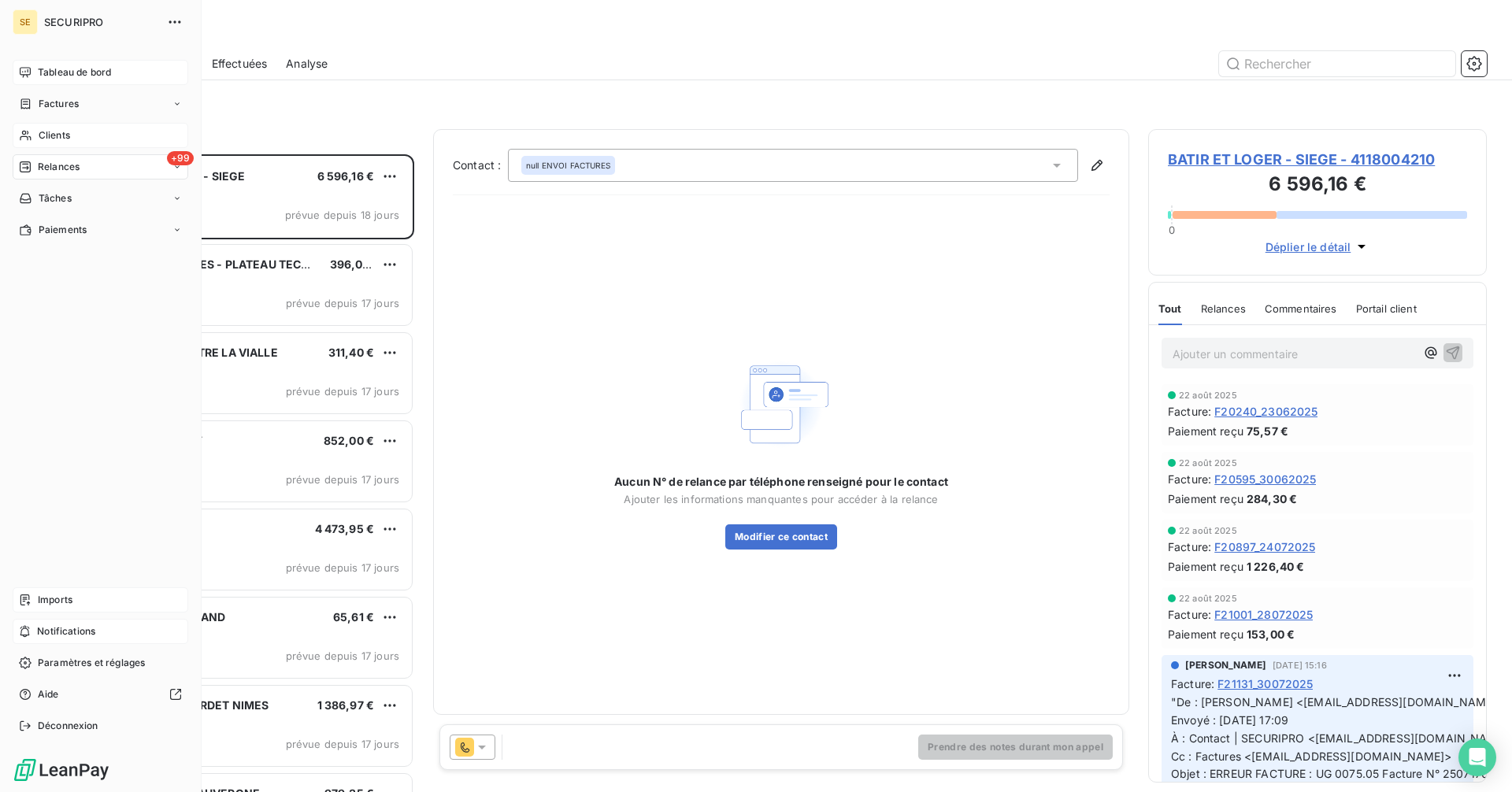
click at [32, 69] on div "Tableau de bord" at bounding box center [100, 72] width 176 height 25
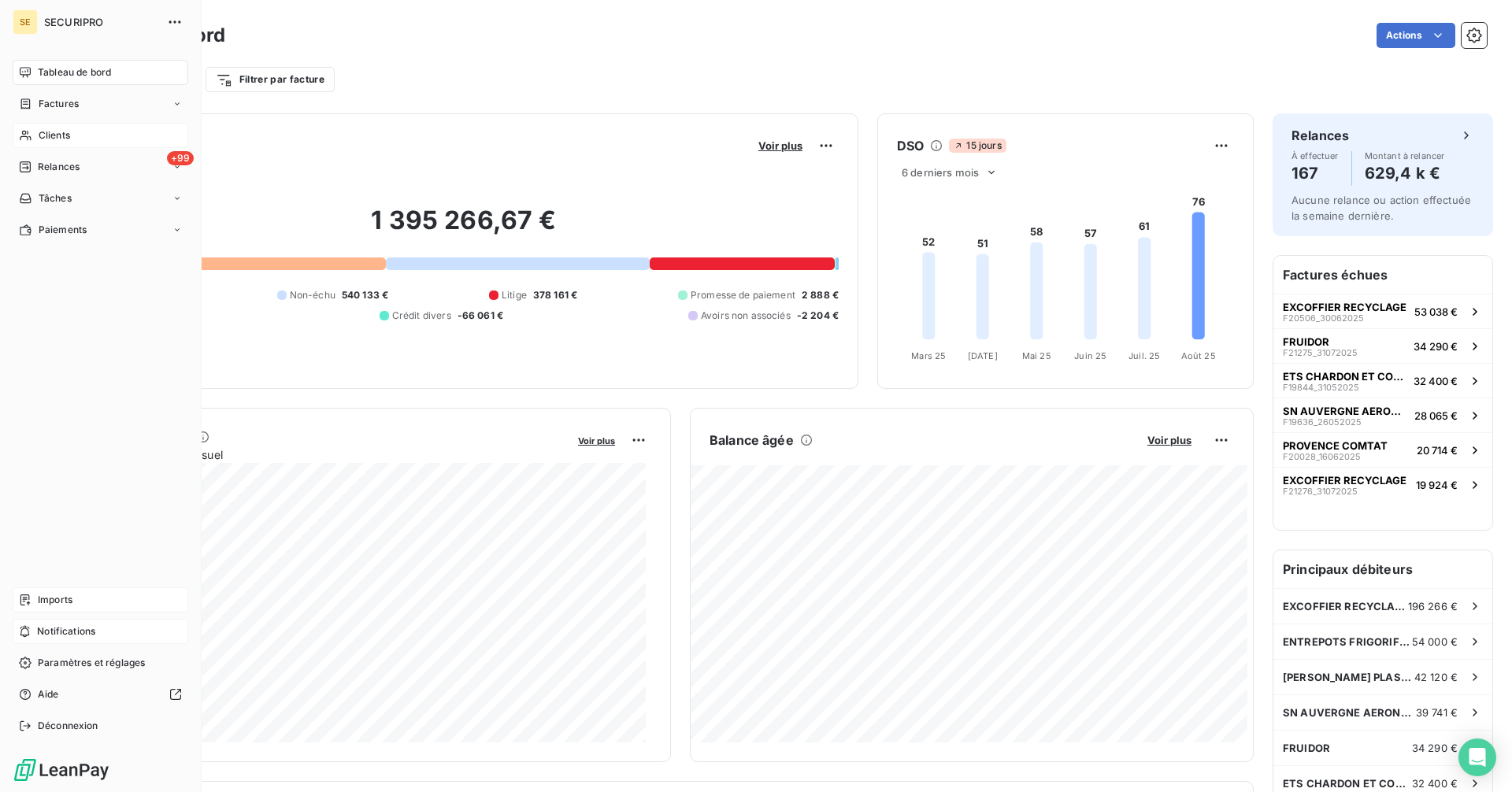
click at [28, 104] on icon at bounding box center [26, 103] width 14 height 13
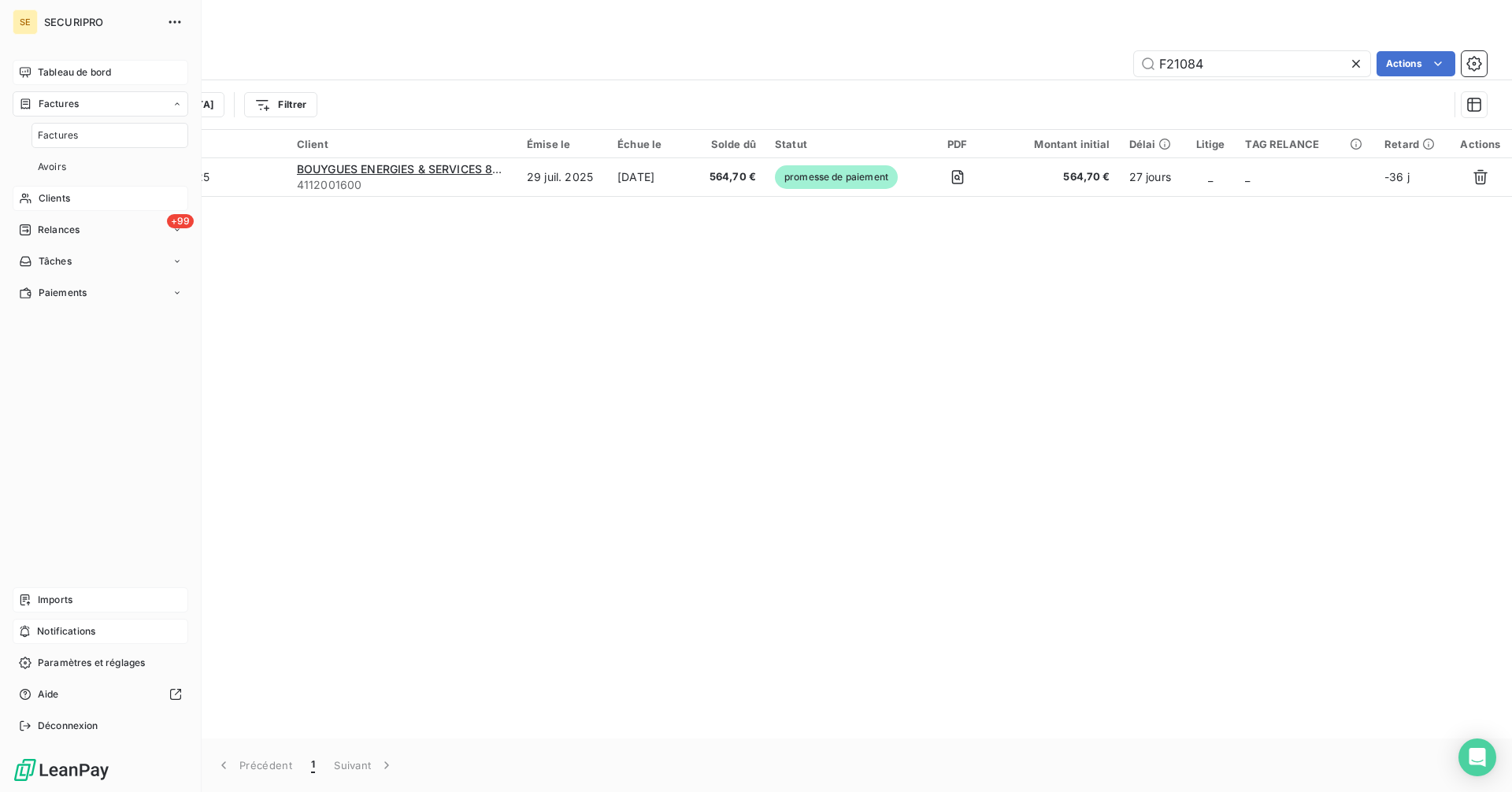
click at [96, 66] on span "Tableau de bord" at bounding box center [74, 72] width 73 height 14
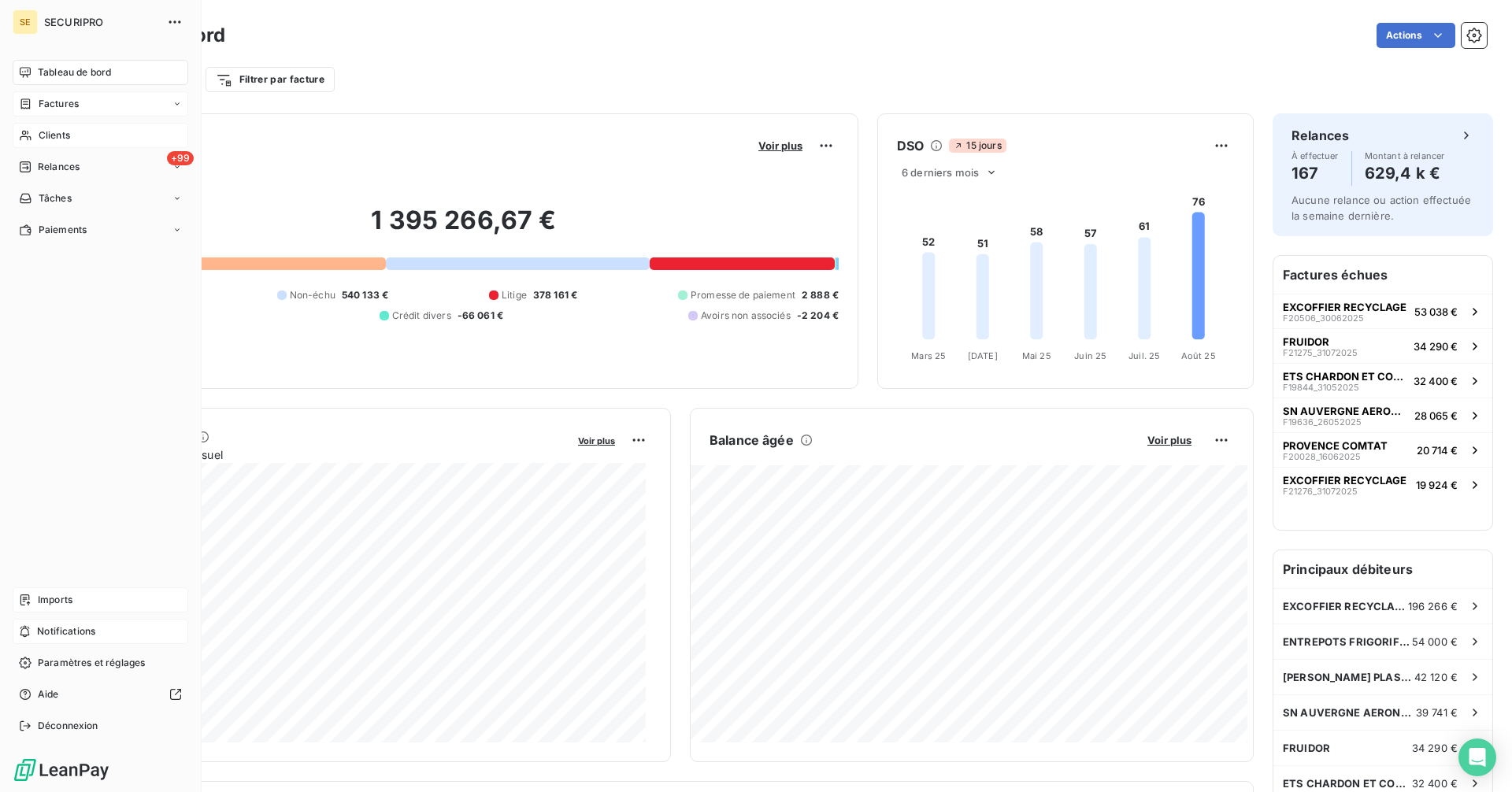
click at [47, 103] on span "Factures" at bounding box center [59, 103] width 41 height 14
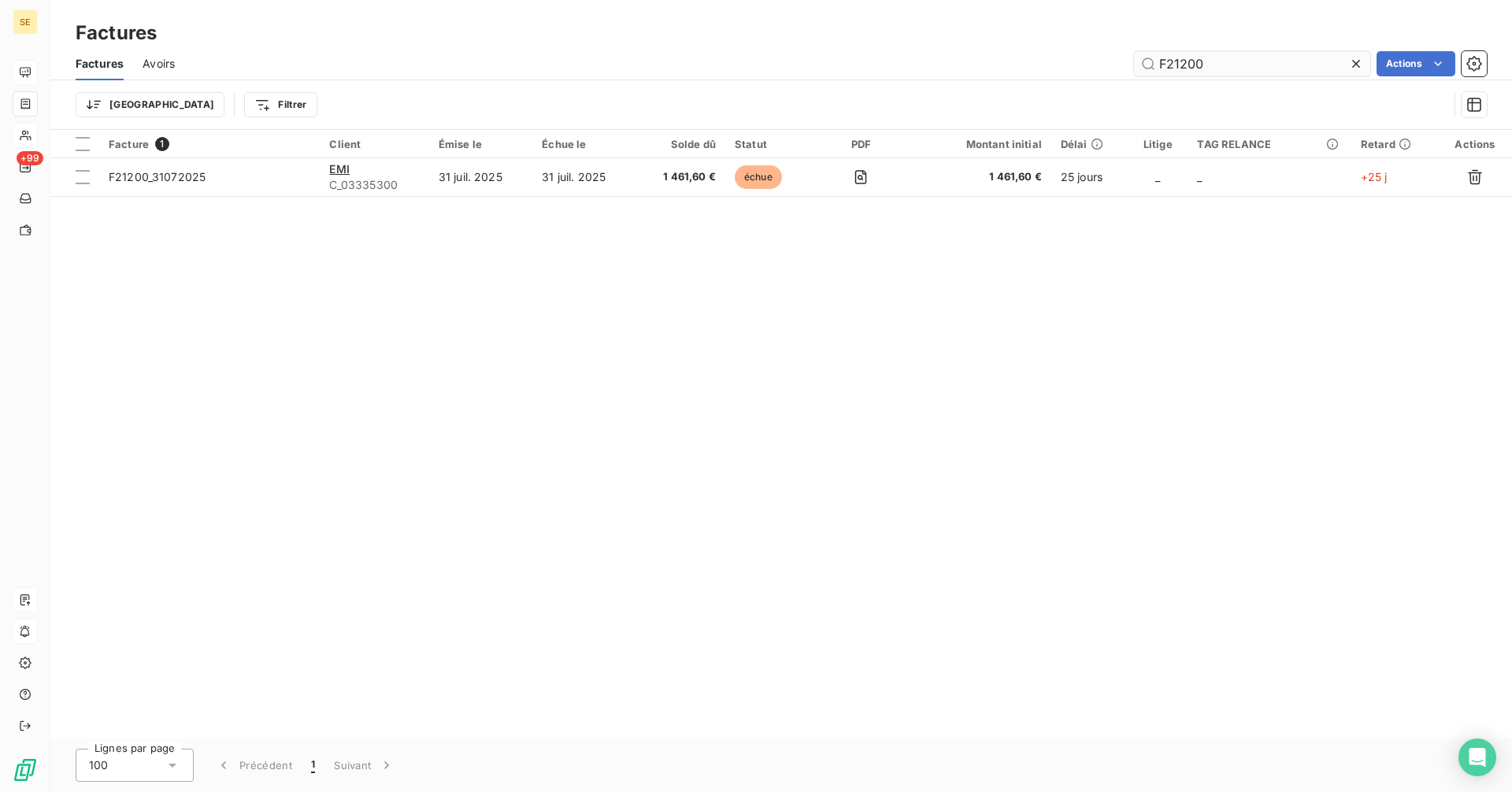
click at [1207, 60] on input "F21200" at bounding box center [1251, 64] width 236 height 25
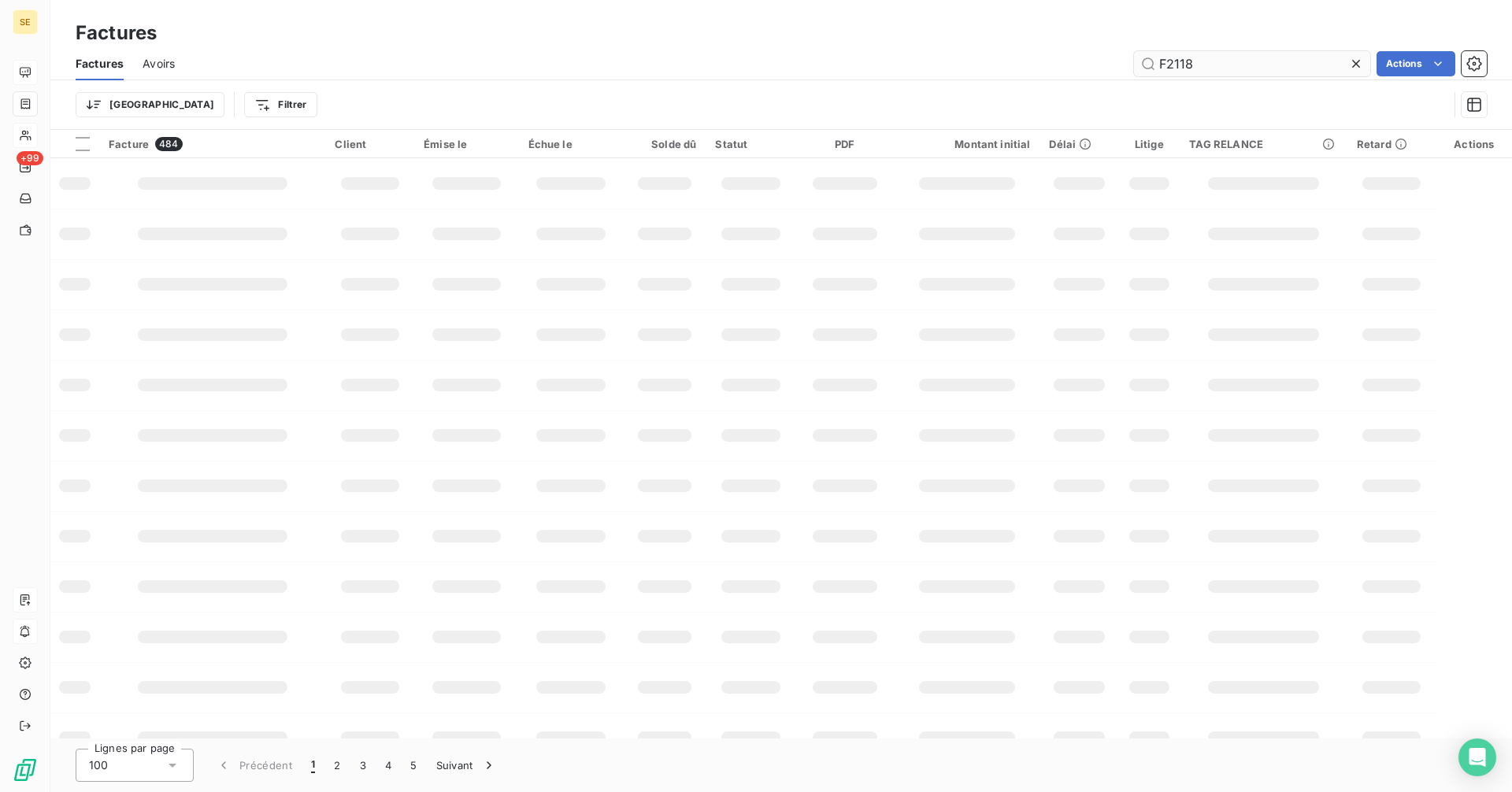
click at [1207, 60] on input "F2118" at bounding box center [1251, 64] width 236 height 25
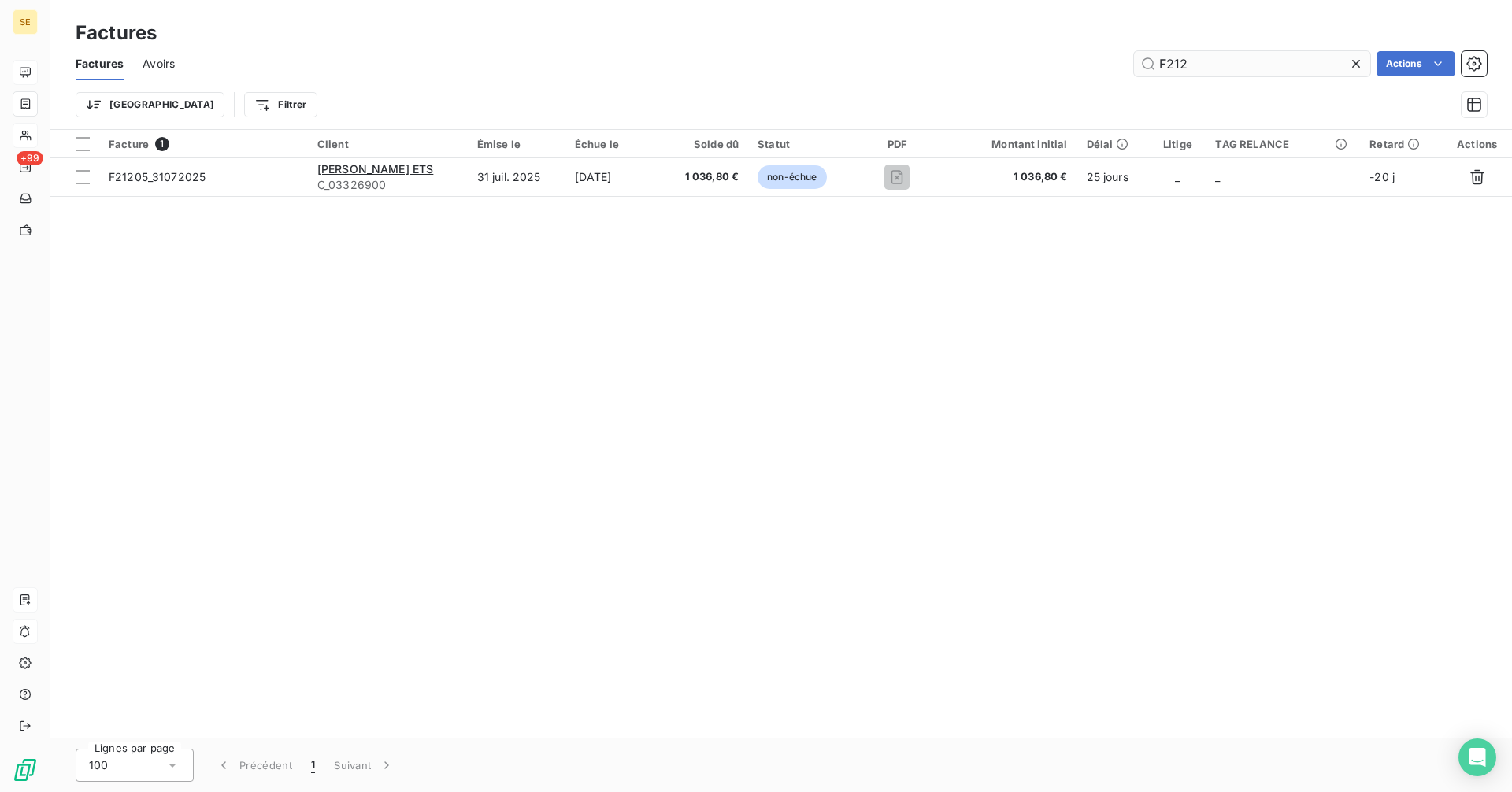
click at [1206, 61] on input "F212" at bounding box center [1251, 64] width 236 height 25
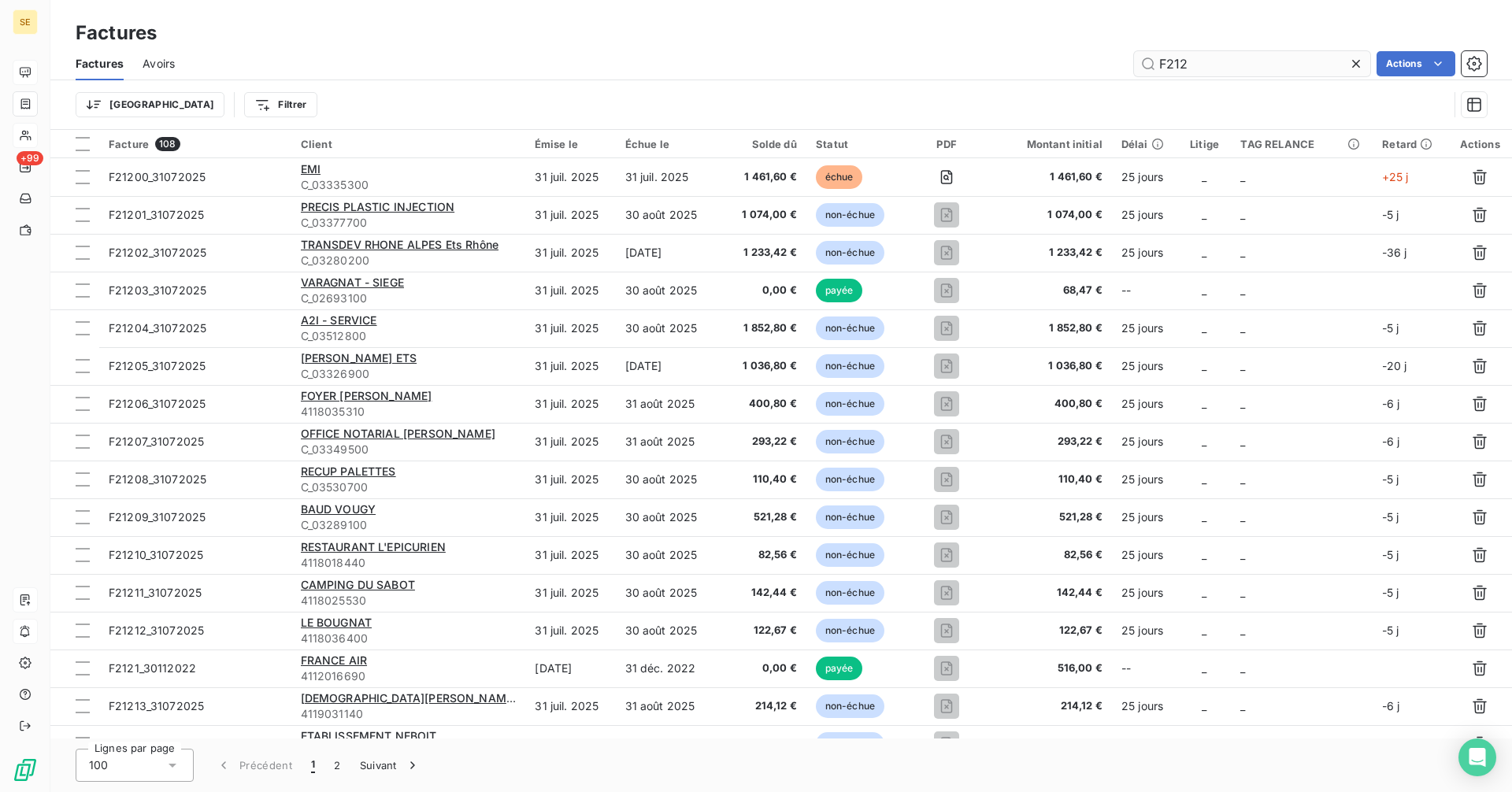
click at [1206, 61] on input "F212" at bounding box center [1251, 64] width 236 height 25
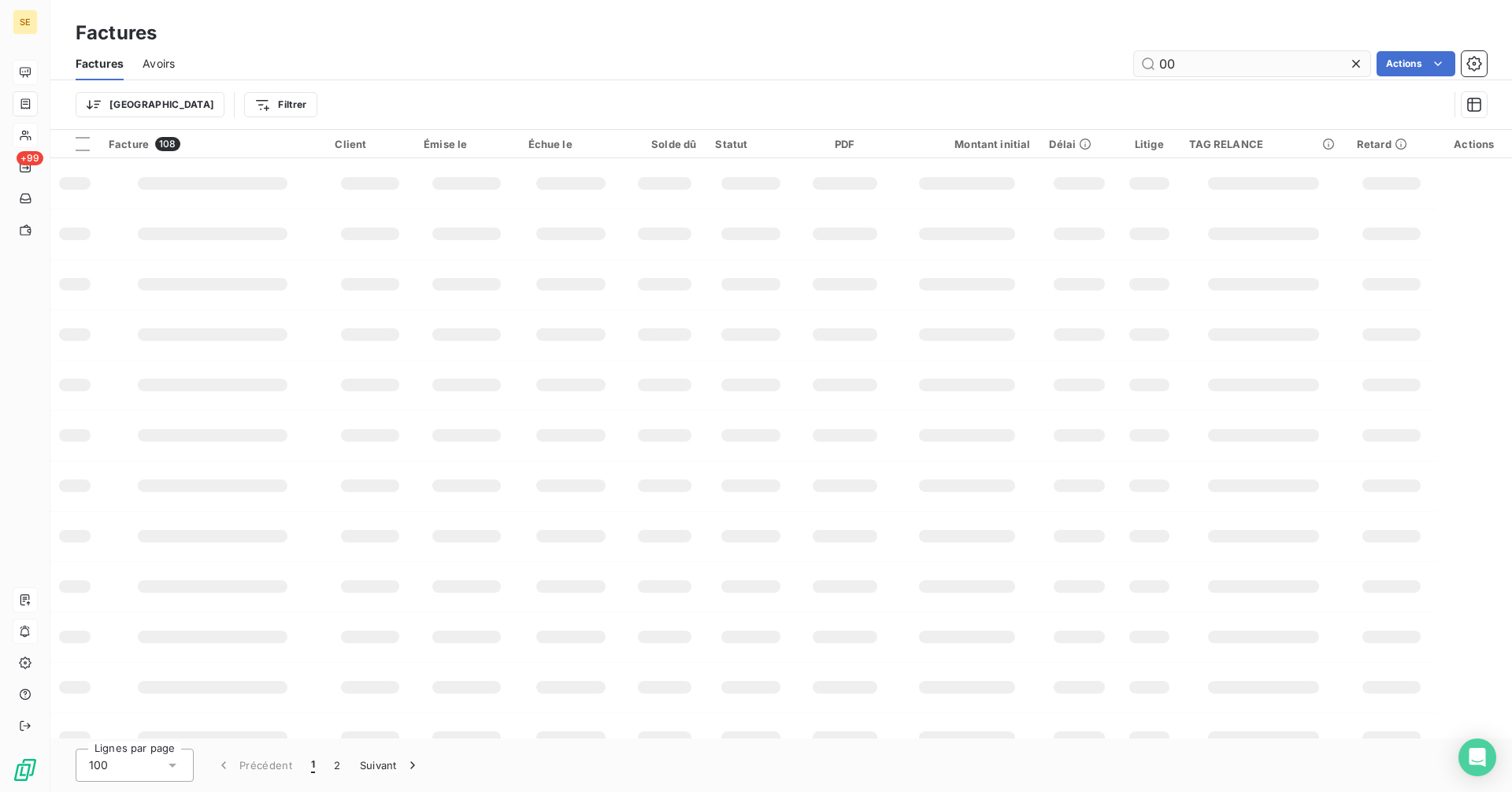
type input "0"
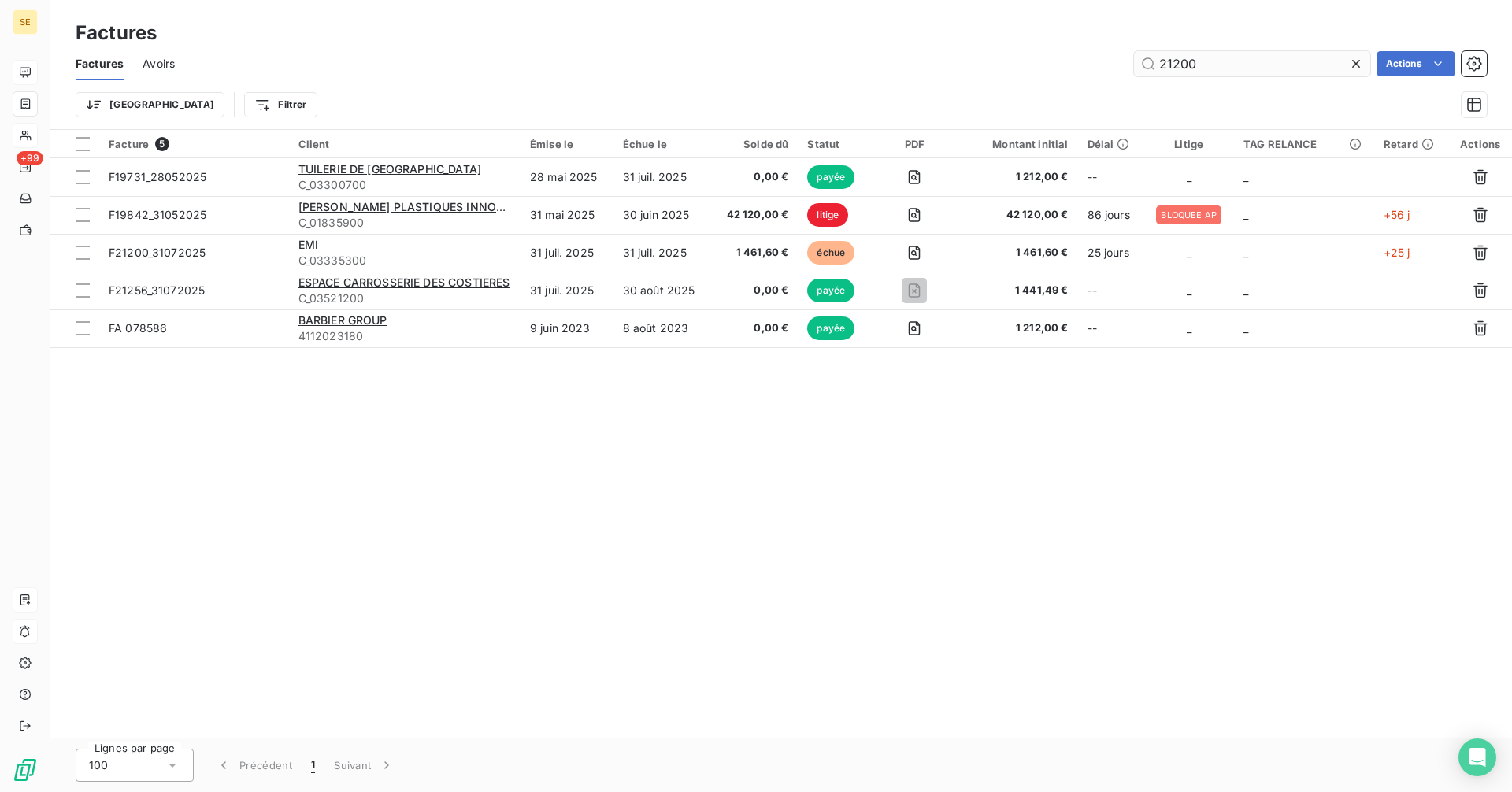
click at [1159, 57] on input "21200" at bounding box center [1251, 64] width 236 height 25
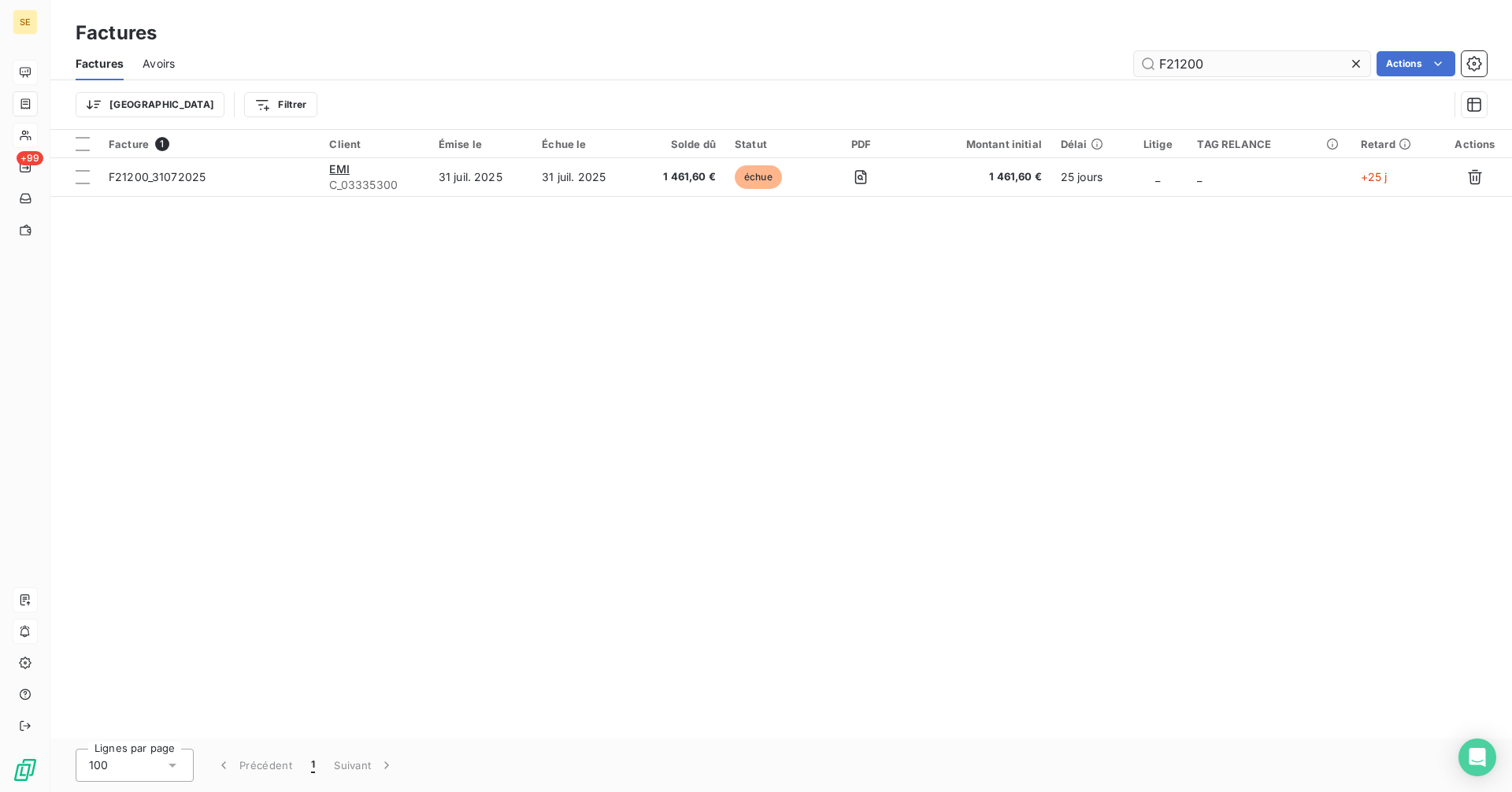
click at [1226, 68] on input "F21200" at bounding box center [1251, 64] width 236 height 25
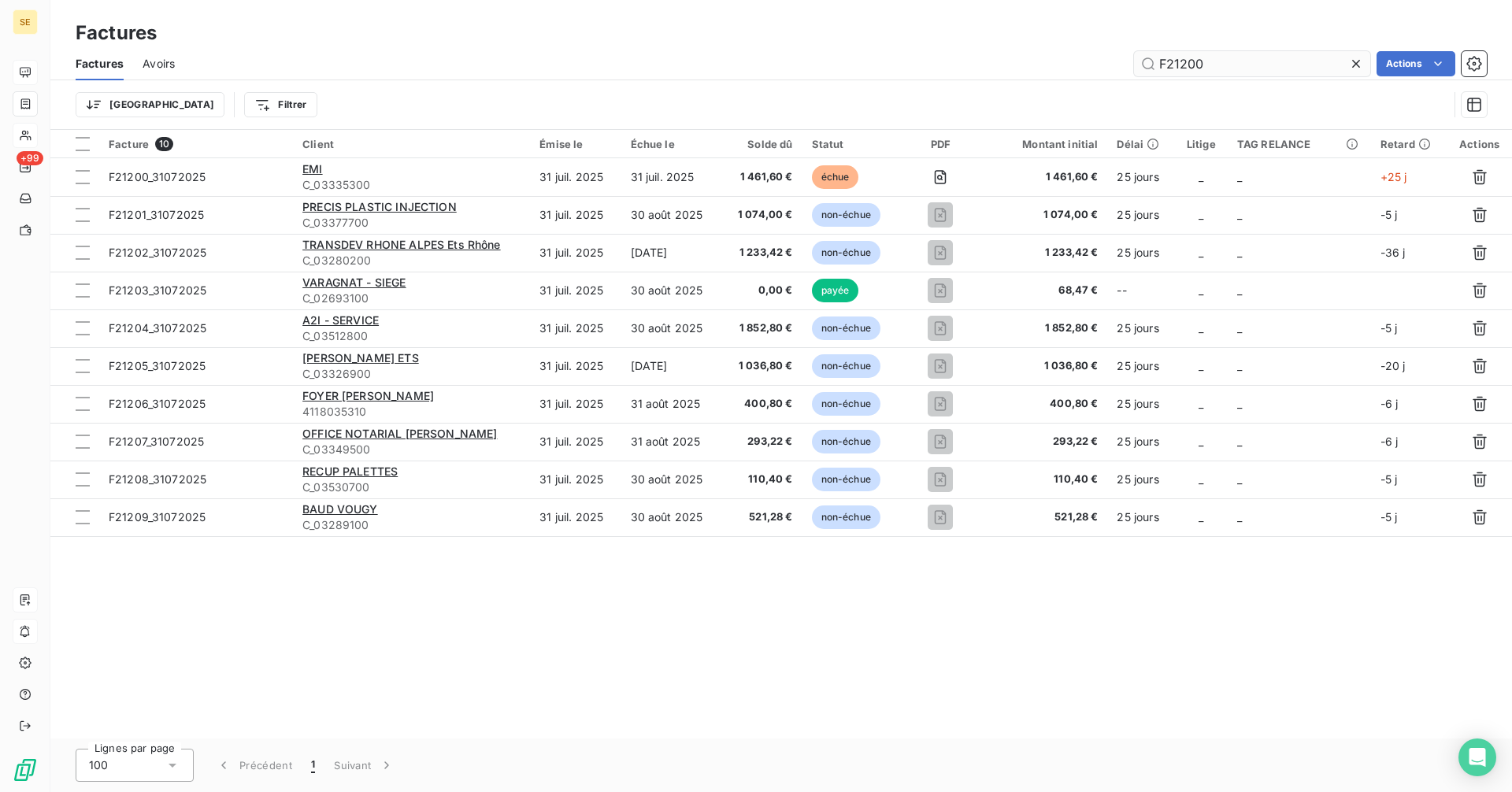
click at [1233, 71] on input "F21200" at bounding box center [1251, 64] width 236 height 25
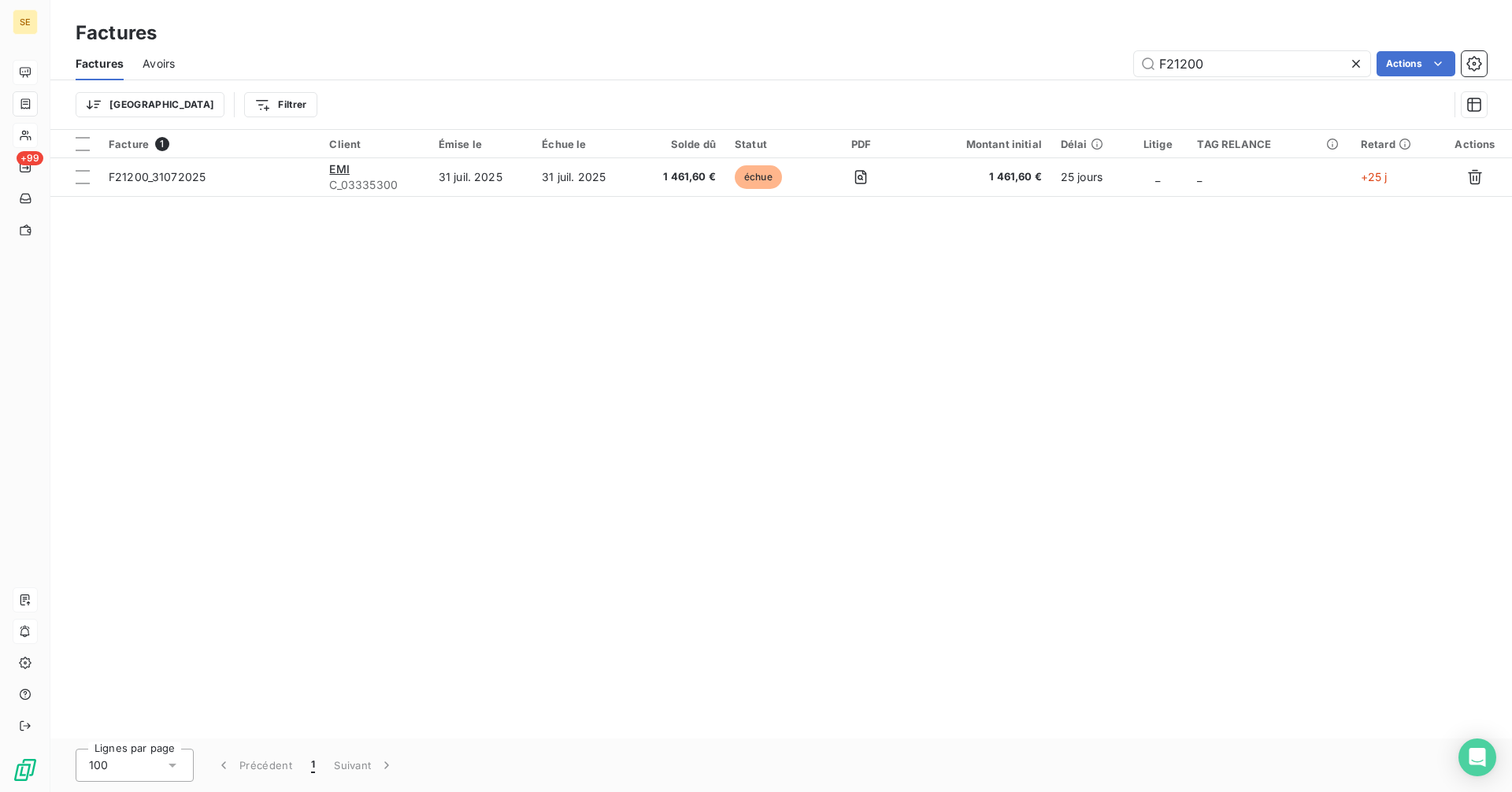
type input "F21200"
click at [1353, 58] on icon at bounding box center [1355, 64] width 15 height 15
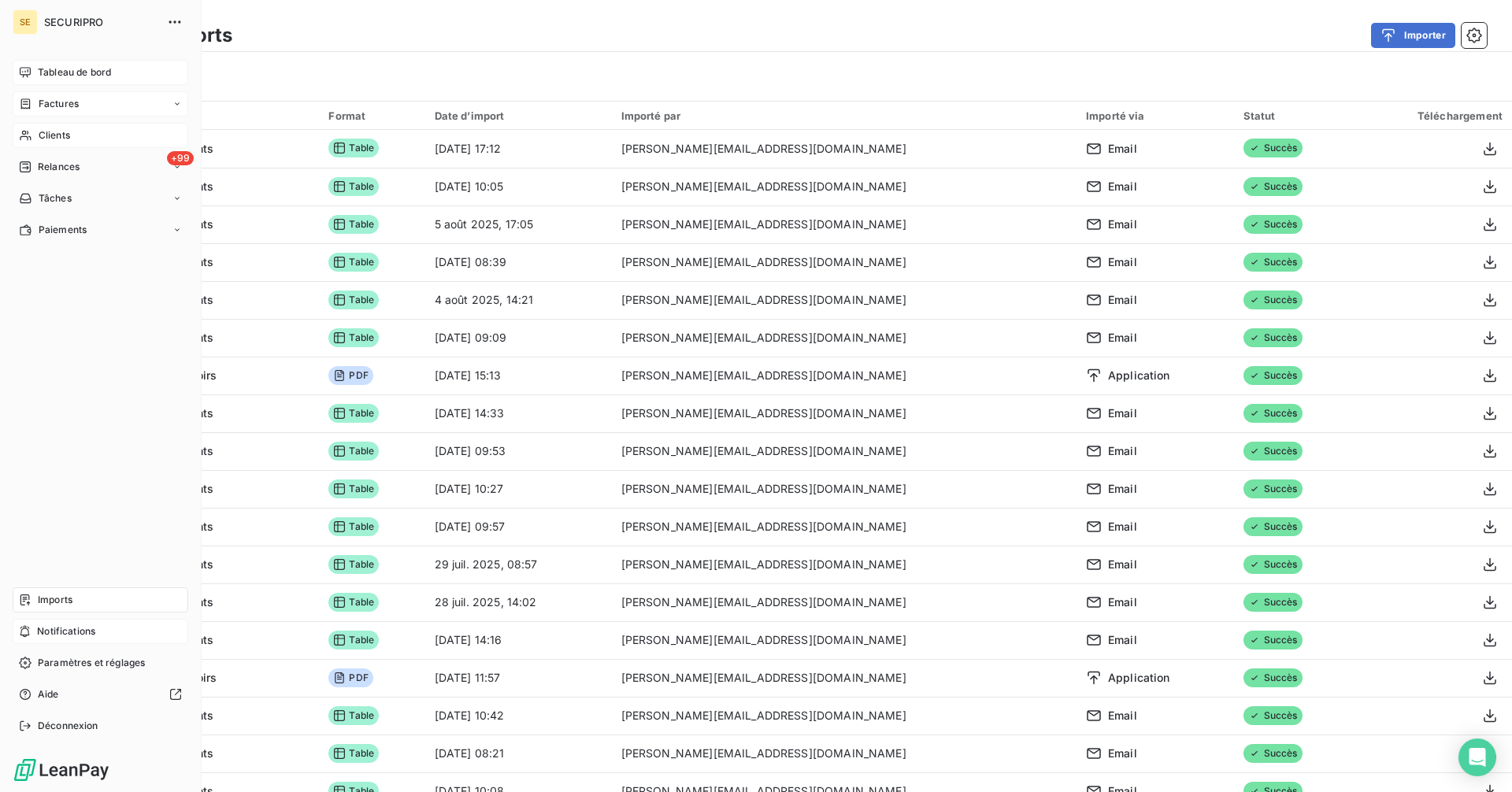
click at [51, 599] on span "Imports" at bounding box center [55, 600] width 35 height 14
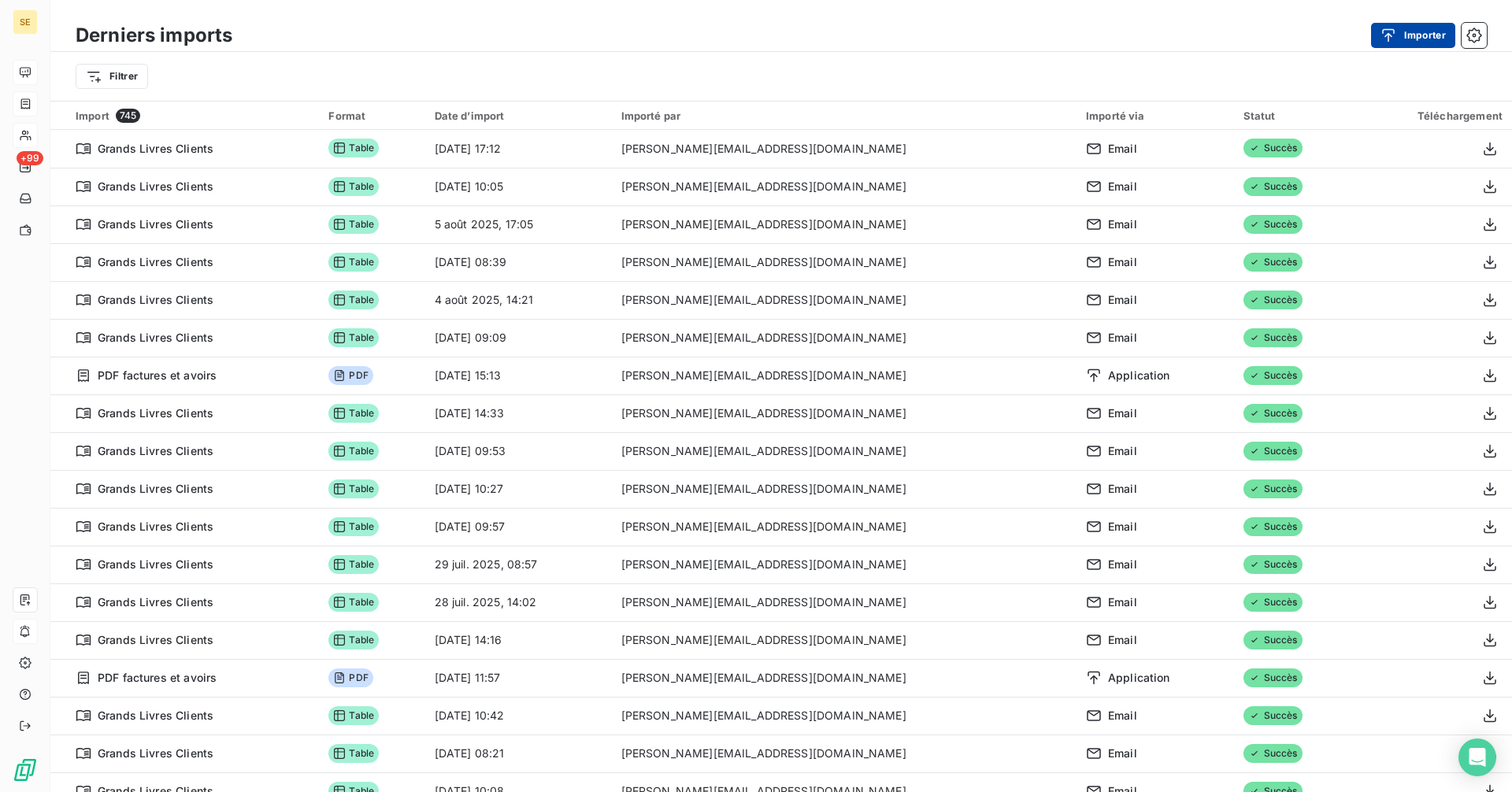
click at [1403, 33] on button "Importer" at bounding box center [1412, 36] width 84 height 25
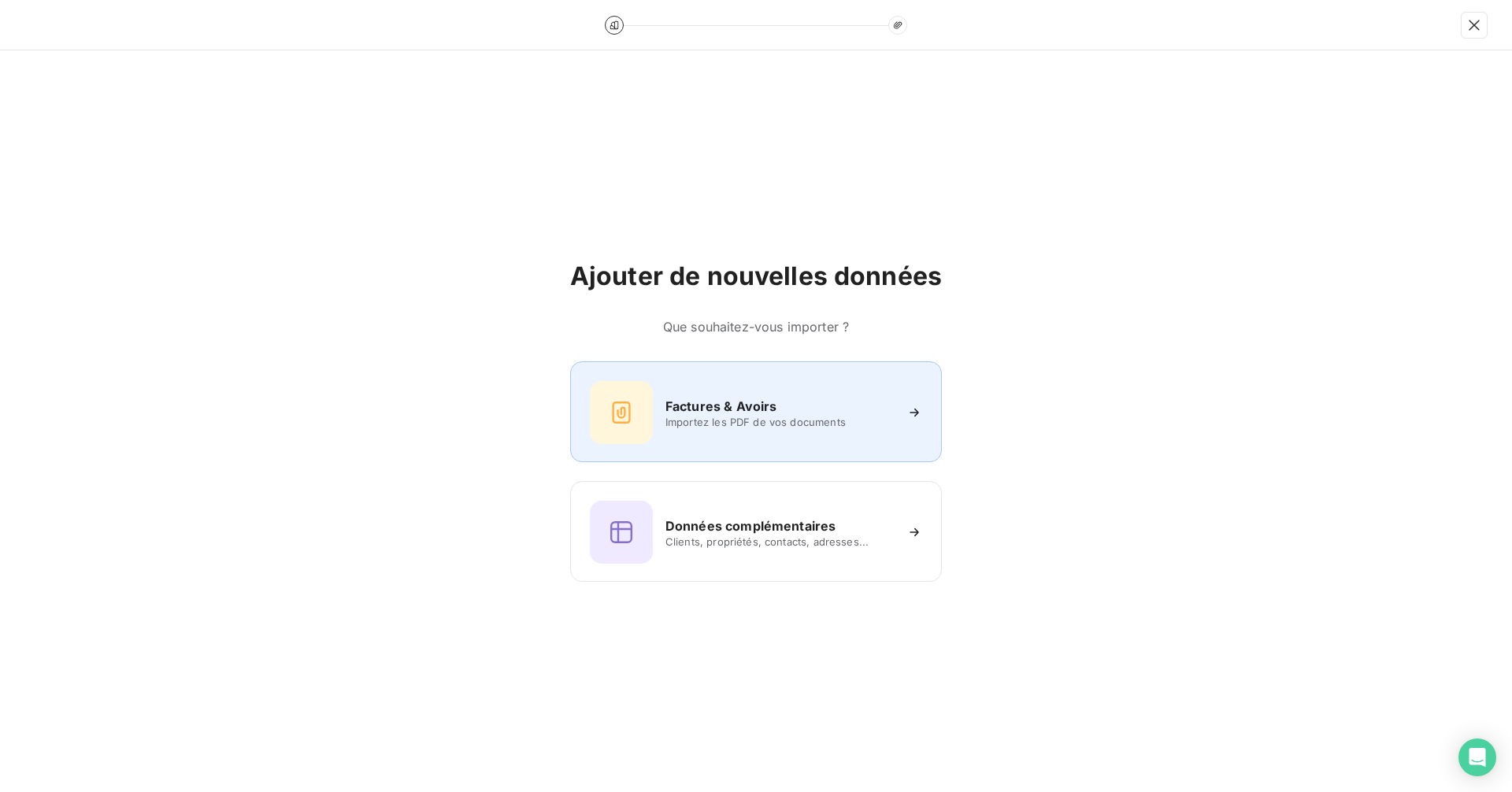
click at [727, 415] on span "Importez les PDF de vos documents" at bounding box center [780, 421] width 228 height 13
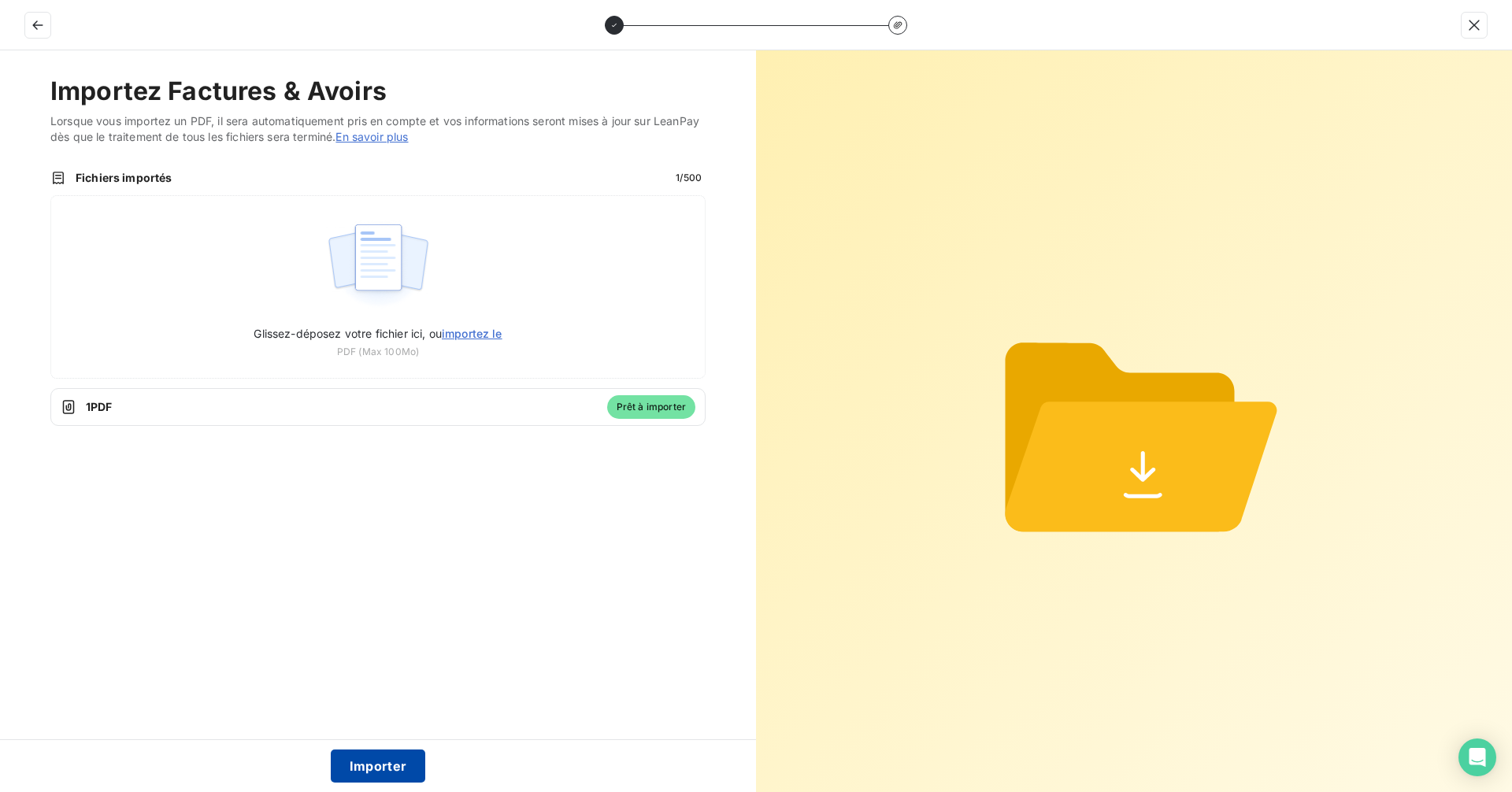
click at [402, 759] on button "Importer" at bounding box center [378, 766] width 96 height 33
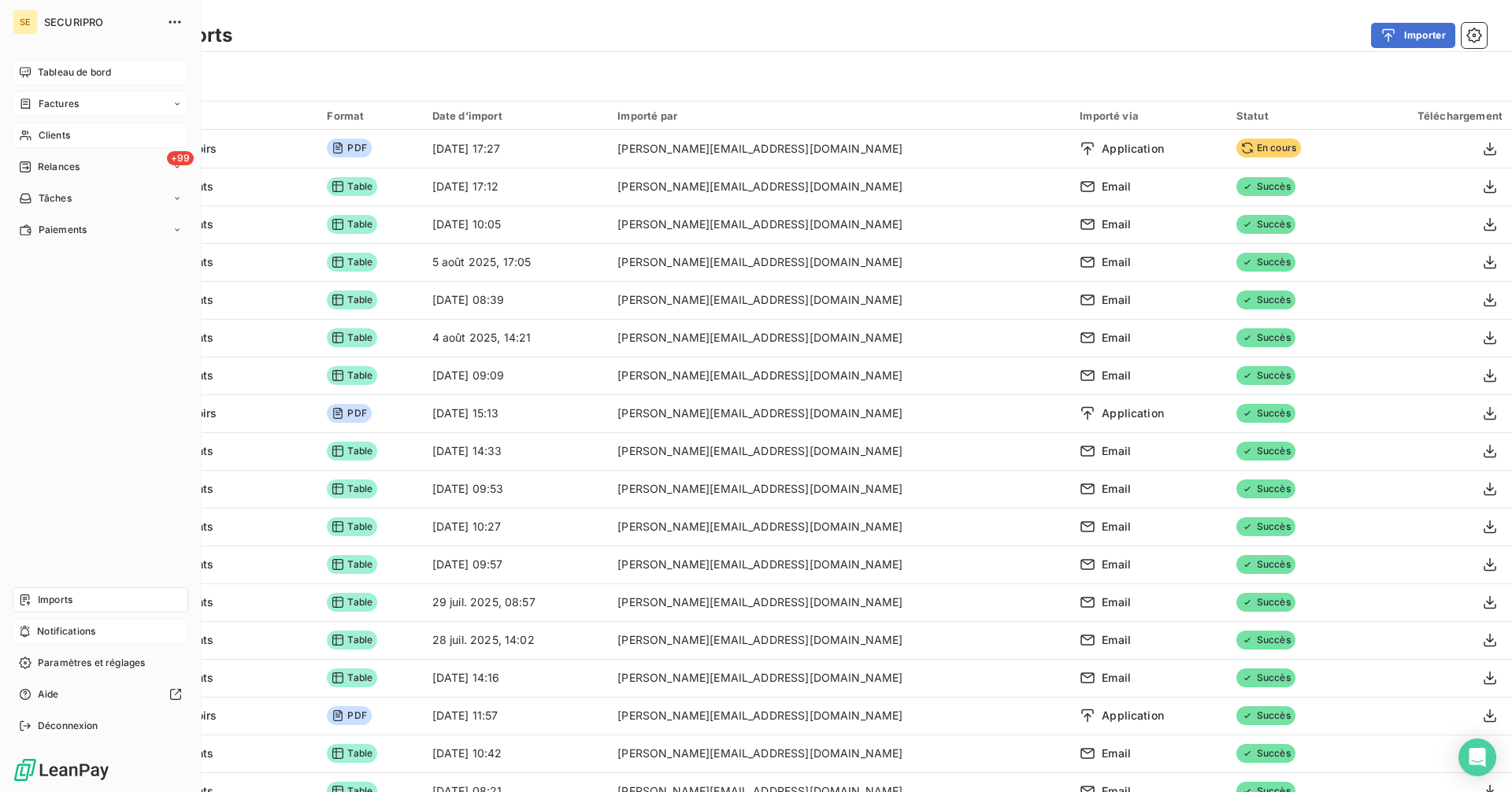
click at [39, 66] on span "Tableau de bord" at bounding box center [74, 72] width 73 height 14
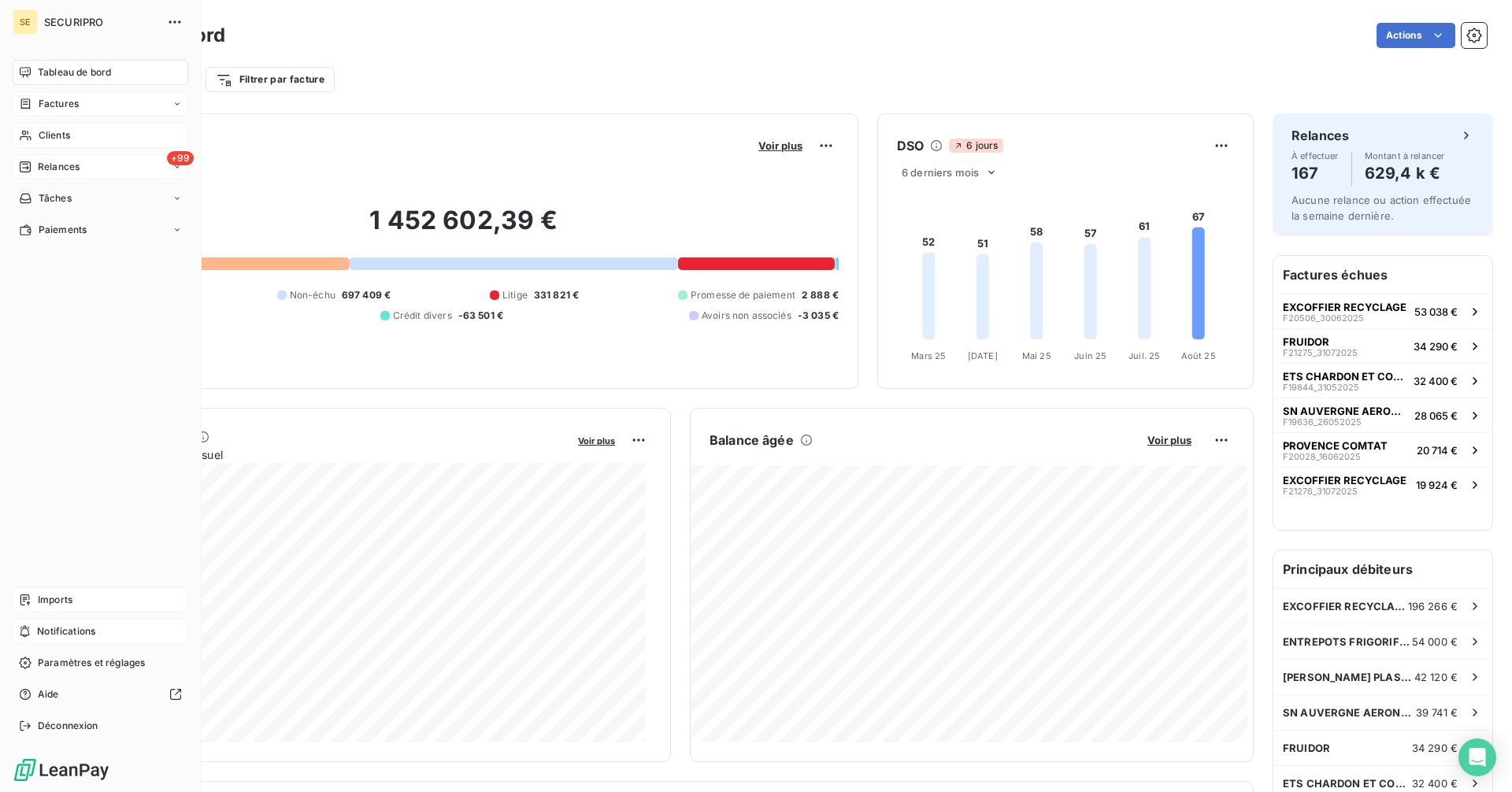
click at [32, 168] on div "Relances" at bounding box center [49, 166] width 61 height 14
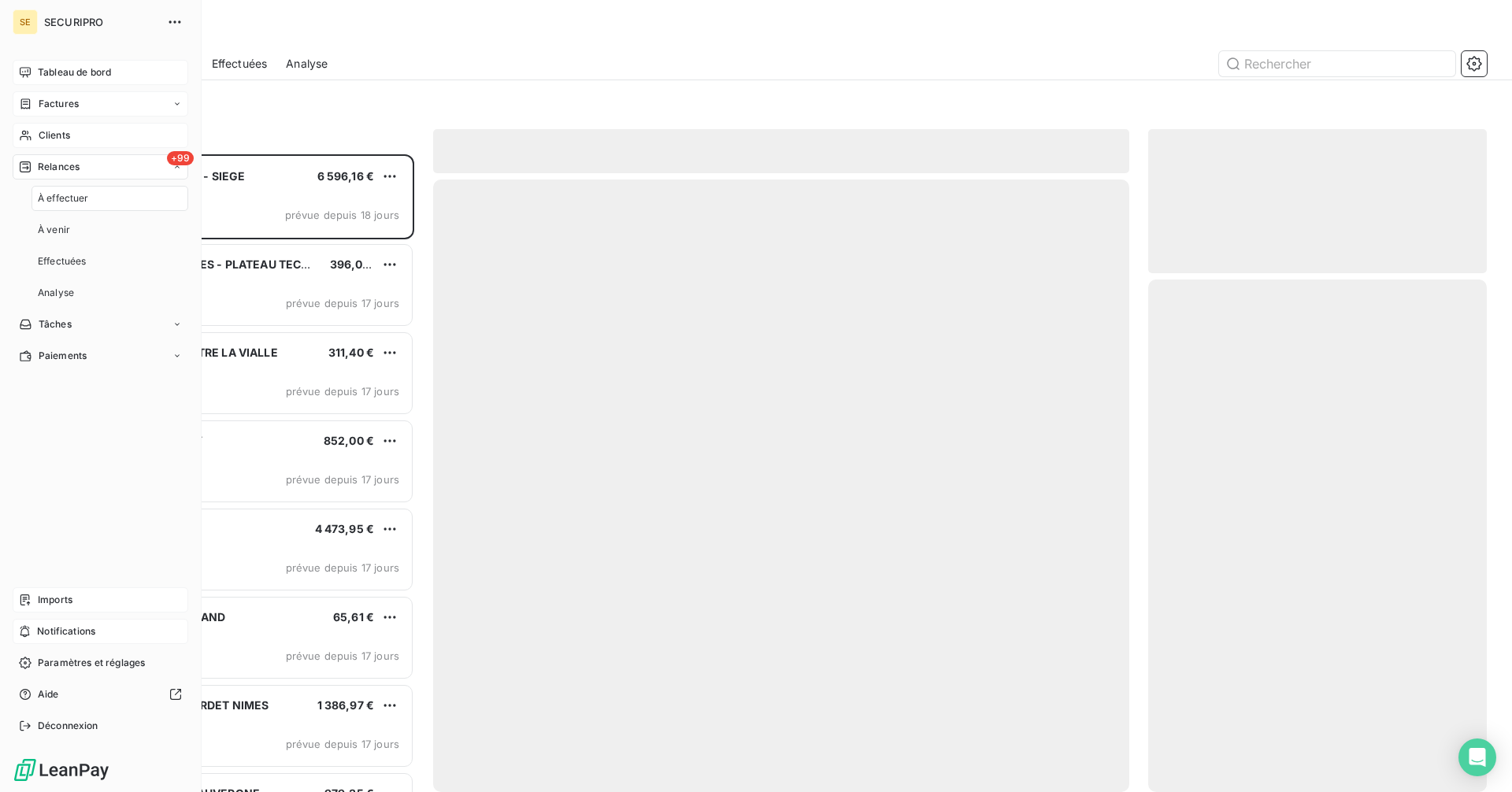
scroll to position [626, 327]
